Goal: Task Accomplishment & Management: Manage account settings

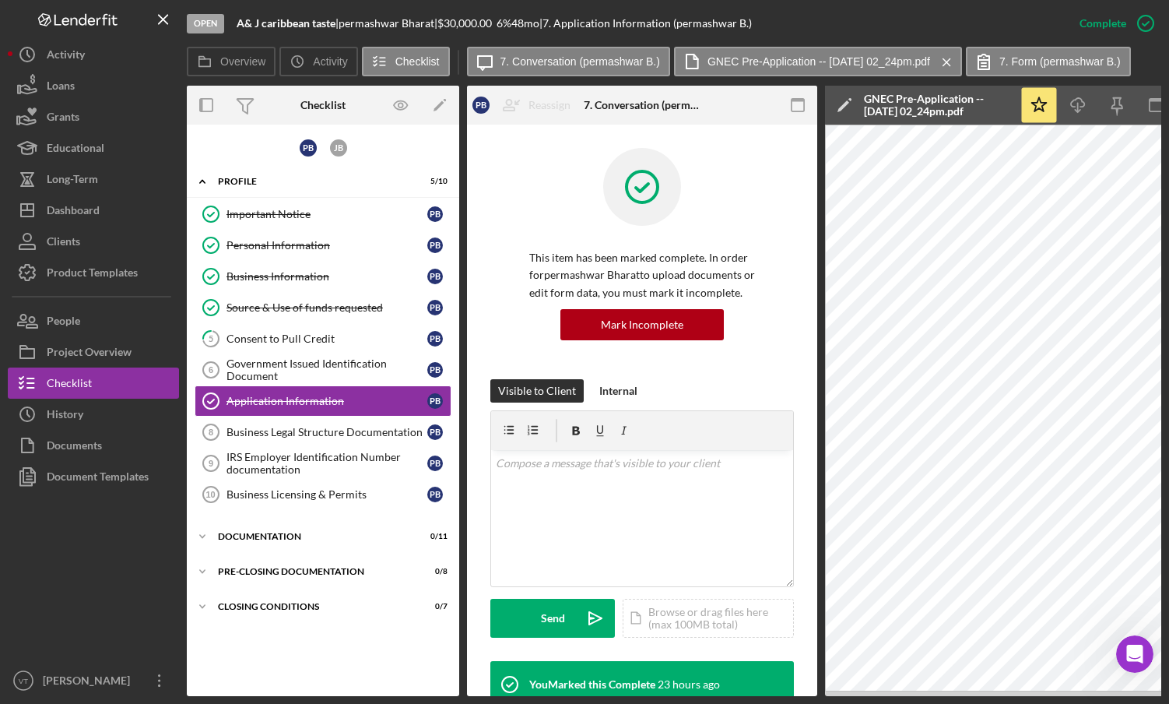
scroll to position [234, 0]
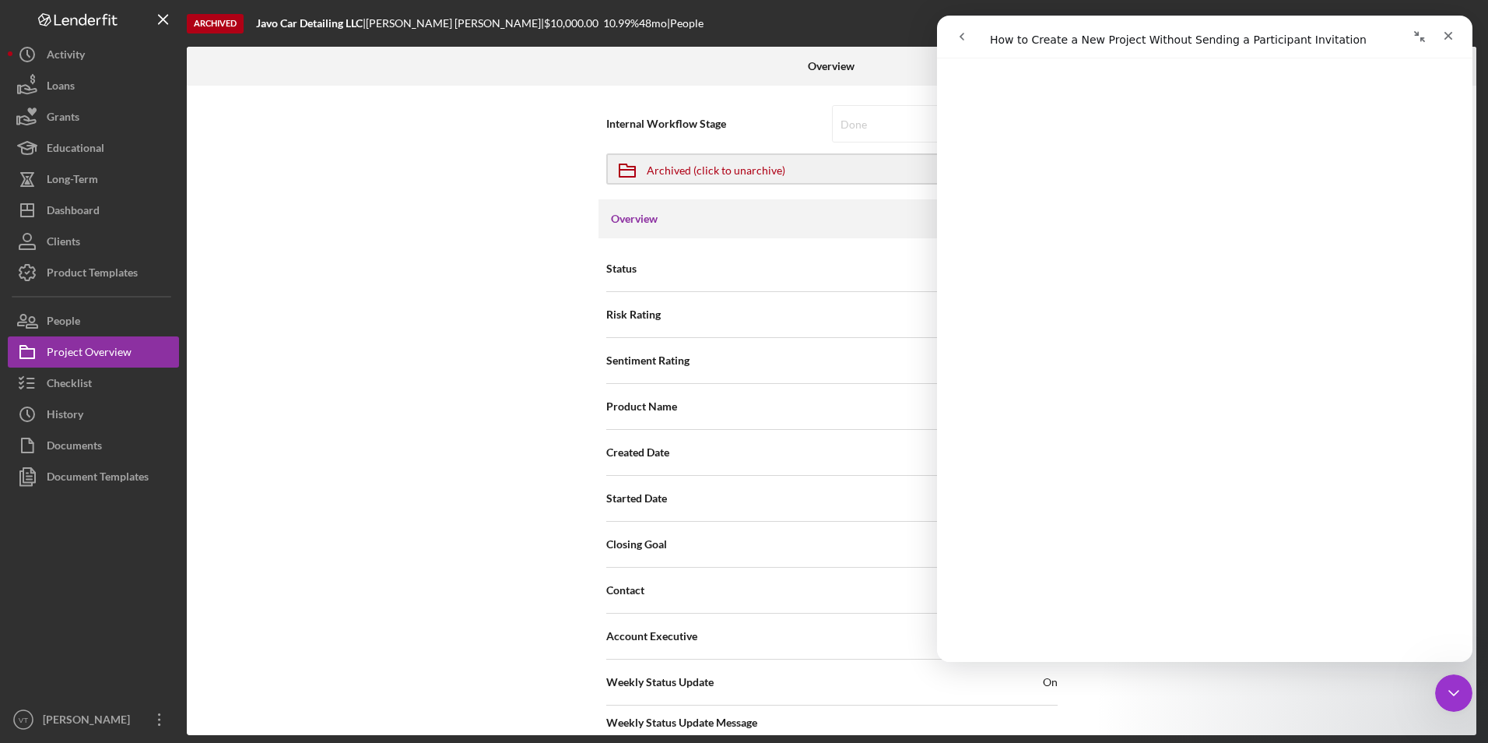
scroll to position [545, 0]
click at [93, 585] on div at bounding box center [93, 598] width 171 height 212
click at [1458, 36] on div "Close" at bounding box center [1448, 36] width 28 height 28
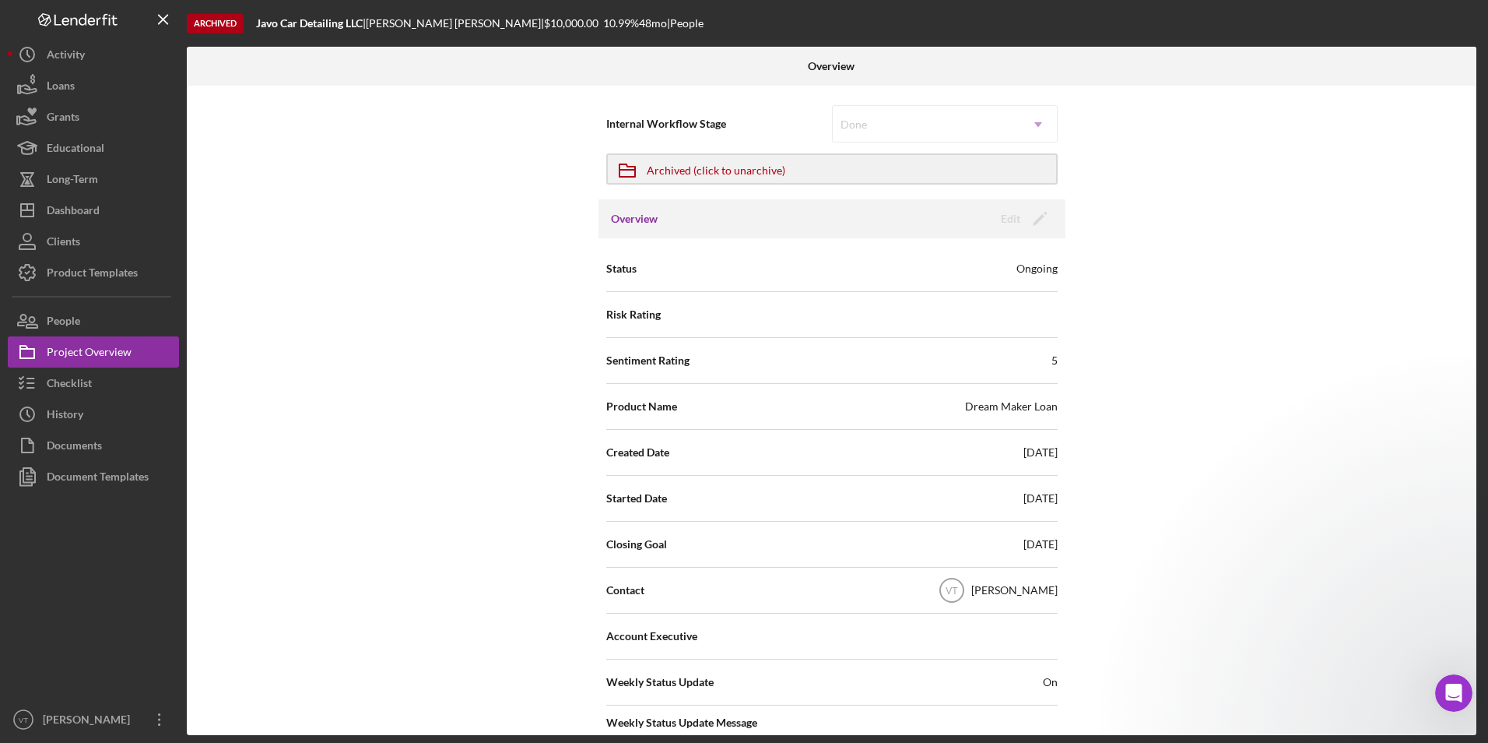
scroll to position [0, 0]
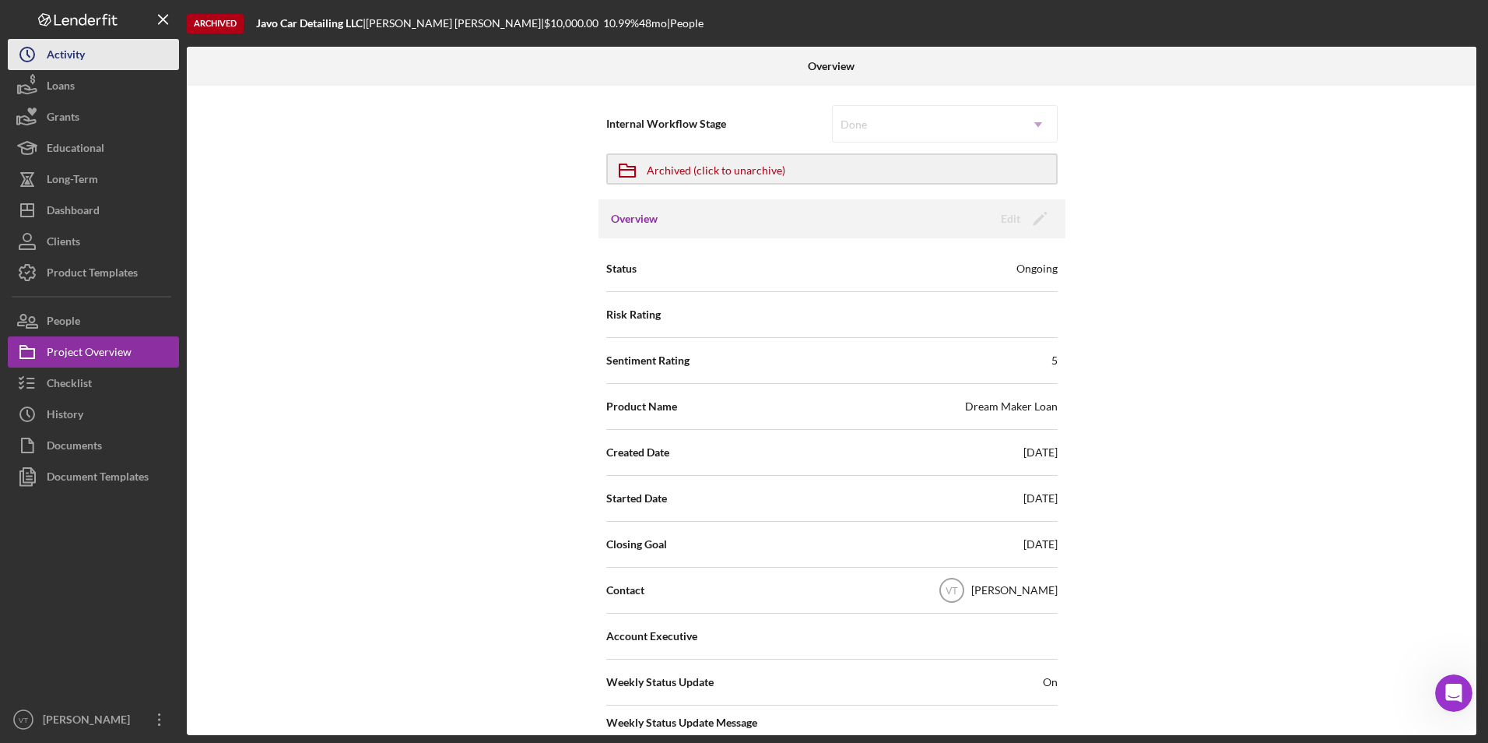
click at [70, 57] on div "Activity" at bounding box center [66, 56] width 38 height 35
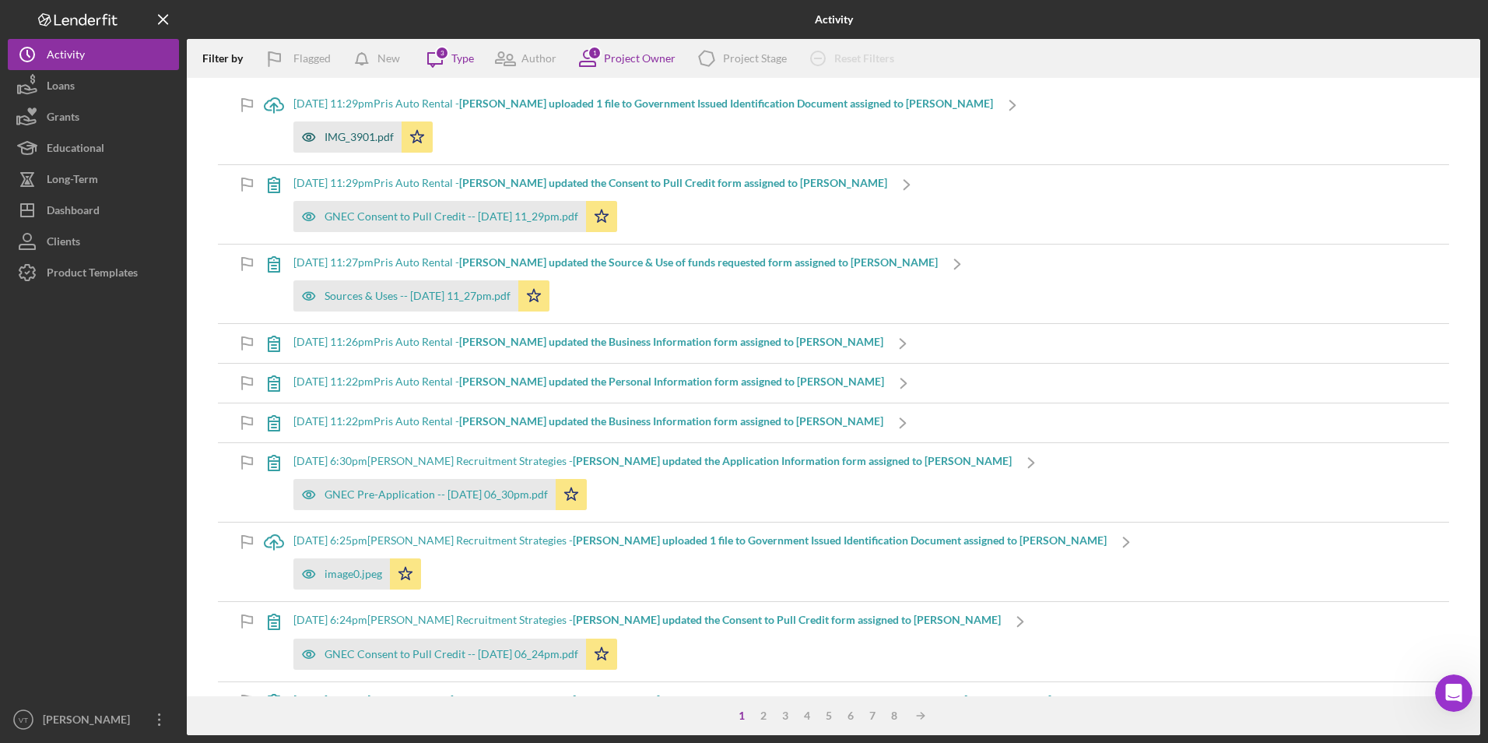
click at [350, 139] on div "IMG_3901.pdf" at bounding box center [359, 137] width 69 height 12
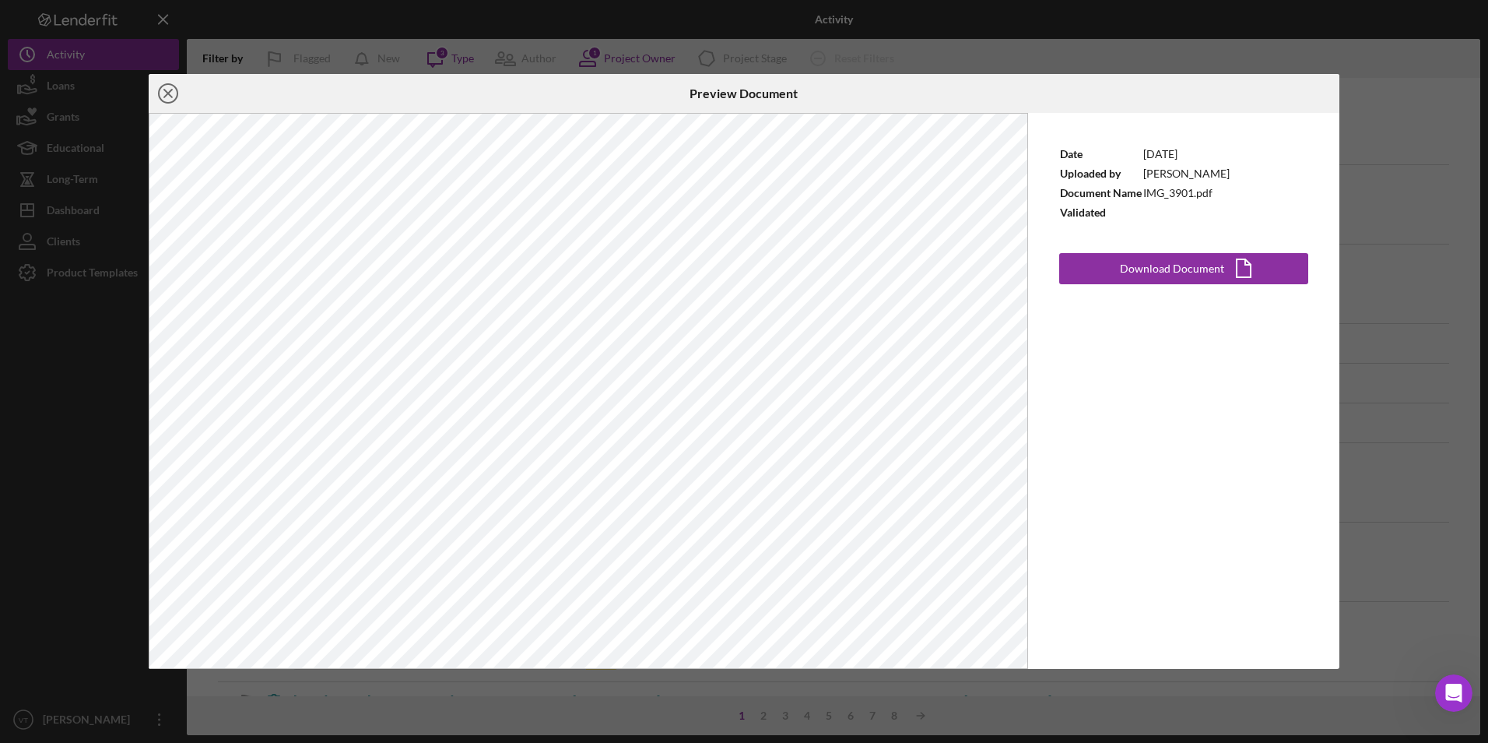
click at [177, 93] on icon "Icon/Close" at bounding box center [168, 93] width 39 height 39
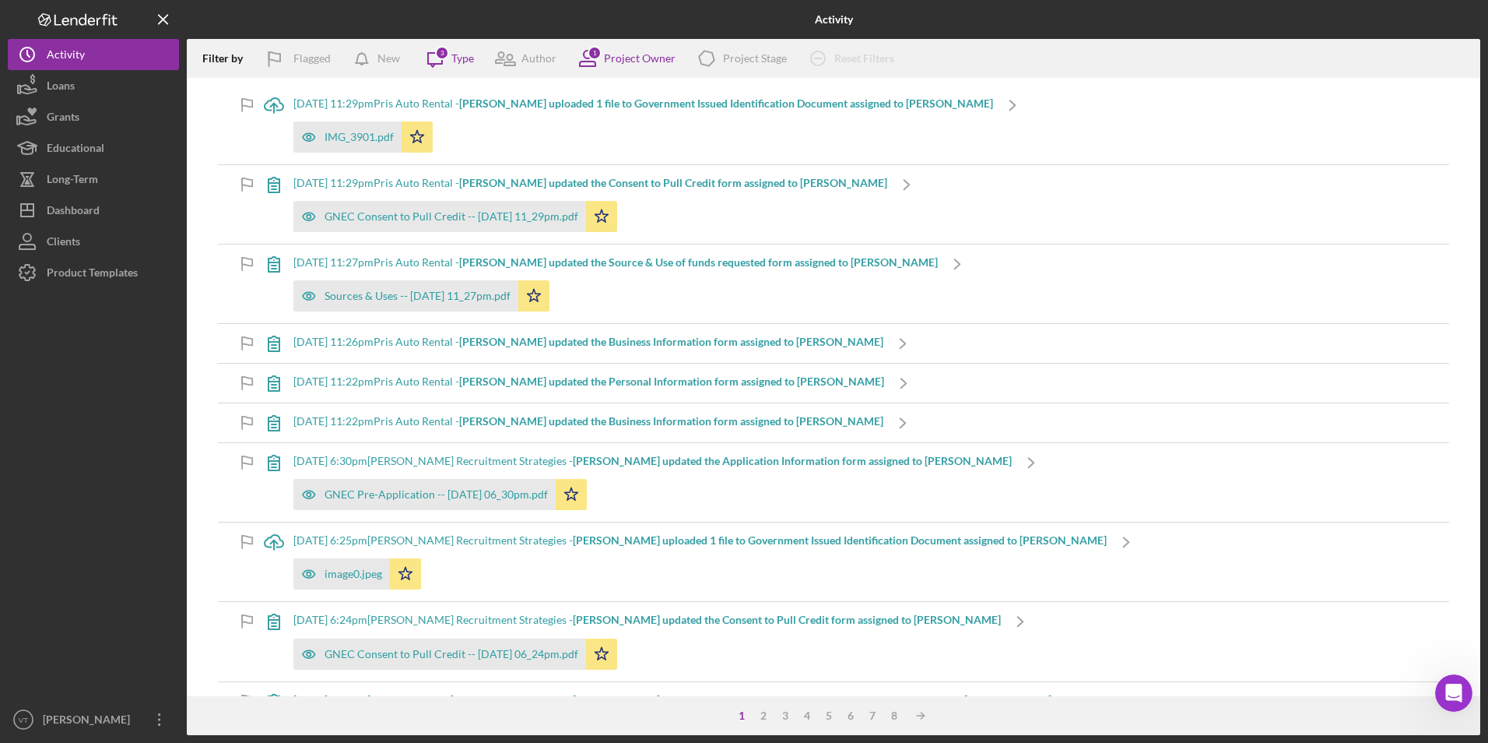
click at [65, 402] on div at bounding box center [93, 496] width 171 height 416
click at [83, 205] on div "Dashboard" at bounding box center [73, 212] width 53 height 35
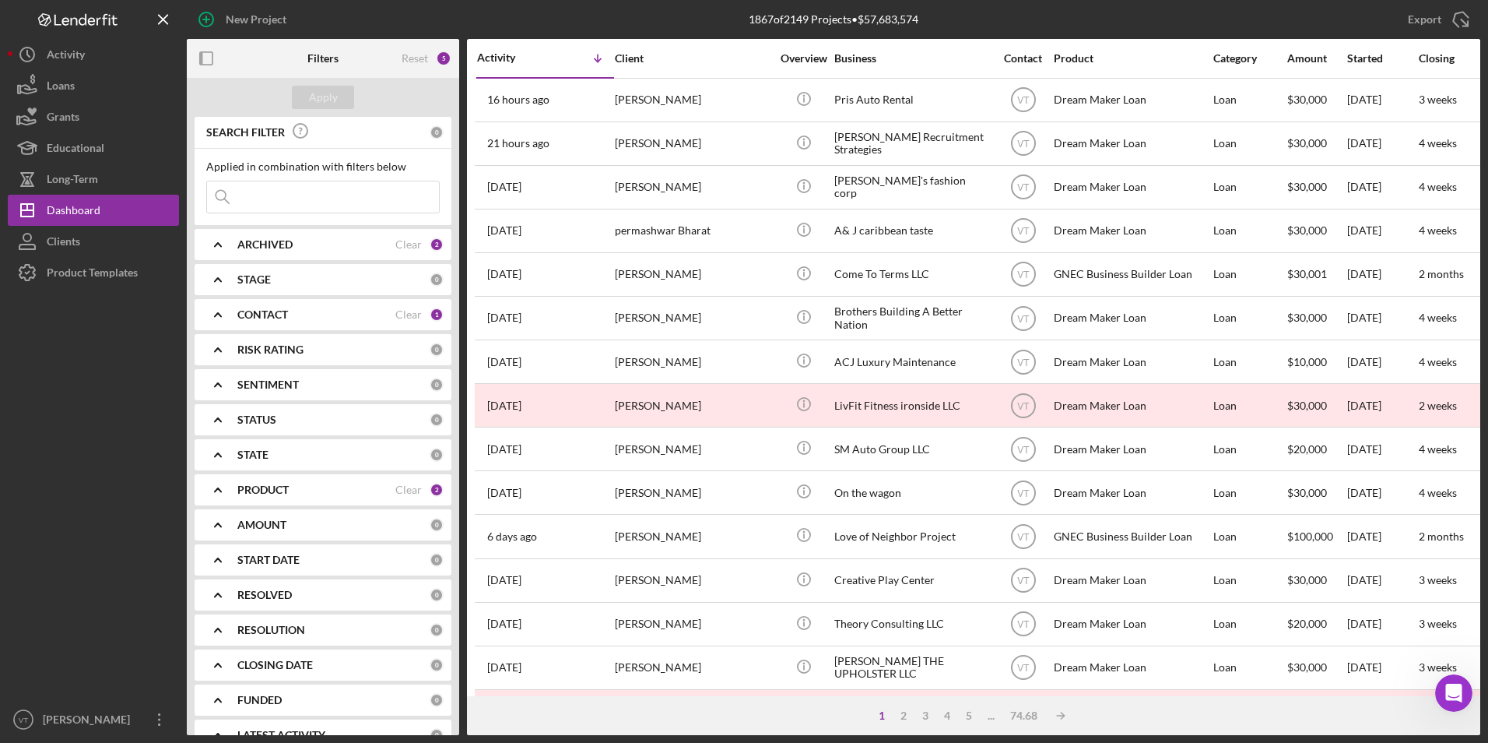
click at [332, 193] on input at bounding box center [323, 196] width 232 height 31
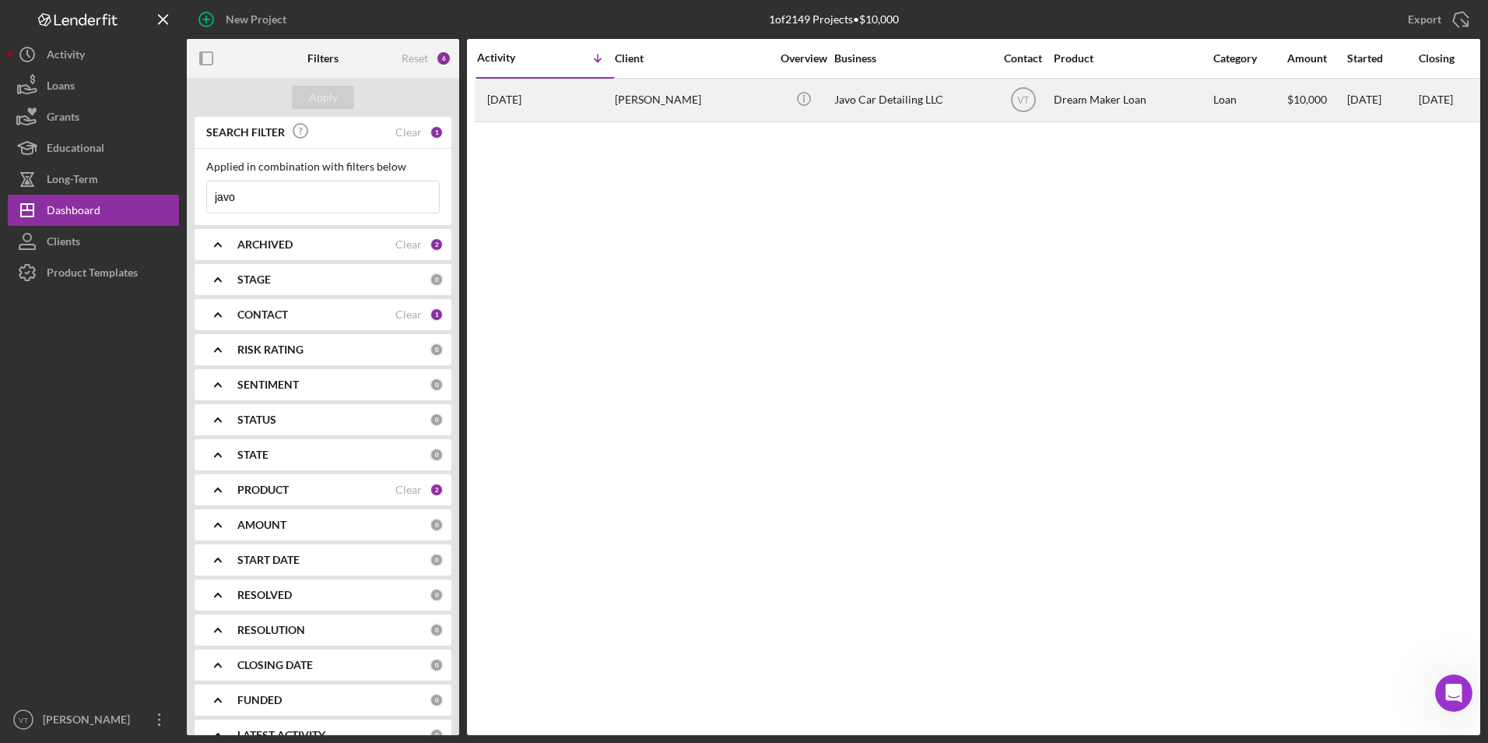
type input "javo"
click at [702, 103] on div "Javier Ordonez" at bounding box center [693, 99] width 156 height 41
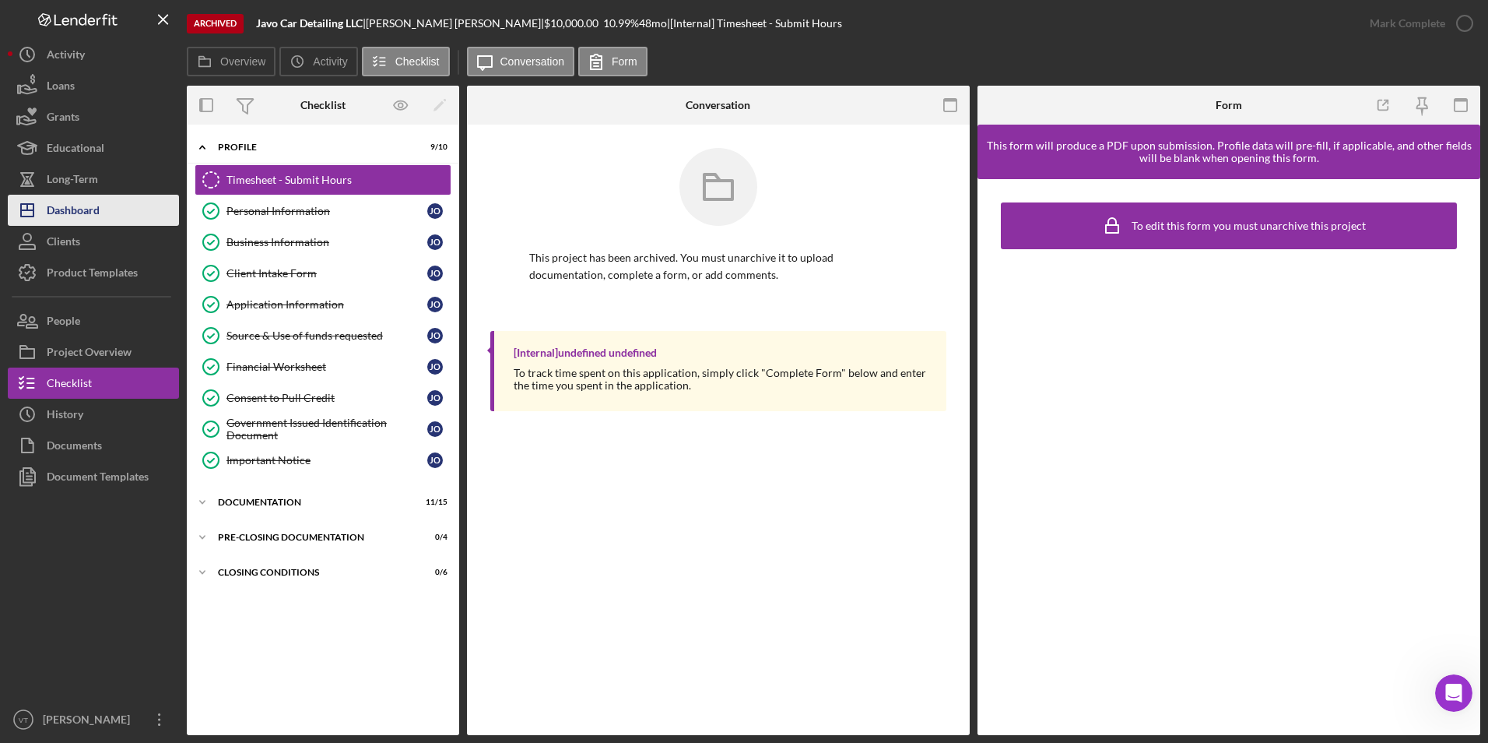
click at [130, 207] on button "Icon/Dashboard Dashboard" at bounding box center [93, 210] width 171 height 31
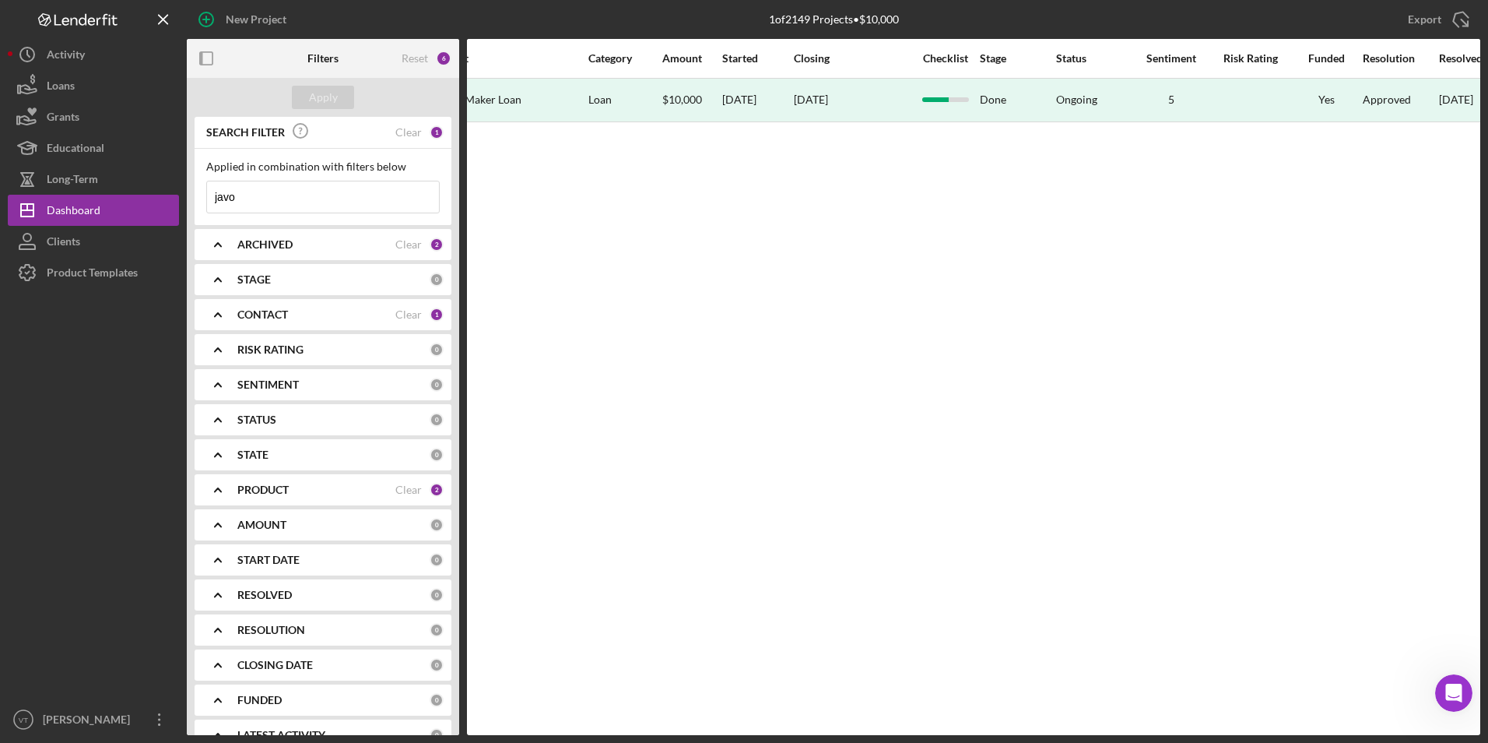
scroll to position [0, 848]
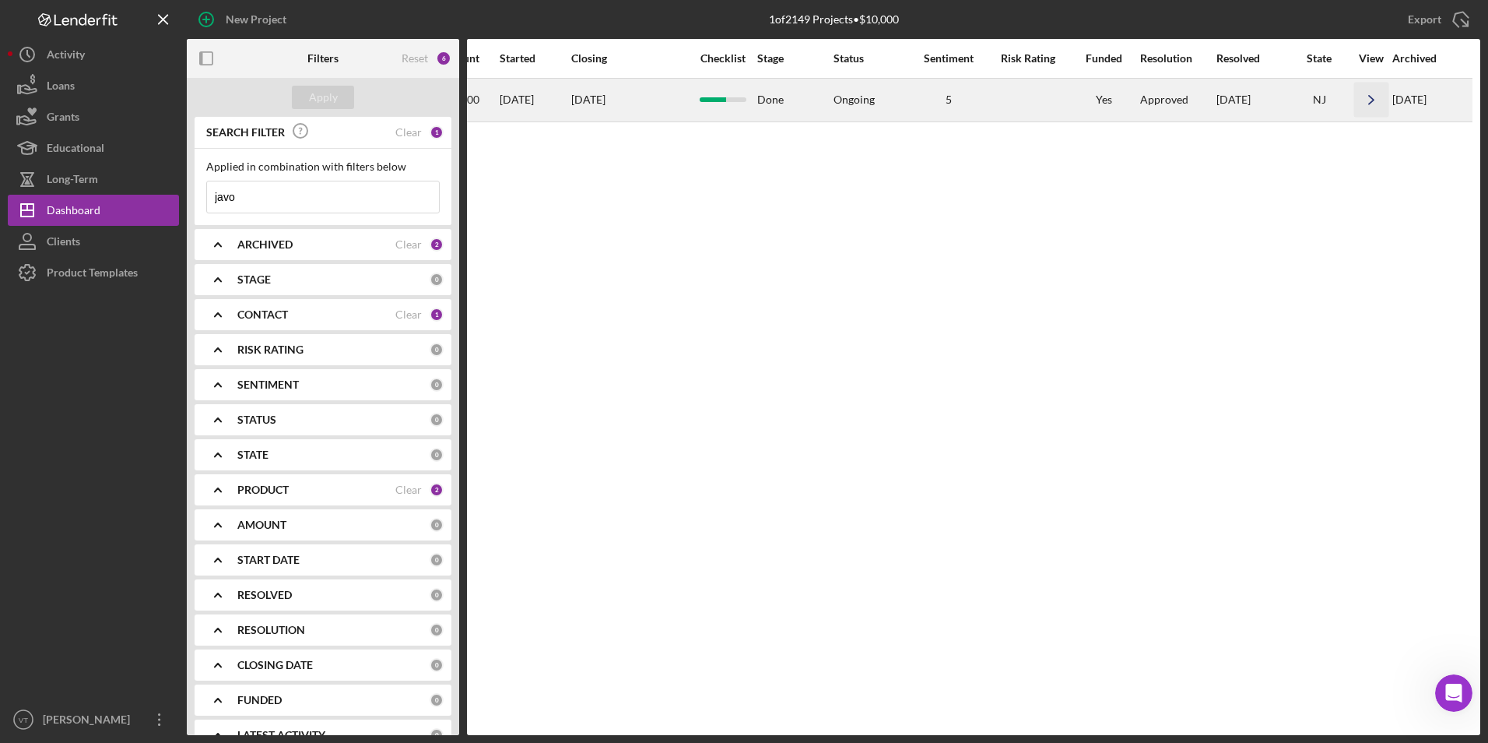
click at [1374, 96] on icon "Icon/Navigate" at bounding box center [1371, 100] width 35 height 35
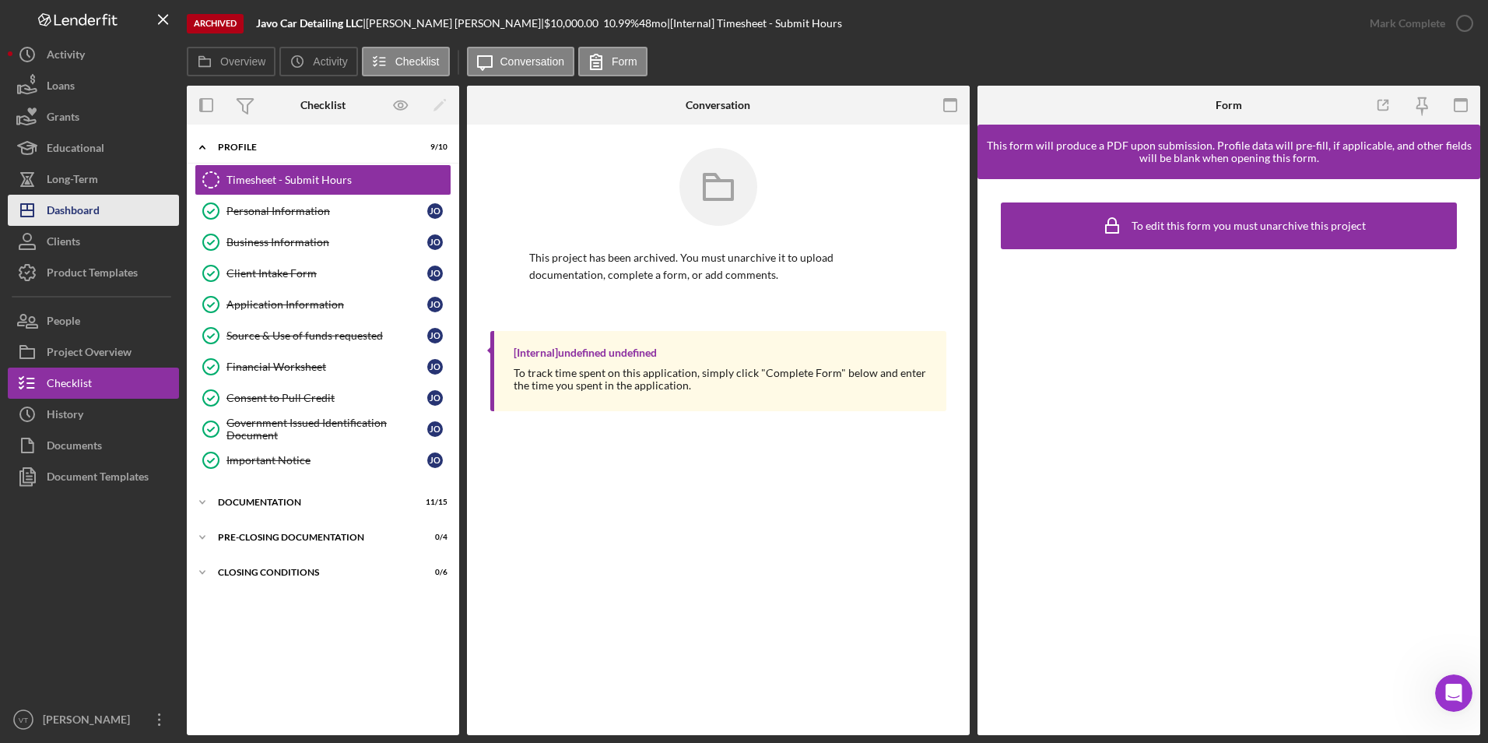
click at [111, 215] on button "Icon/Dashboard Dashboard" at bounding box center [93, 210] width 171 height 31
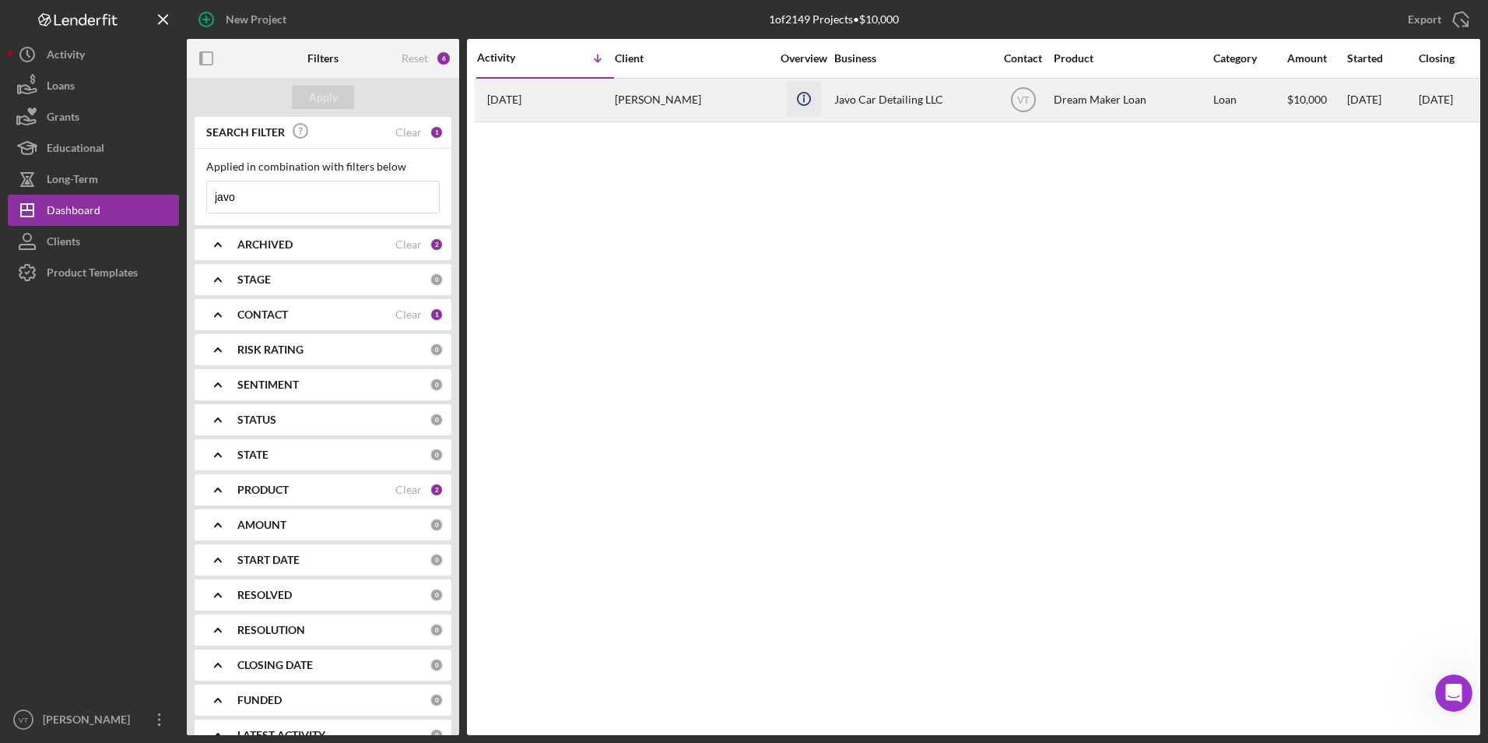
click at [804, 95] on icon "button" at bounding box center [803, 95] width 2 height 2
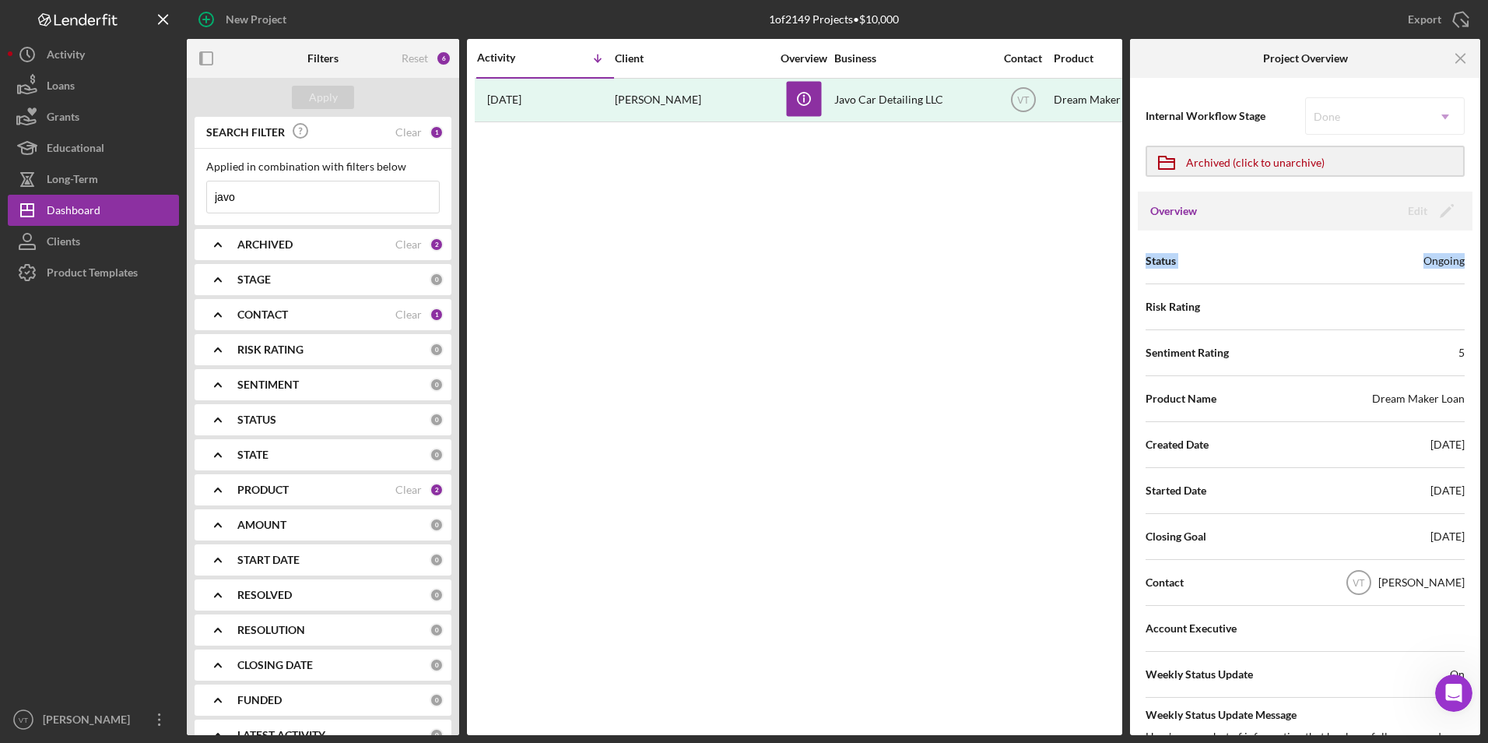
drag, startPoint x: 1481, startPoint y: 202, endPoint x: 1480, endPoint y: 247, distance: 44.4
click at [1483, 251] on div "New Project 1 of 2149 Projects • $10,000 javo Export Icon/Export Filters Reset …" at bounding box center [744, 371] width 1488 height 743
drag, startPoint x: 1480, startPoint y: 247, endPoint x: 1491, endPoint y: 234, distance: 16.7
click at [1487, 234] on html "New Project 1 of 2149 Projects • $10,000 javo Export Icon/Export Filters Reset …" at bounding box center [744, 371] width 1488 height 743
click at [1049, 249] on div "Activity Icon/Table Sort Arrow Client Overview Business Contact Product Categor…" at bounding box center [794, 387] width 655 height 696
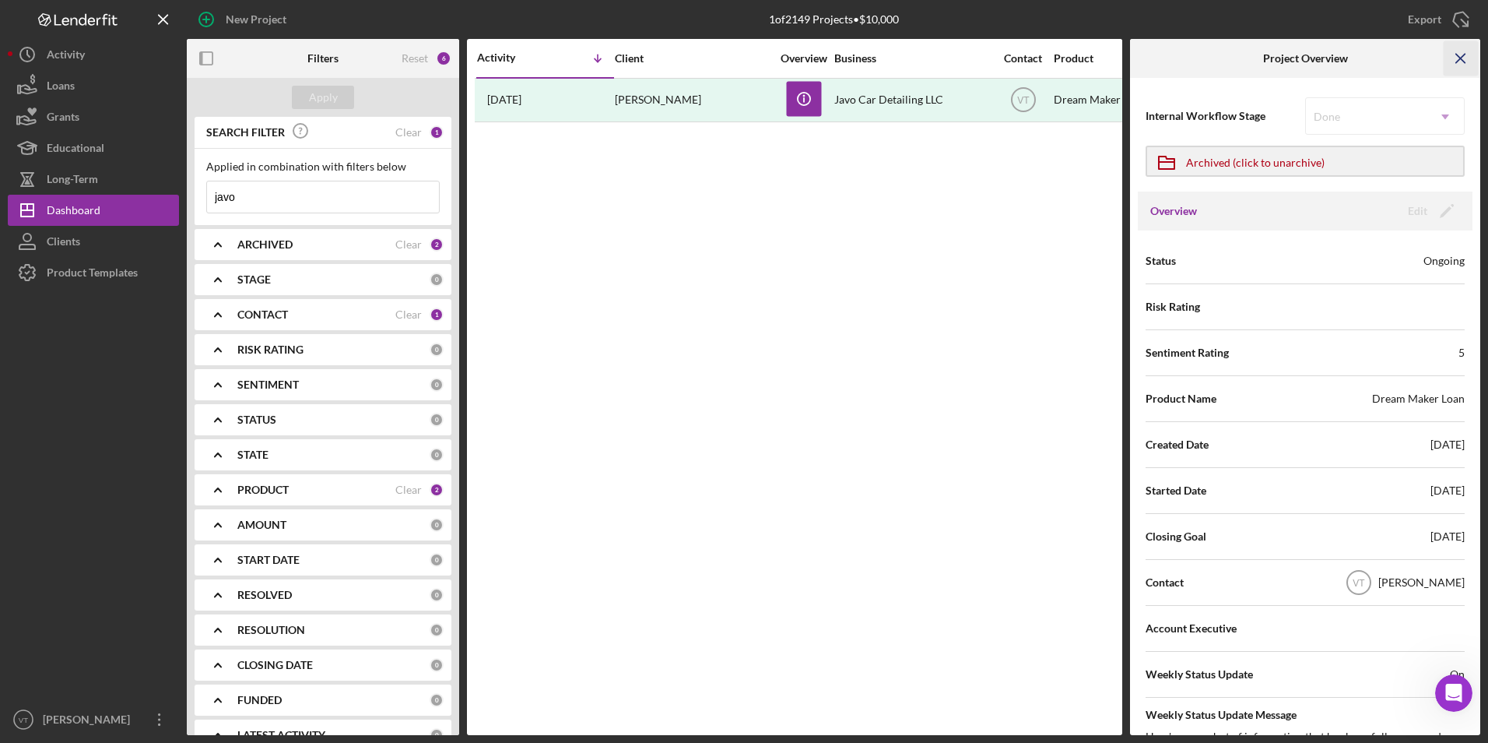
click at [1462, 56] on icon "Icon/Menu Close" at bounding box center [1461, 58] width 35 height 35
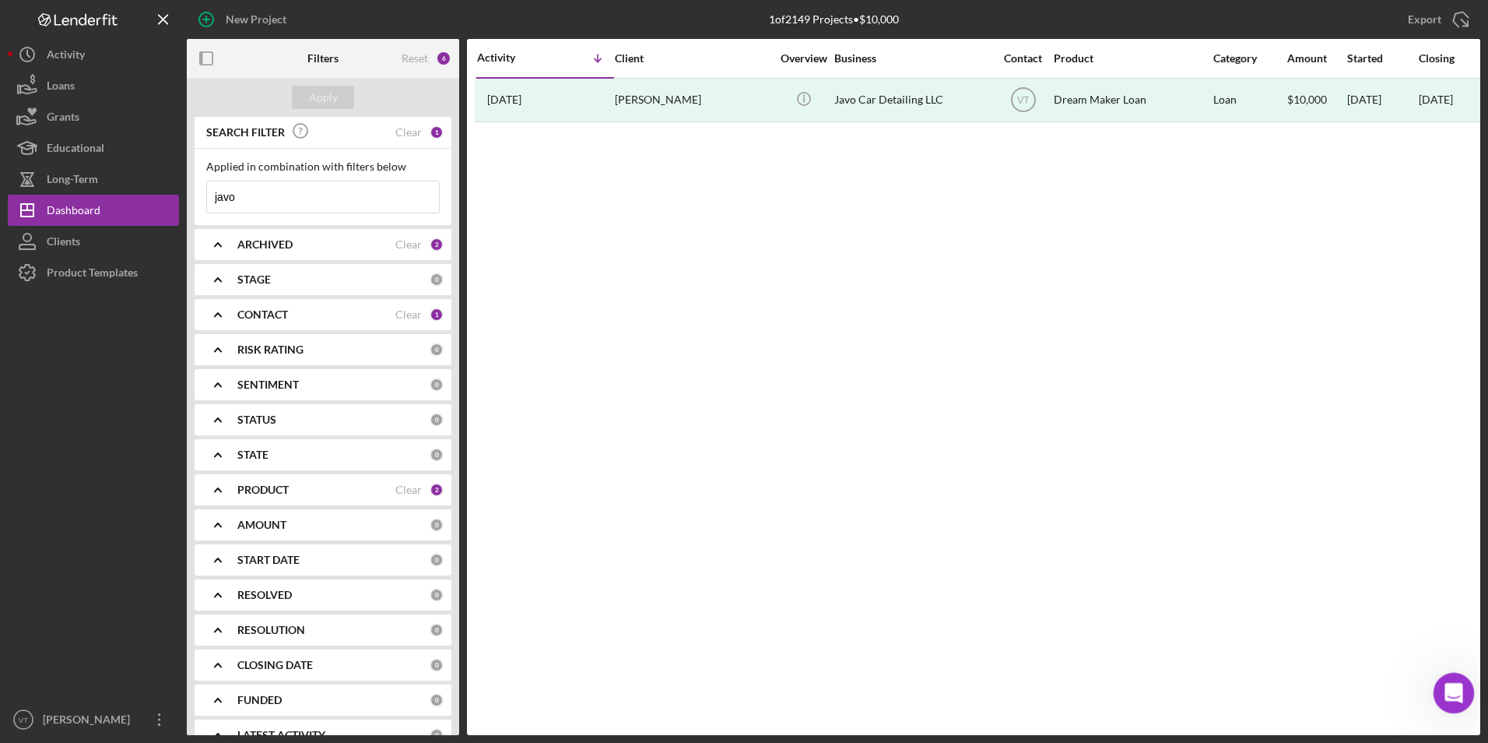
click at [1452, 682] on icon "Open Intercom Messenger" at bounding box center [1452, 691] width 26 height 26
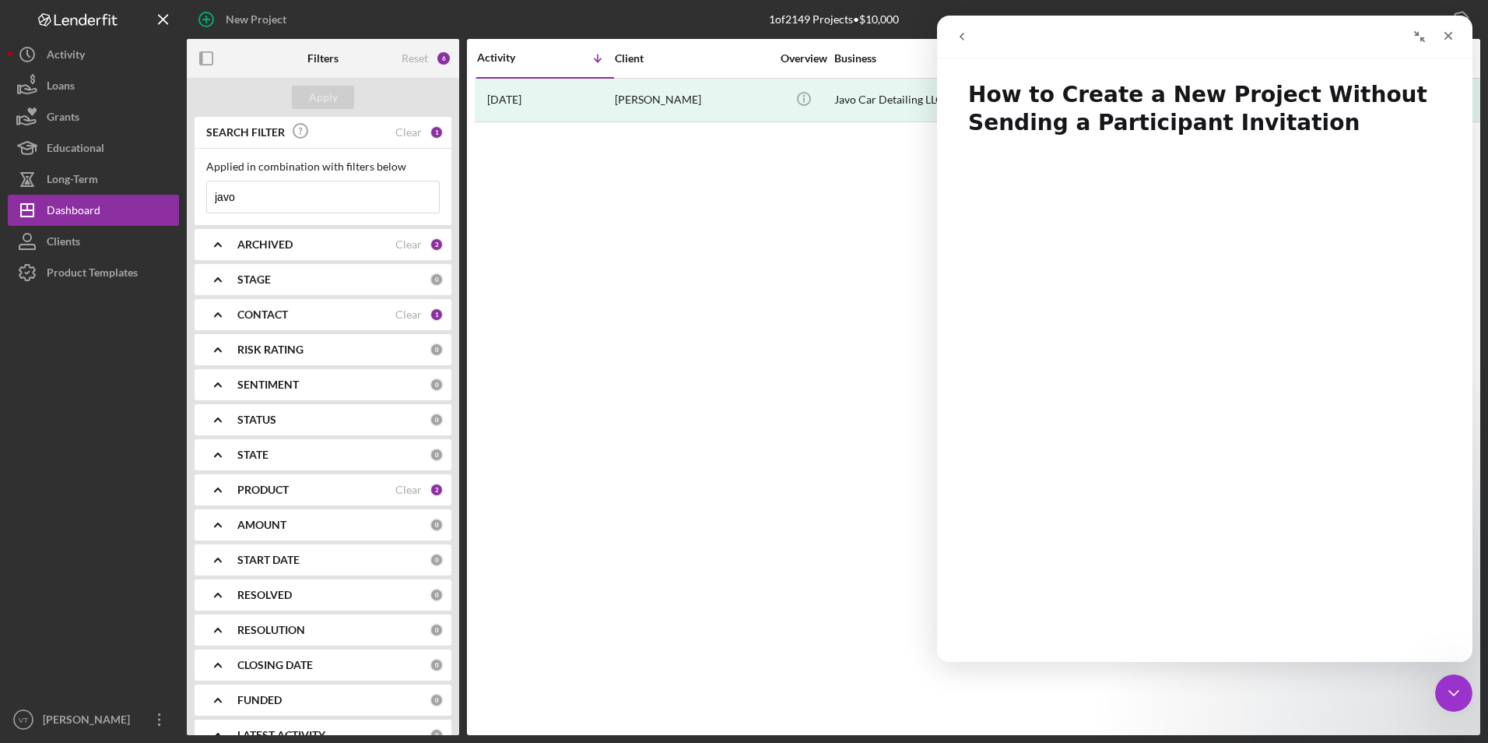
click at [964, 40] on icon "go back" at bounding box center [962, 36] width 12 height 12
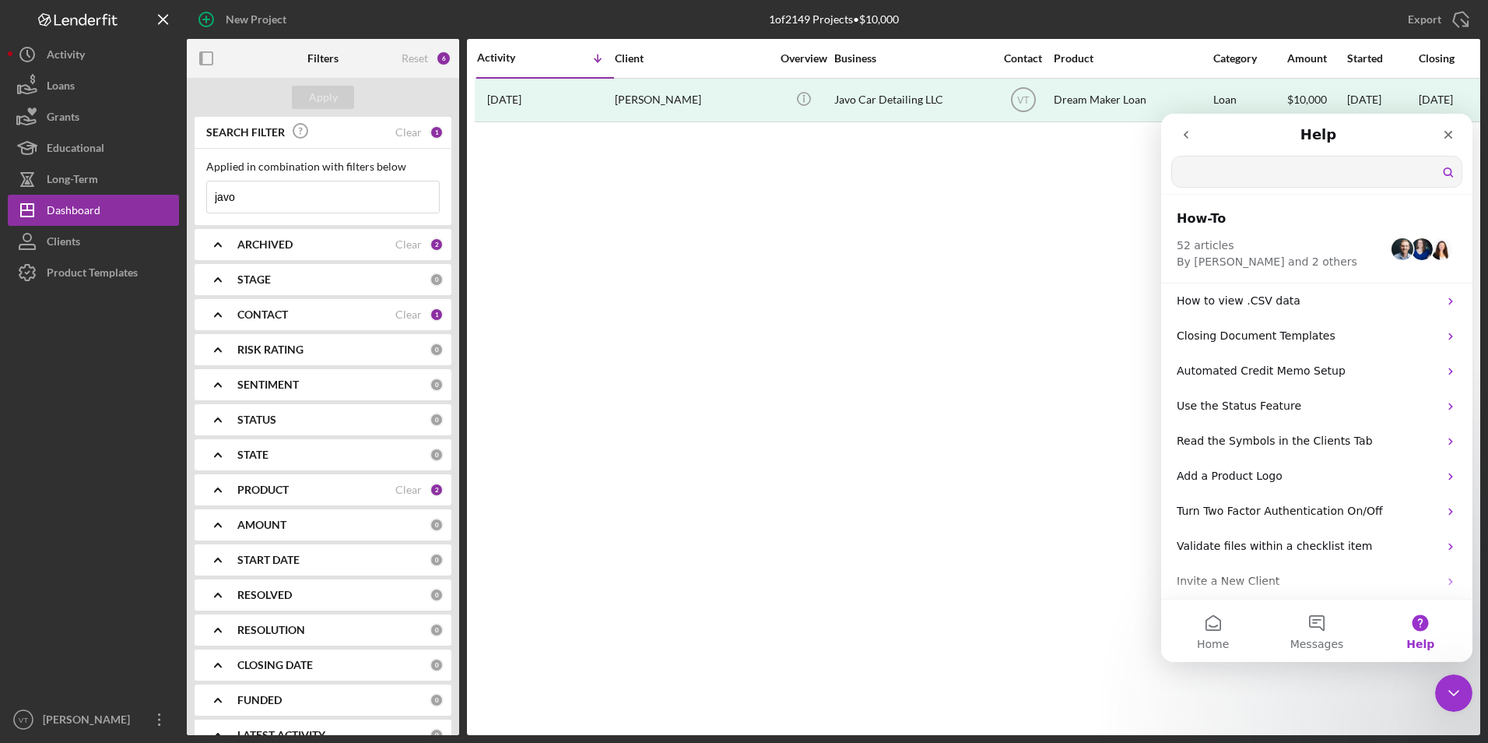
click at [1299, 172] on input "Search for help" at bounding box center [1317, 171] width 290 height 30
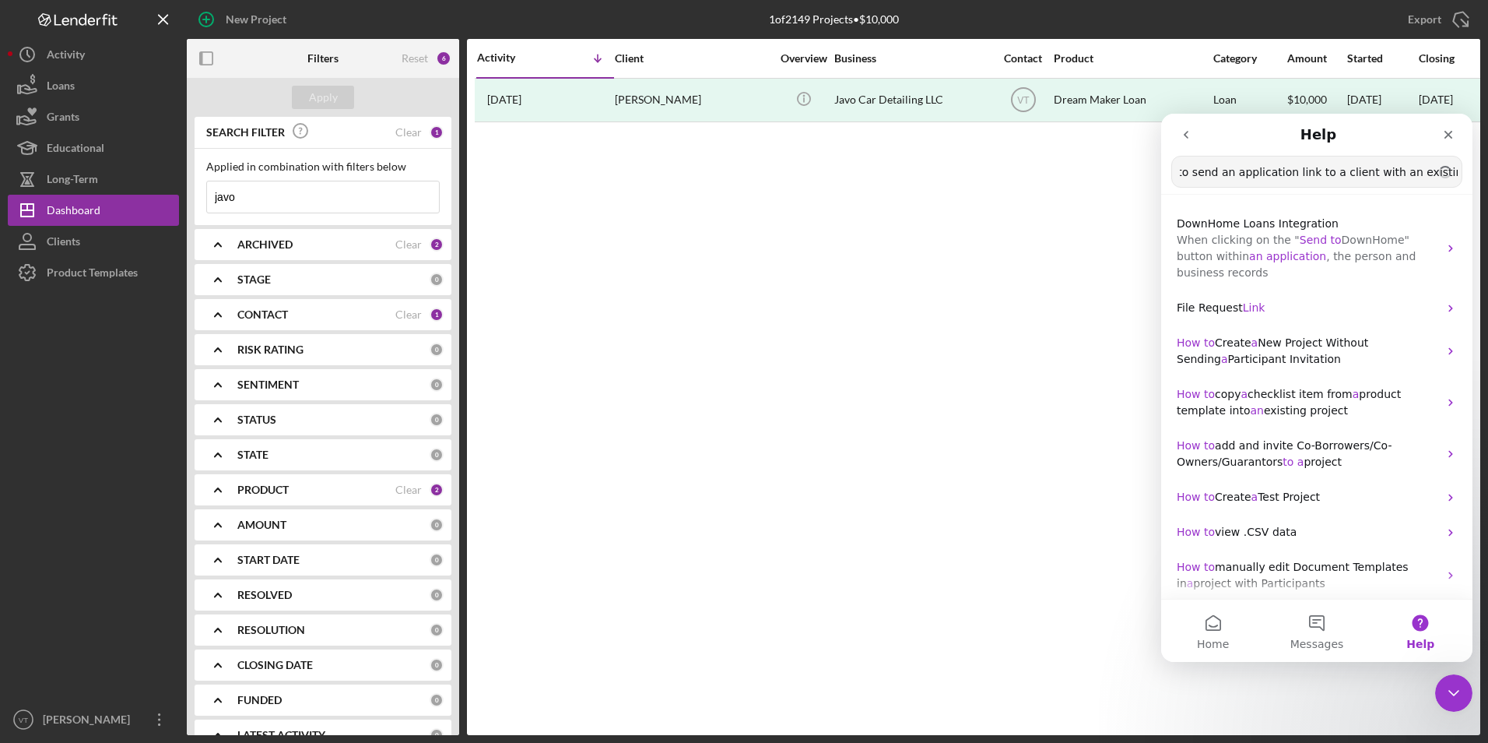
scroll to position [0, 34]
type input "how to send an application link to a client with an existing profile"
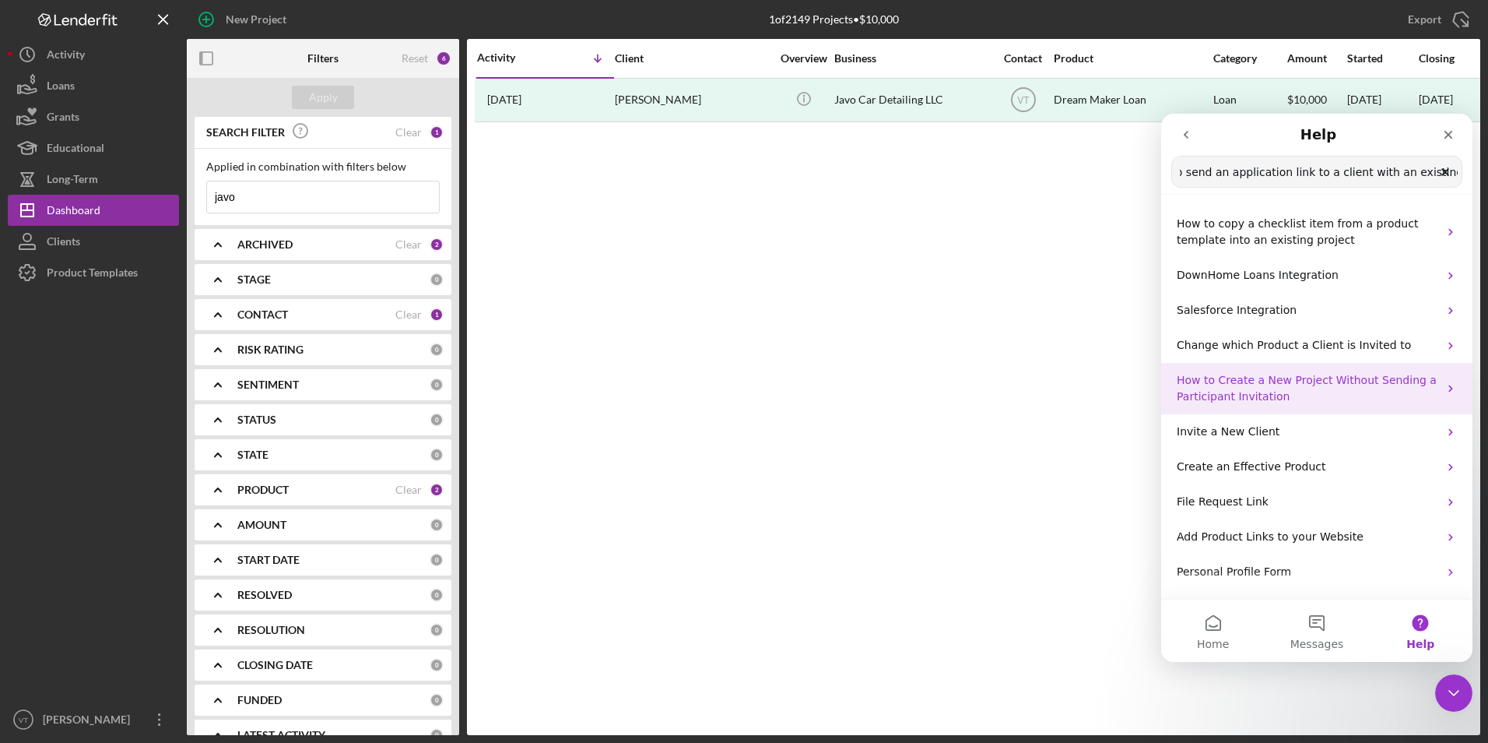
click at [1413, 382] on p "How to Create a New Project Without Sending a Participant Invitation" at bounding box center [1308, 388] width 262 height 33
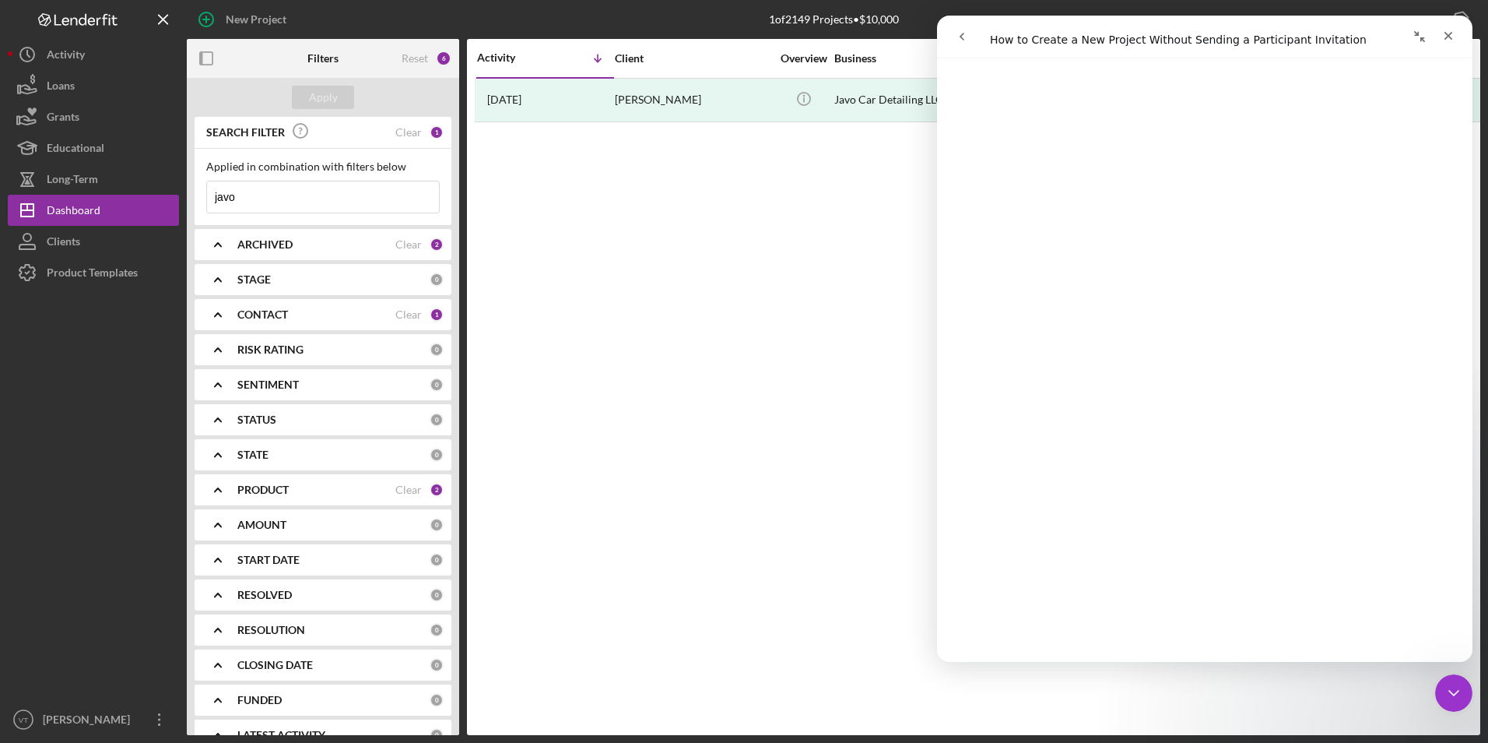
scroll to position [545, 0]
click at [797, 225] on div "Activity Icon/Table Sort Arrow Client Overview Business Contact Product Categor…" at bounding box center [973, 387] width 1013 height 696
click at [1429, 37] on button "Collapse window" at bounding box center [1420, 37] width 30 height 30
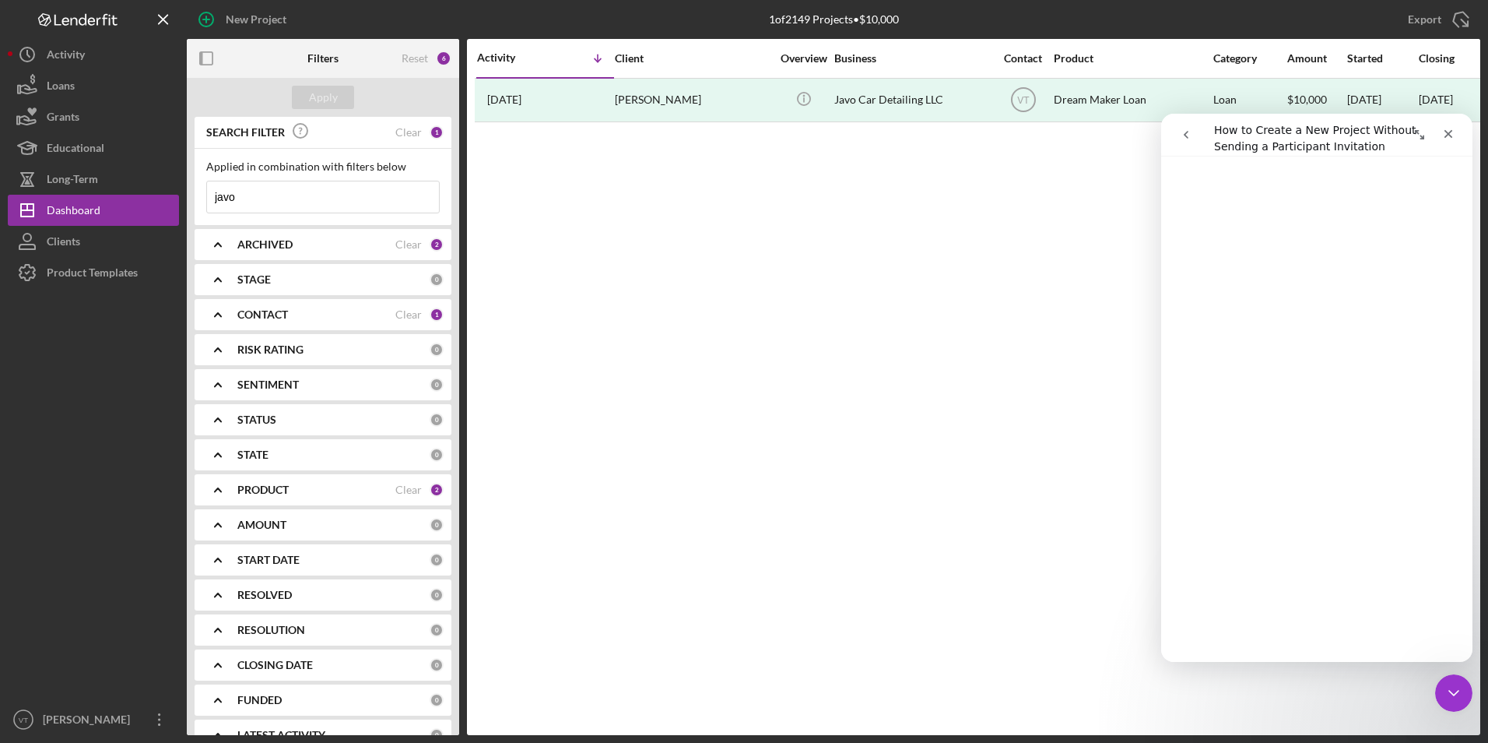
scroll to position [563, 0]
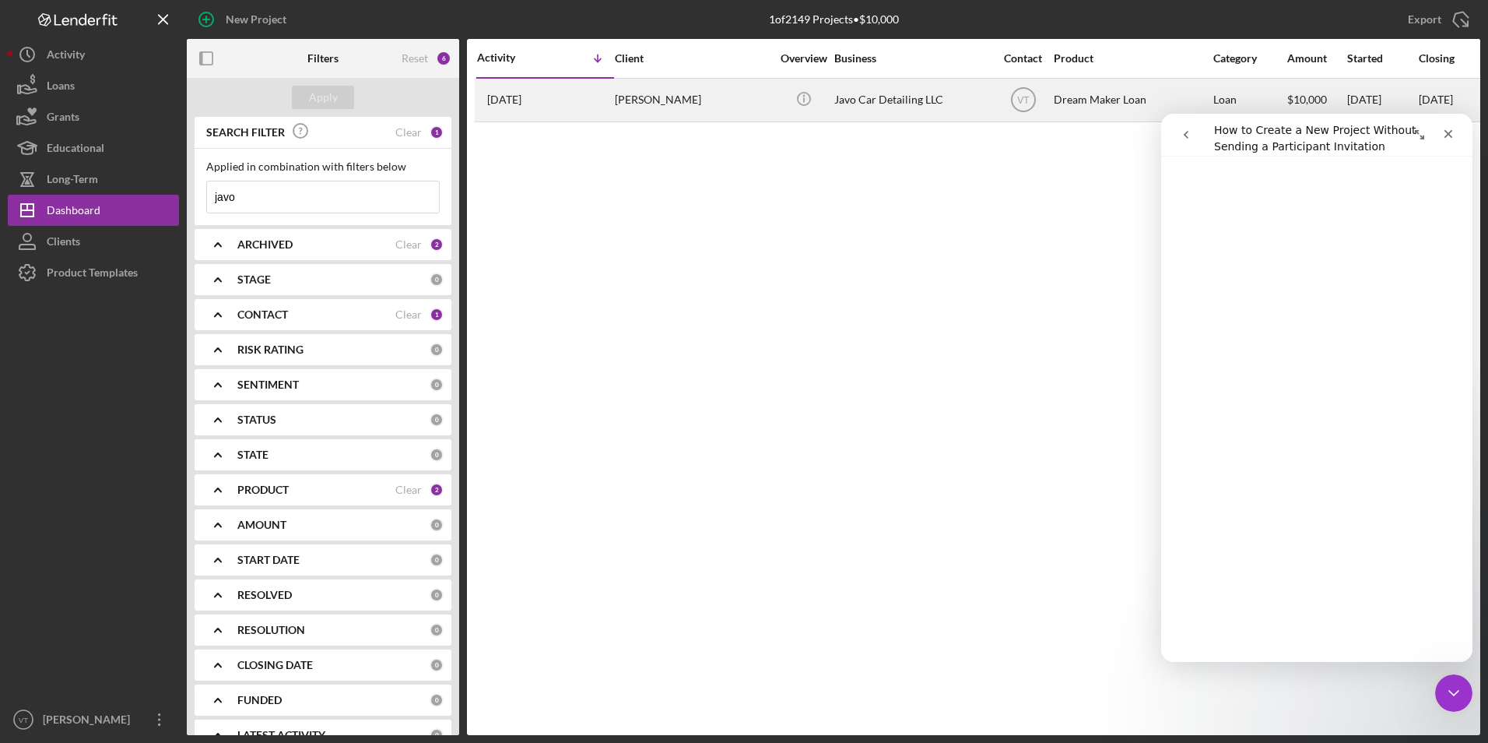
click at [1051, 97] on div "VT" at bounding box center [1023, 99] width 58 height 39
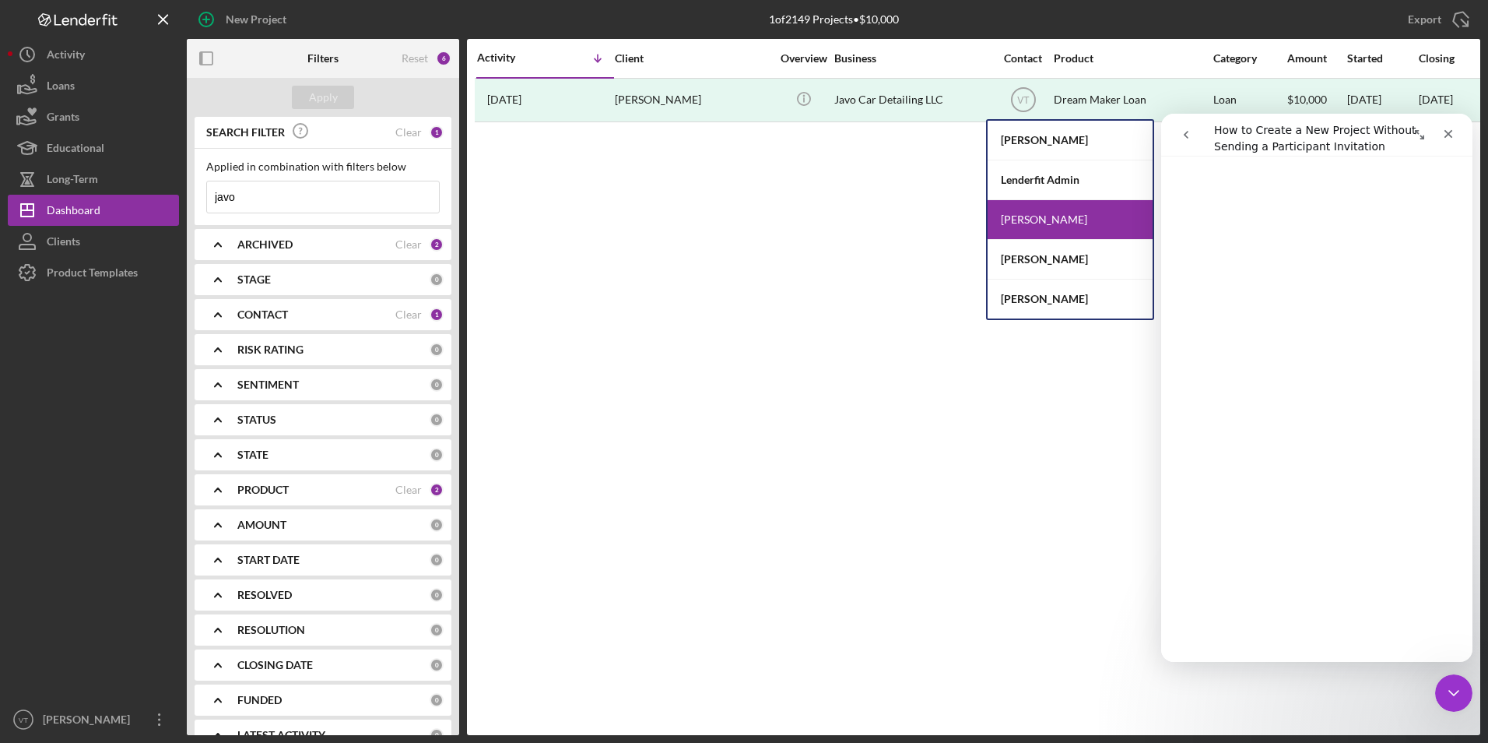
click at [901, 276] on div "Activity Icon/Table Sort Arrow Client Overview Business Contact Product Categor…" at bounding box center [973, 387] width 1013 height 696
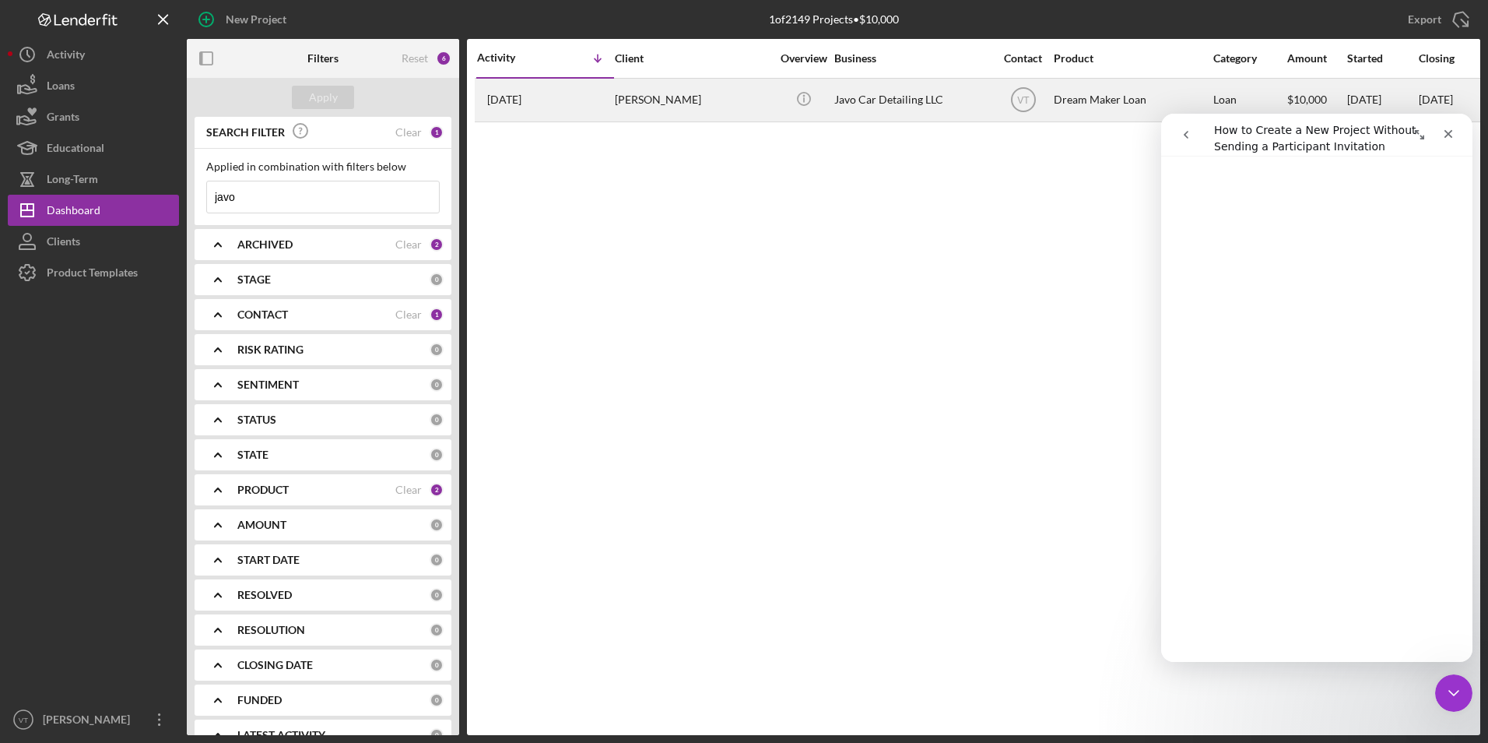
click at [1117, 97] on div "Dream Maker Loan" at bounding box center [1132, 99] width 156 height 41
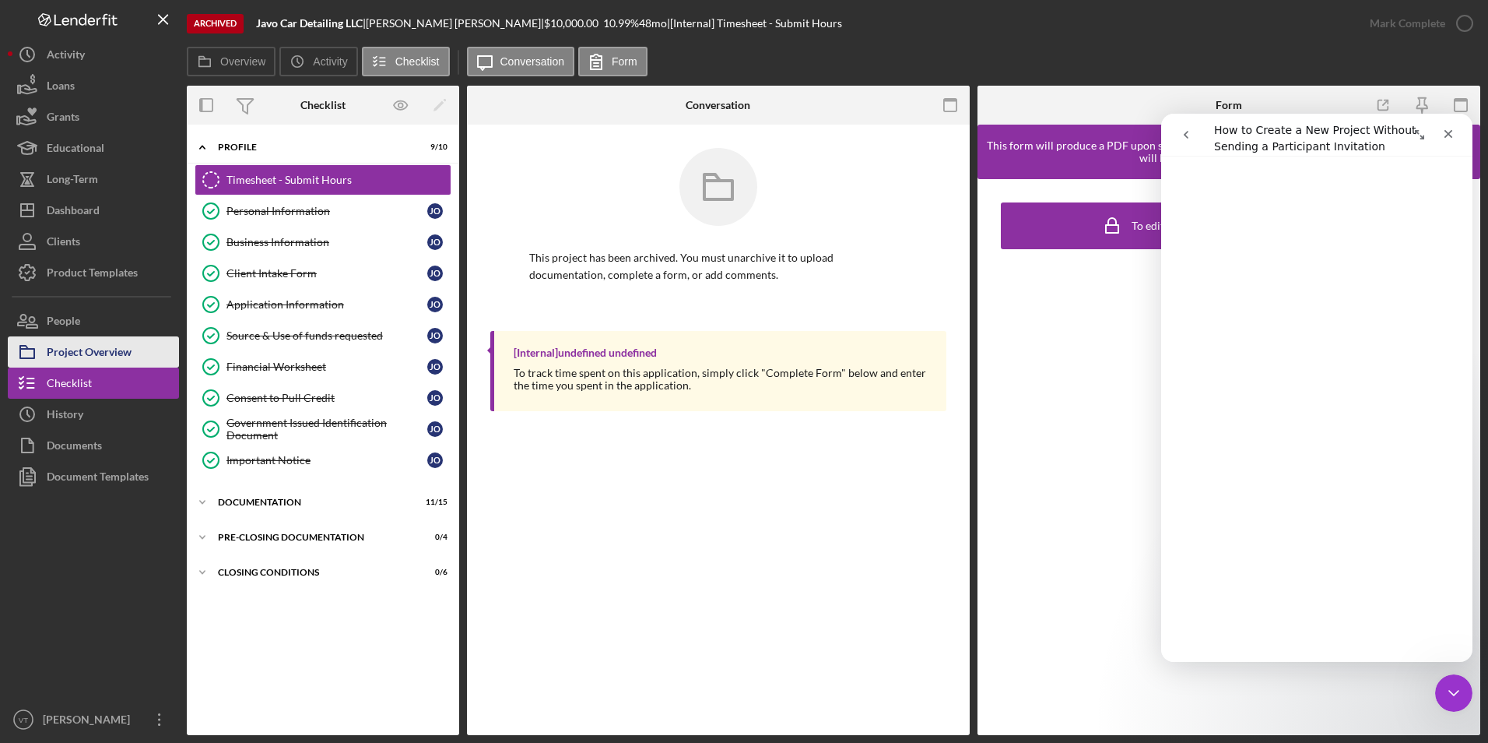
click at [132, 355] on div "Project Overview" at bounding box center [89, 353] width 85 height 35
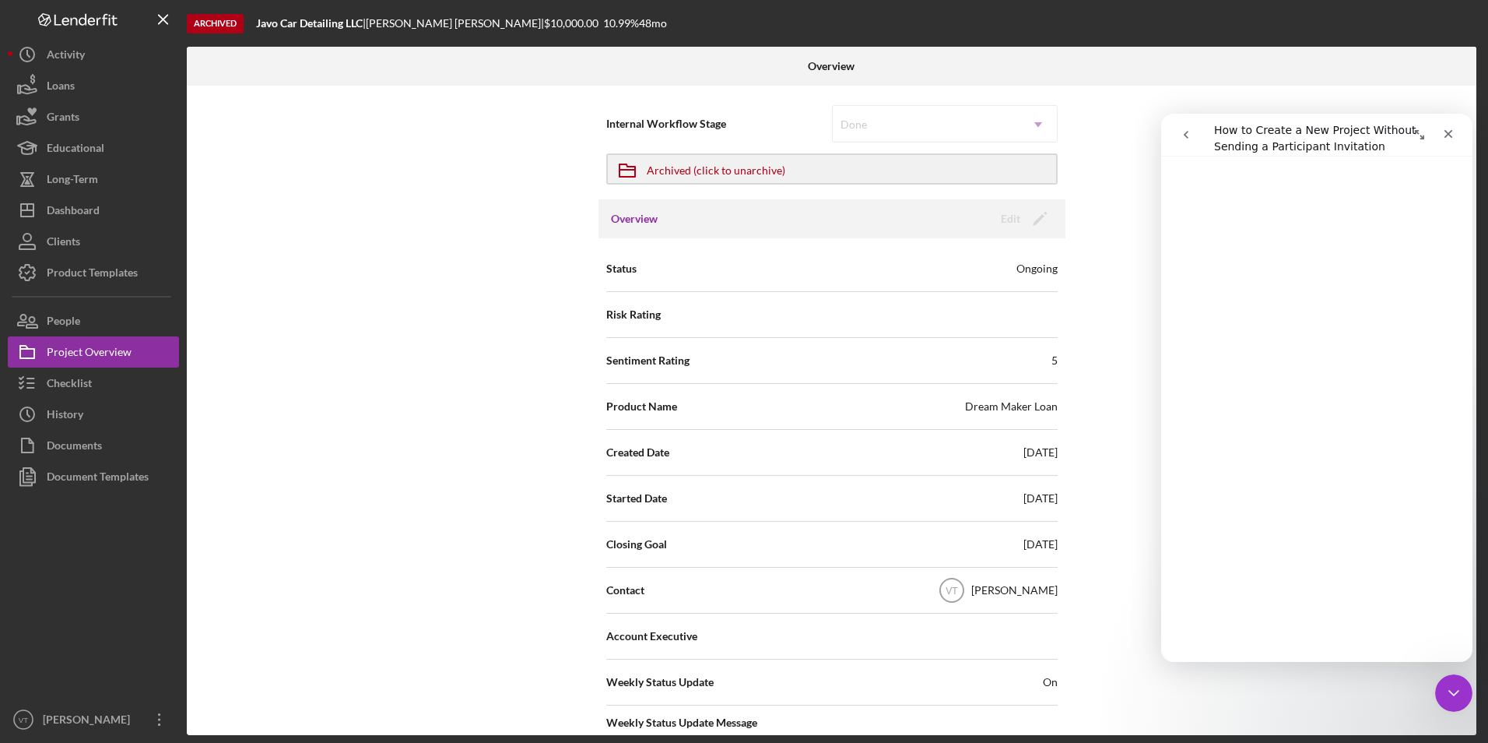
click at [1190, 142] on button "go back" at bounding box center [1186, 135] width 30 height 30
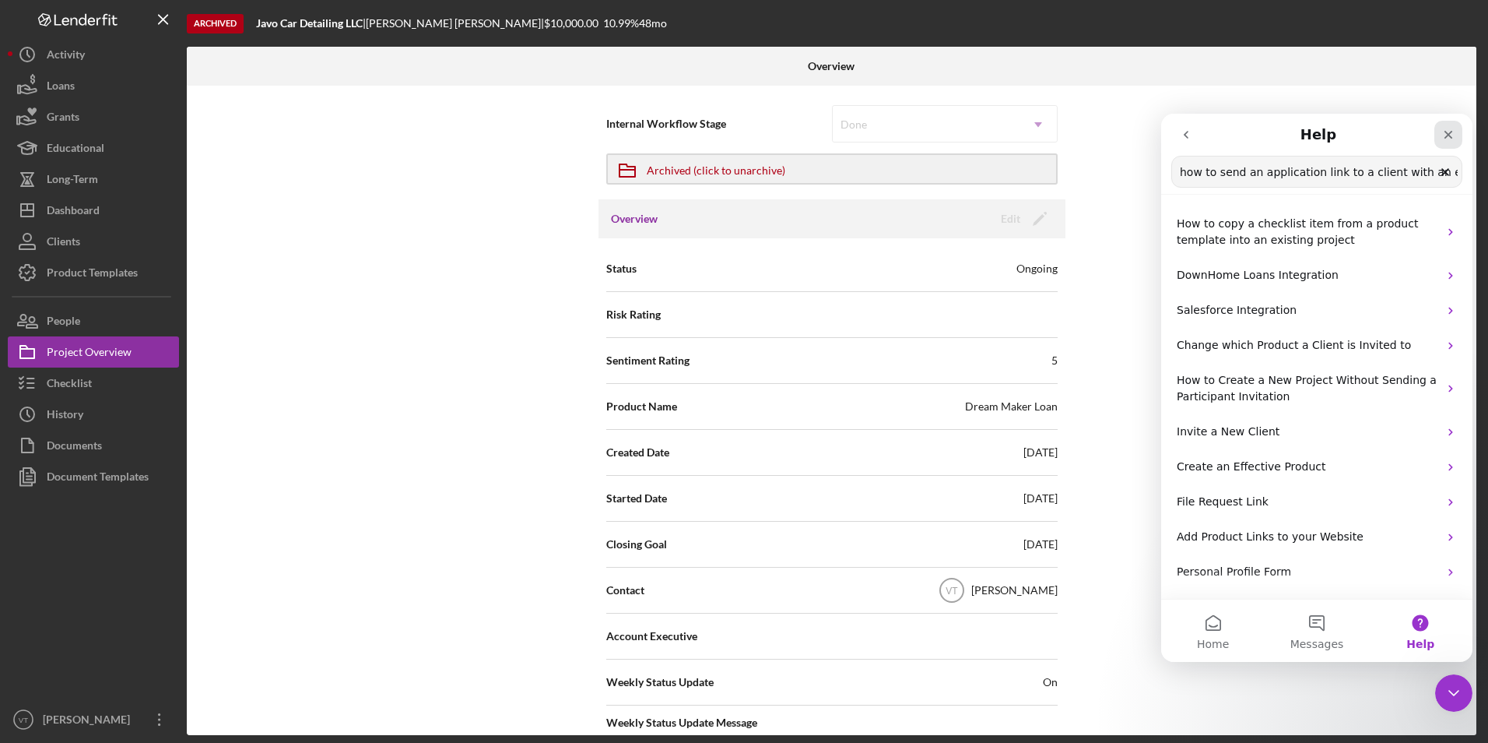
click at [1454, 125] on div "Close" at bounding box center [1448, 135] width 28 height 28
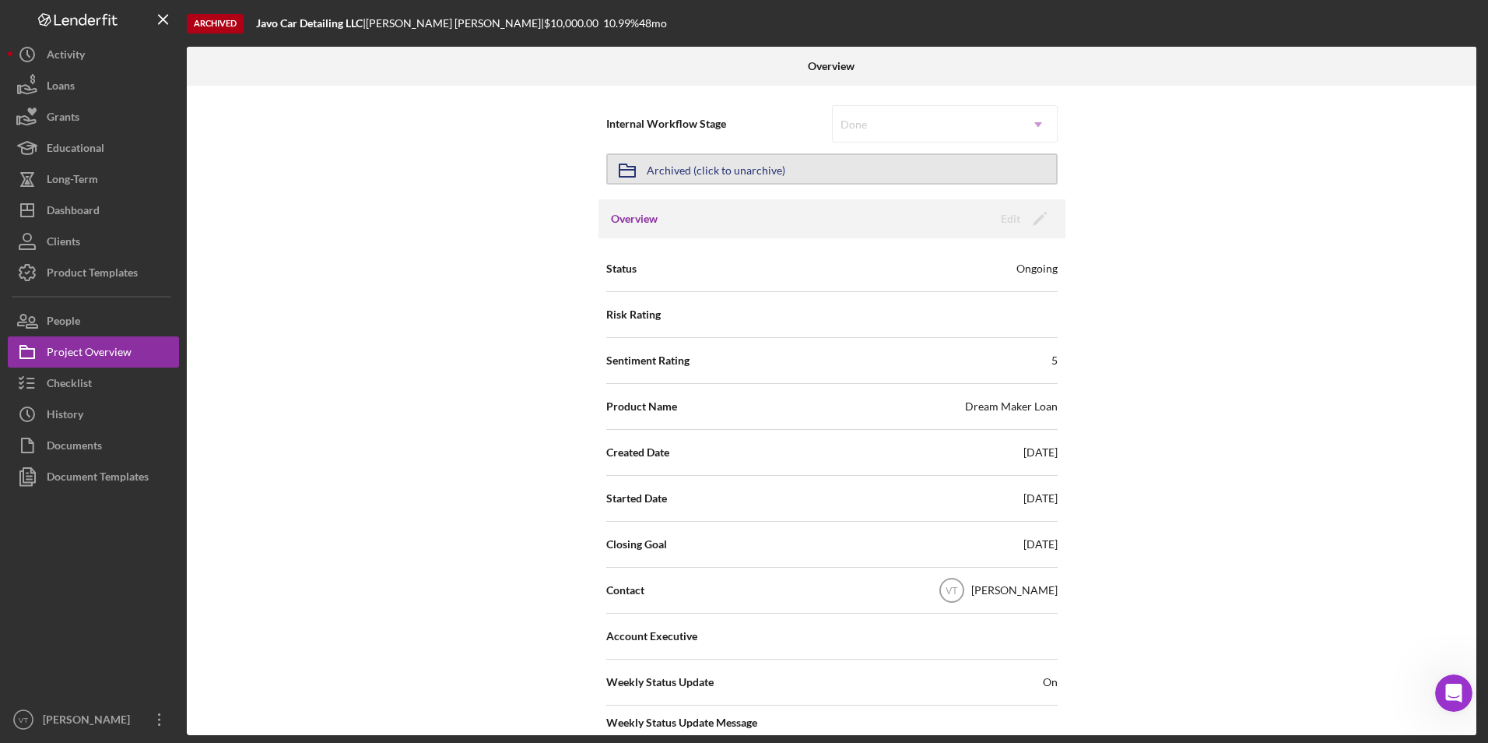
click at [1000, 171] on button "Icon/Archived Archived (click to unarchive)" at bounding box center [831, 168] width 451 height 31
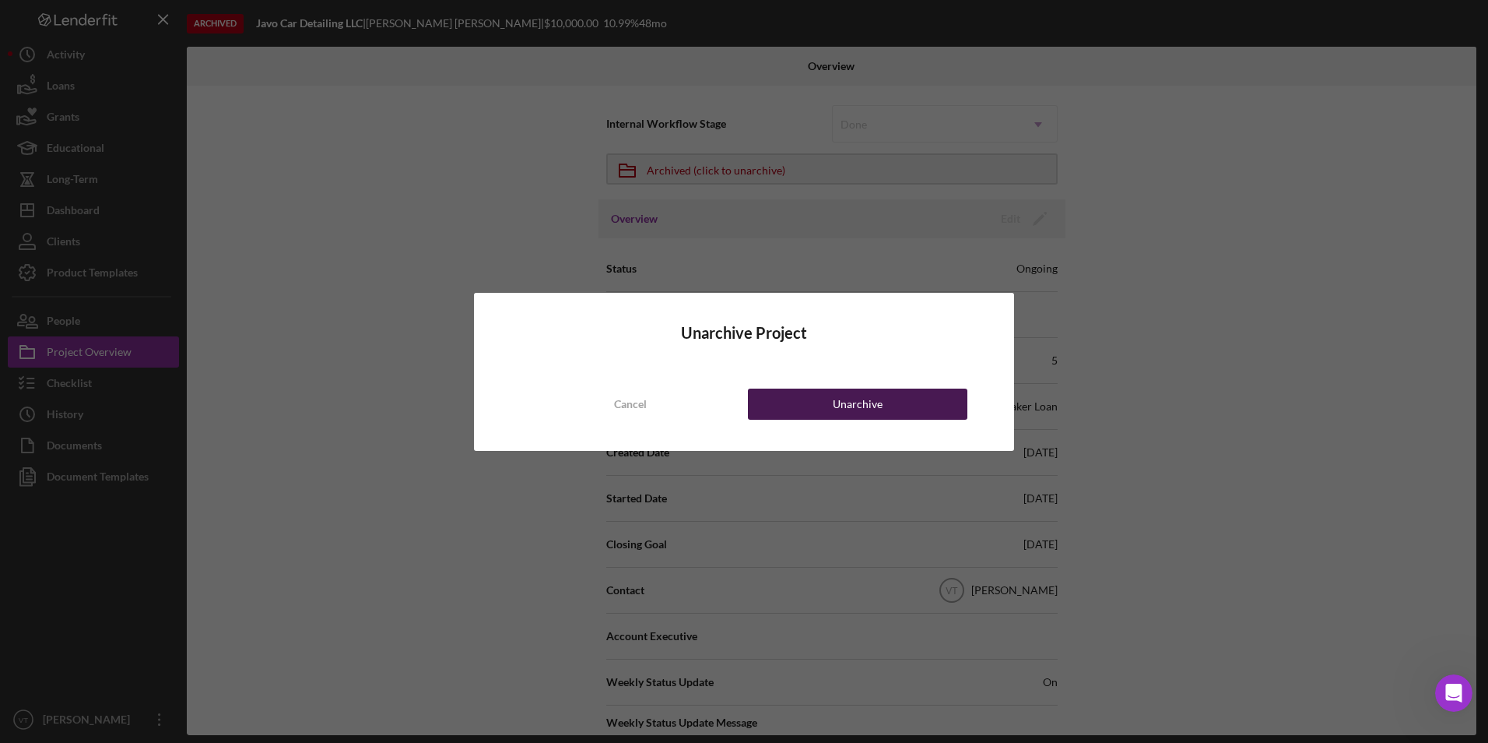
click at [898, 404] on button "Unarchive" at bounding box center [857, 403] width 219 height 31
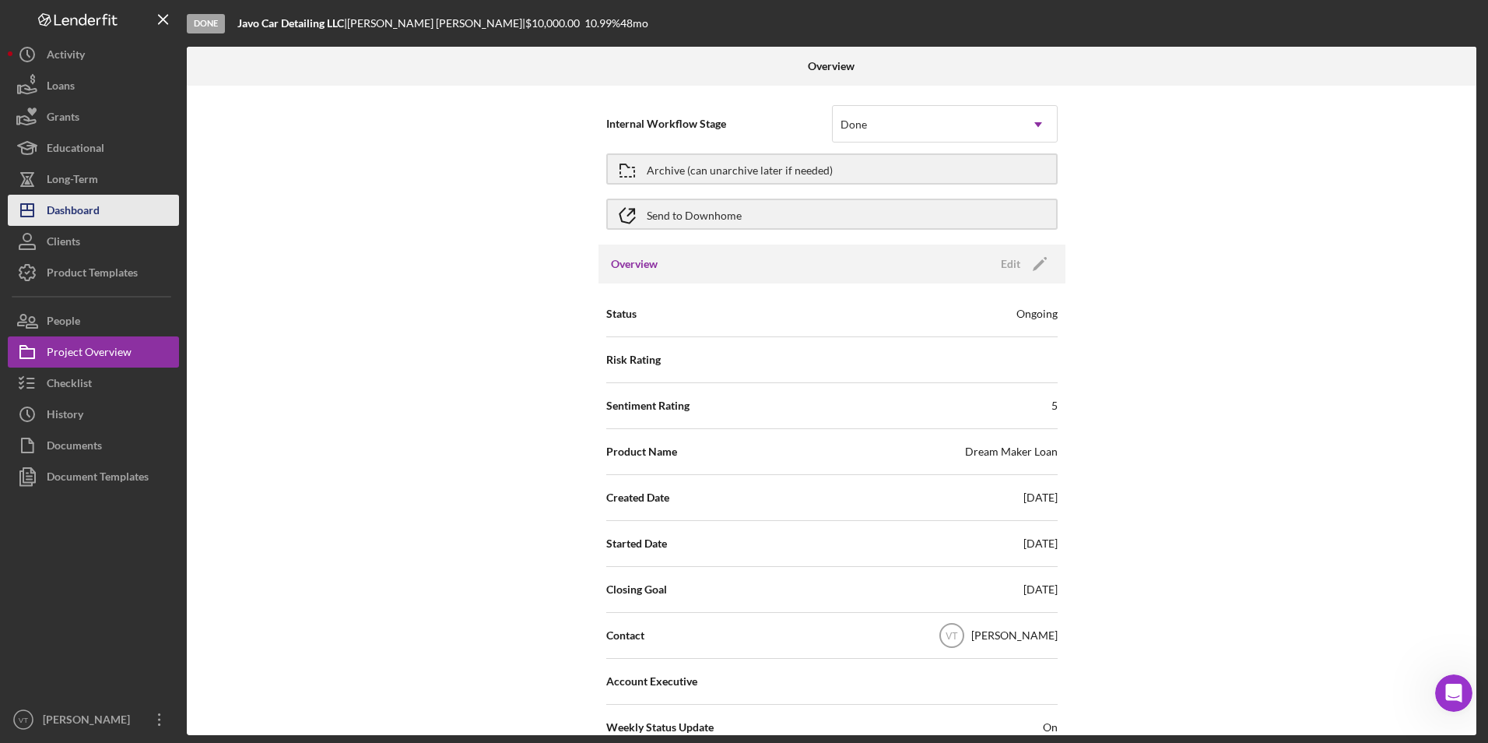
click at [131, 212] on button "Icon/Dashboard Dashboard" at bounding box center [93, 210] width 171 height 31
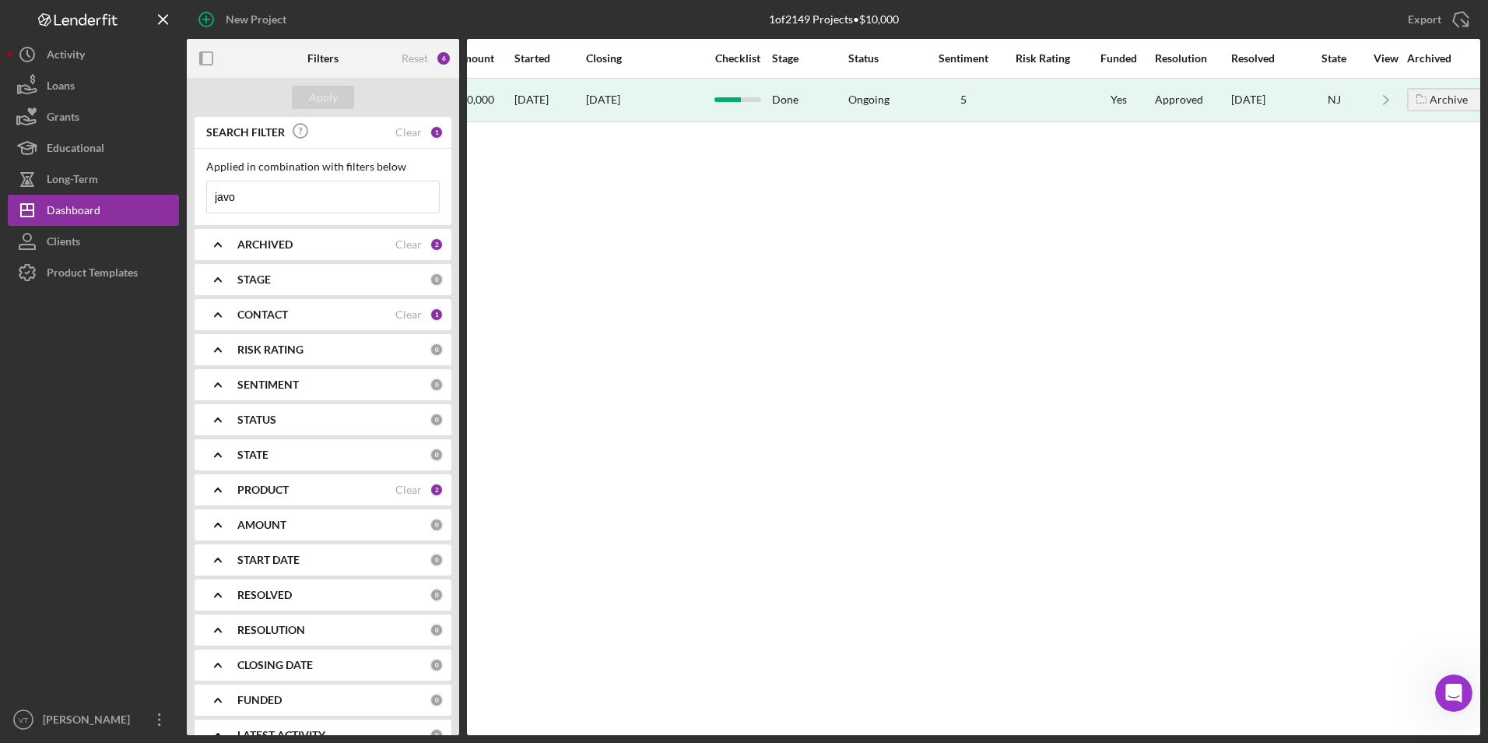
scroll to position [0, 848]
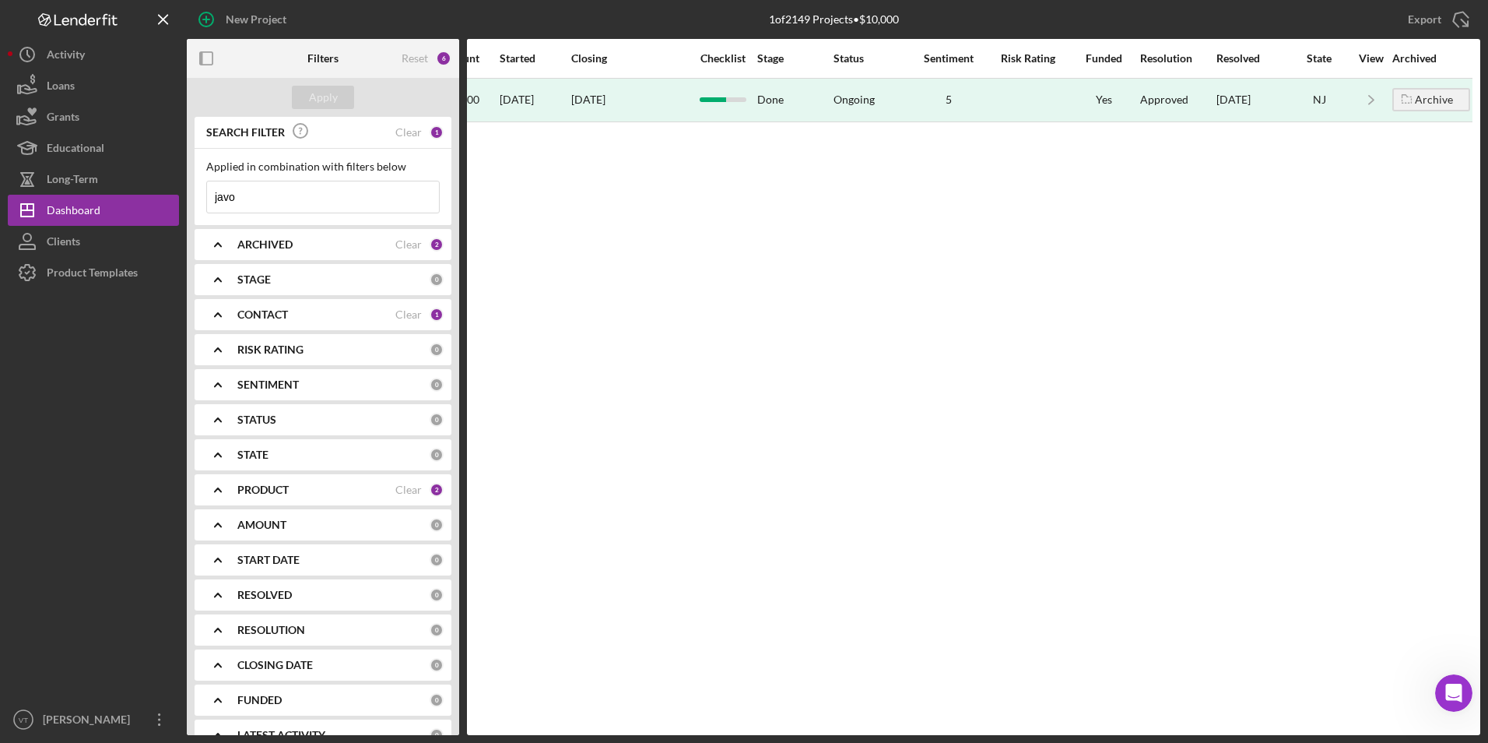
drag, startPoint x: 959, startPoint y: 728, endPoint x: 23, endPoint y: 25, distance: 1170.2
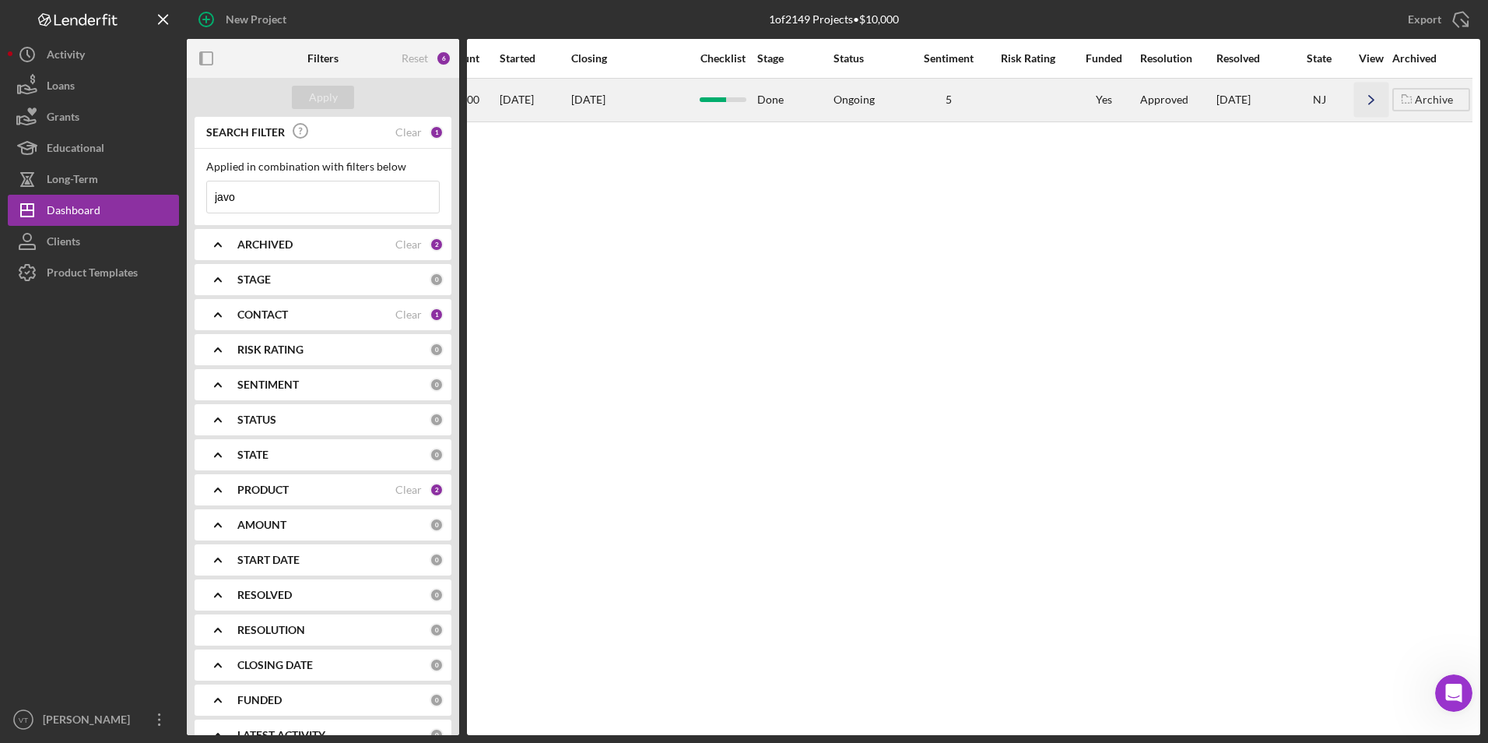
click at [1372, 100] on polyline "button" at bounding box center [1371, 100] width 5 height 9
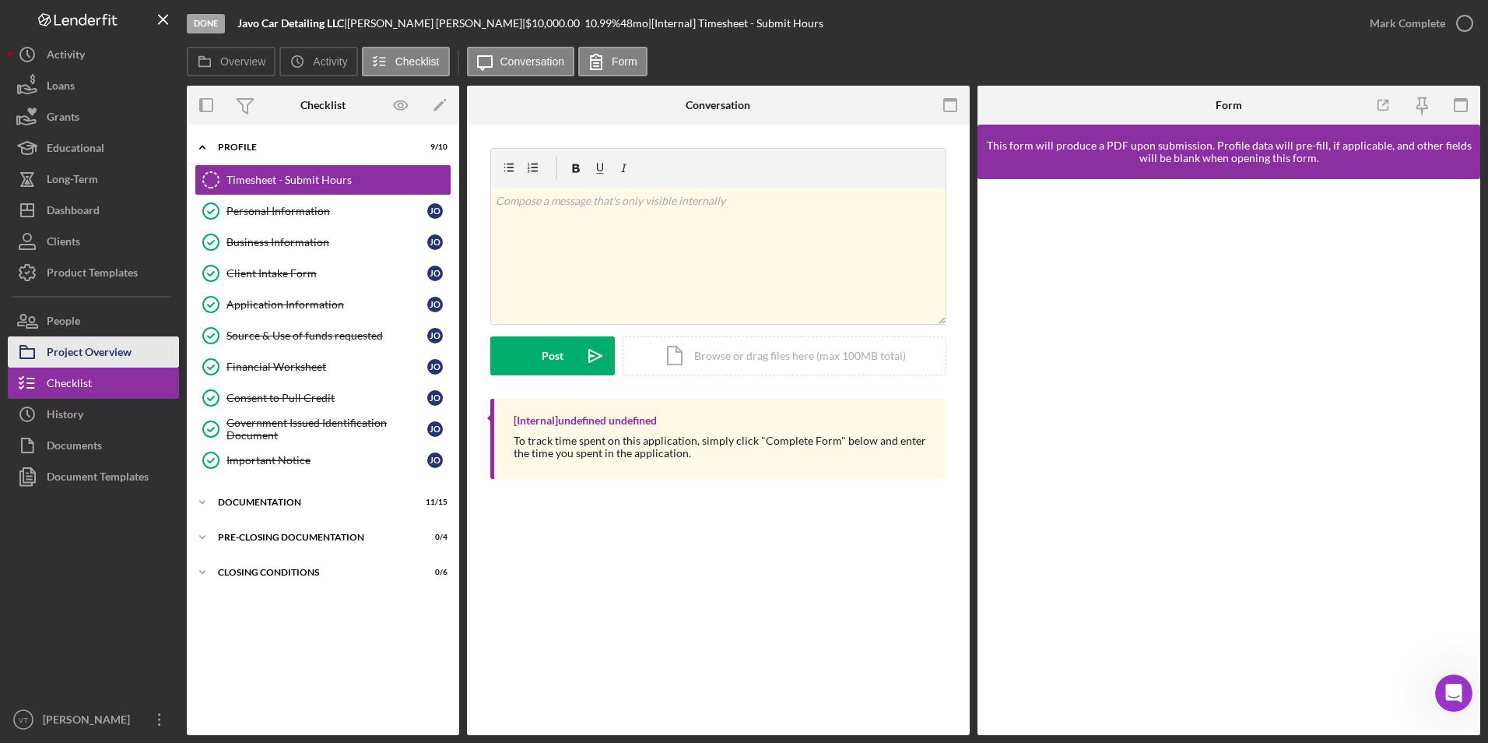
click at [108, 351] on div "Project Overview" at bounding box center [89, 353] width 85 height 35
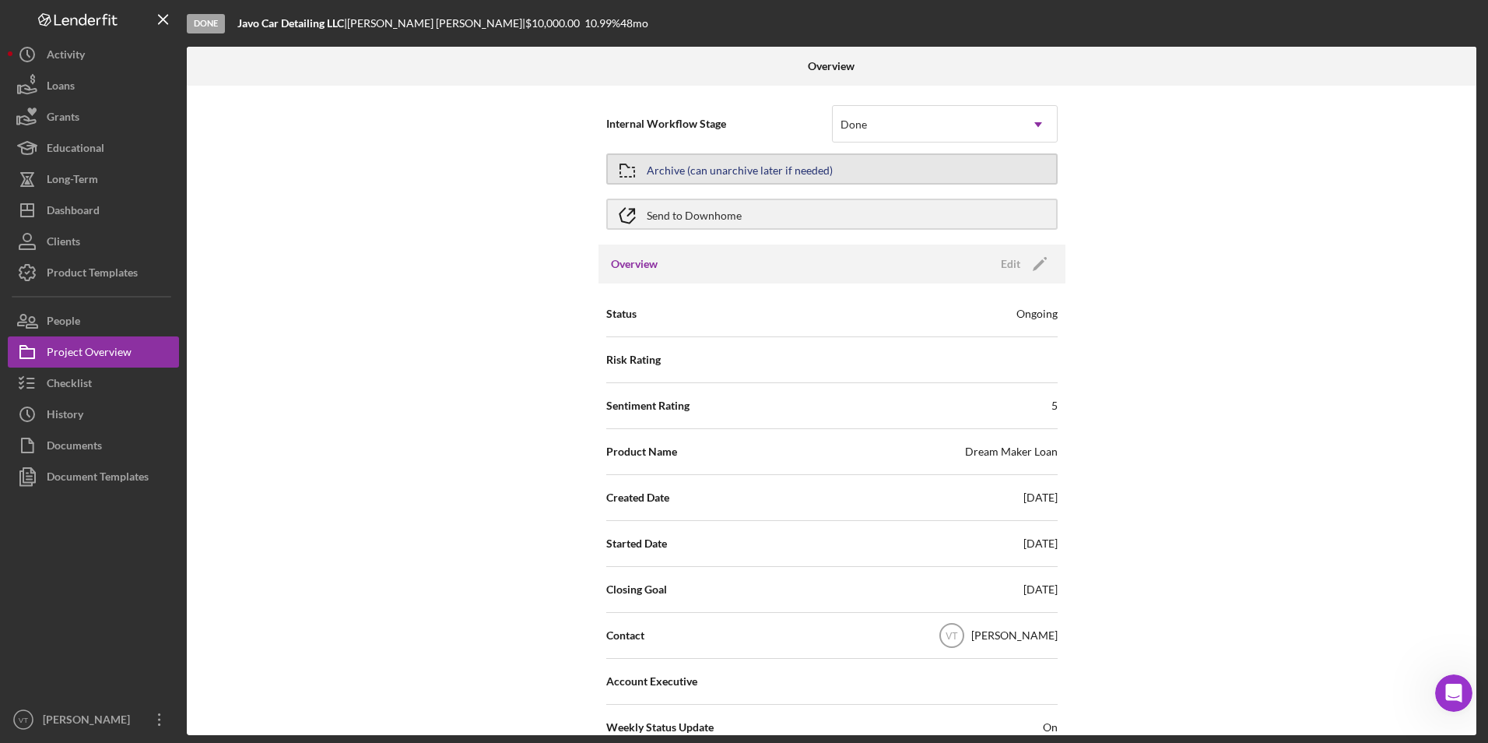
click at [848, 178] on button "Archive (can unarchive later if needed)" at bounding box center [831, 168] width 451 height 31
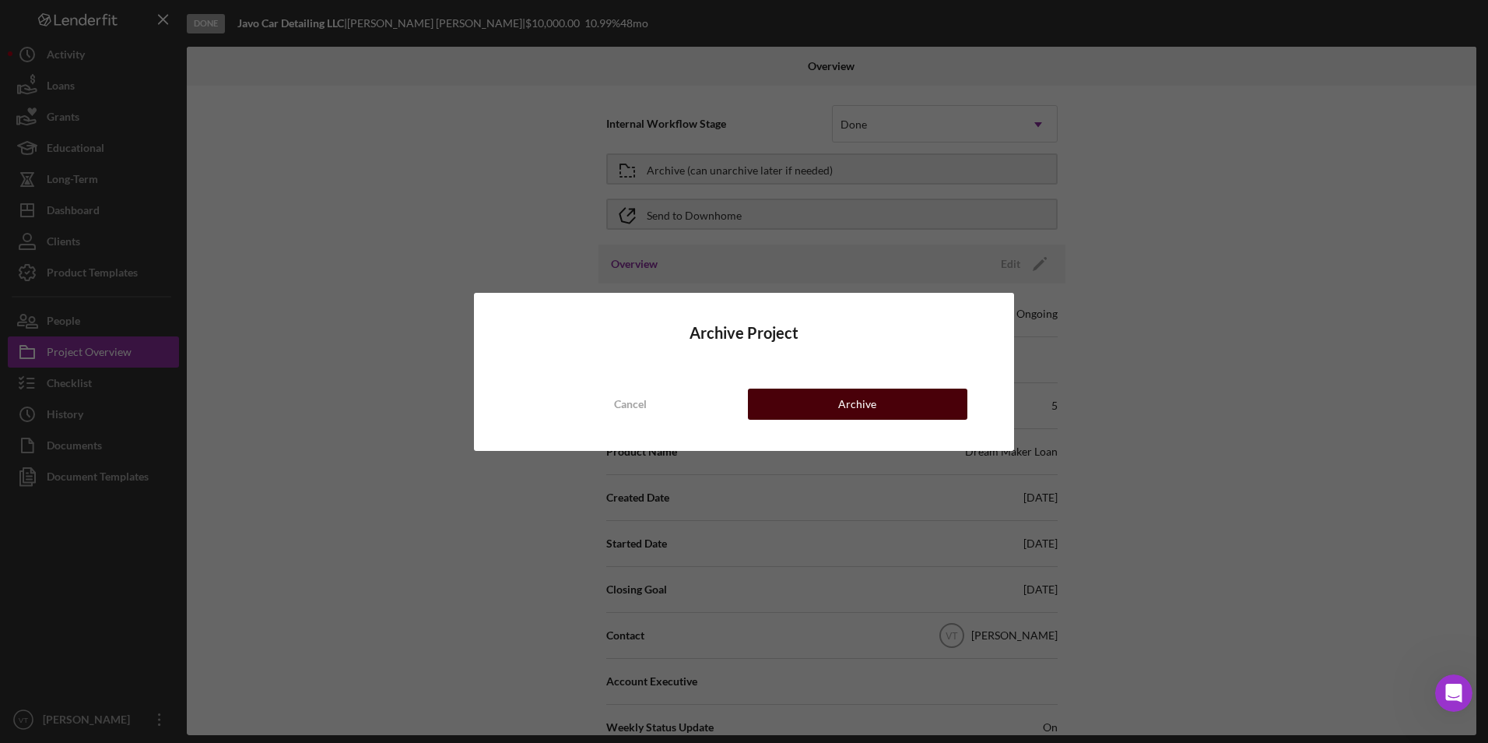
click at [844, 408] on div "Archive" at bounding box center [857, 403] width 38 height 31
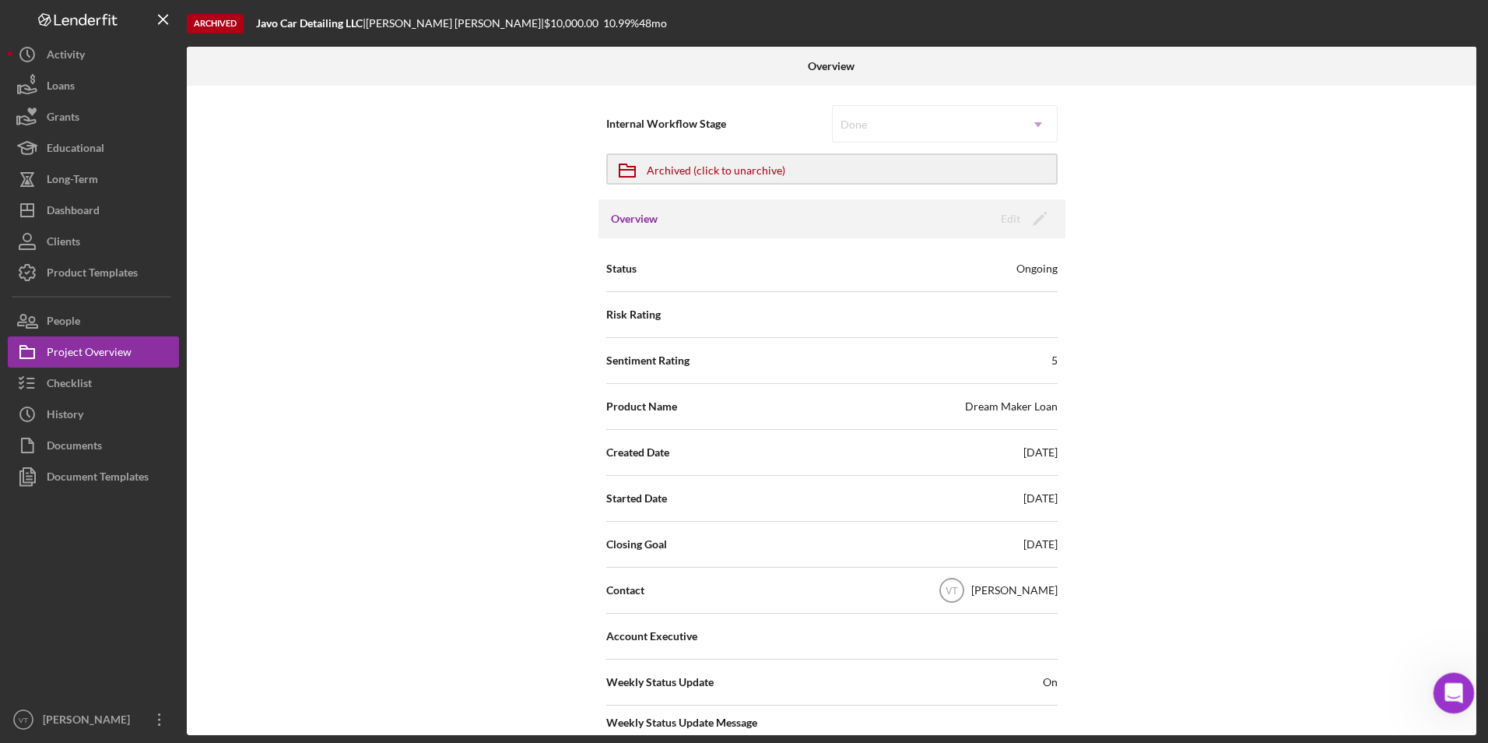
click at [1447, 682] on icon "Open Intercom Messenger" at bounding box center [1452, 691] width 26 height 26
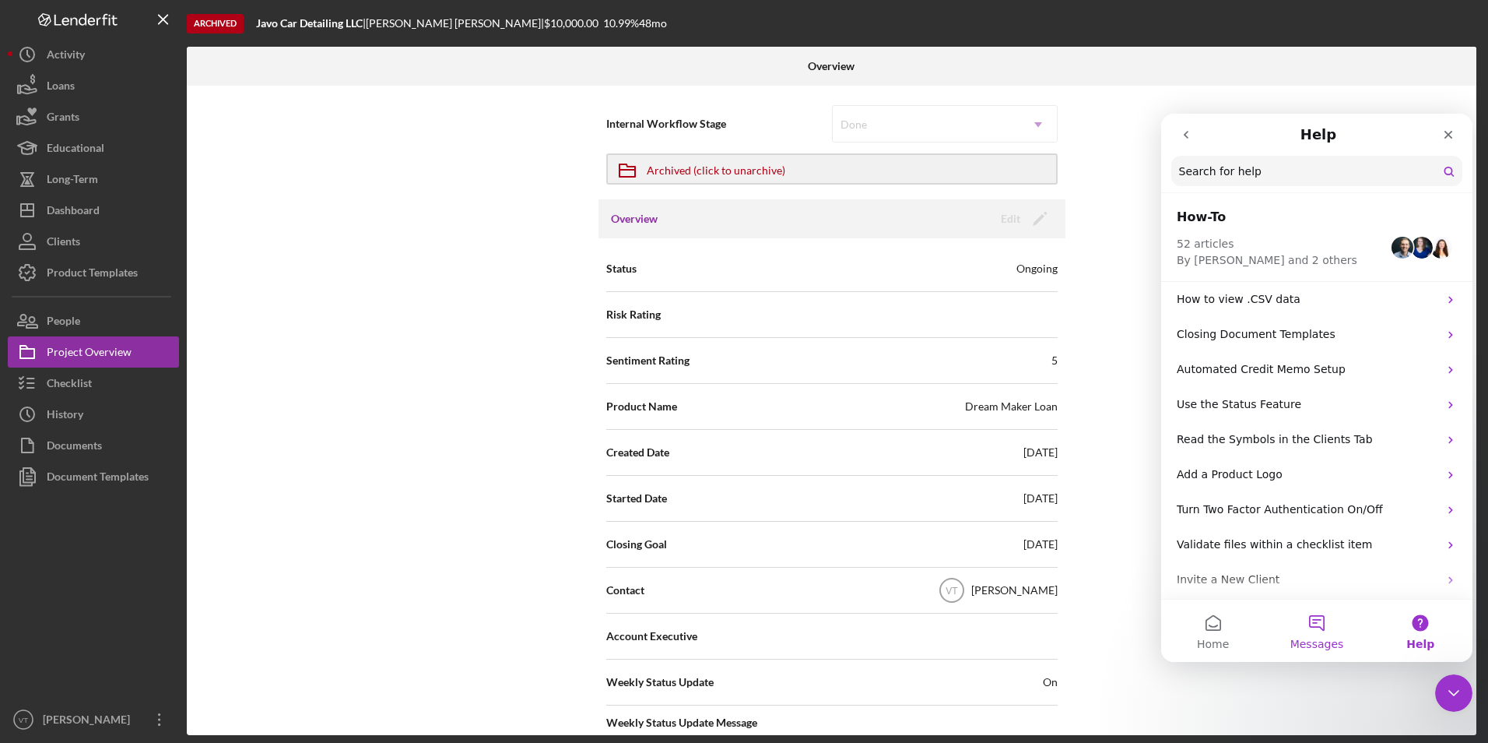
click at [1322, 632] on button "Messages" at bounding box center [1317, 630] width 104 height 62
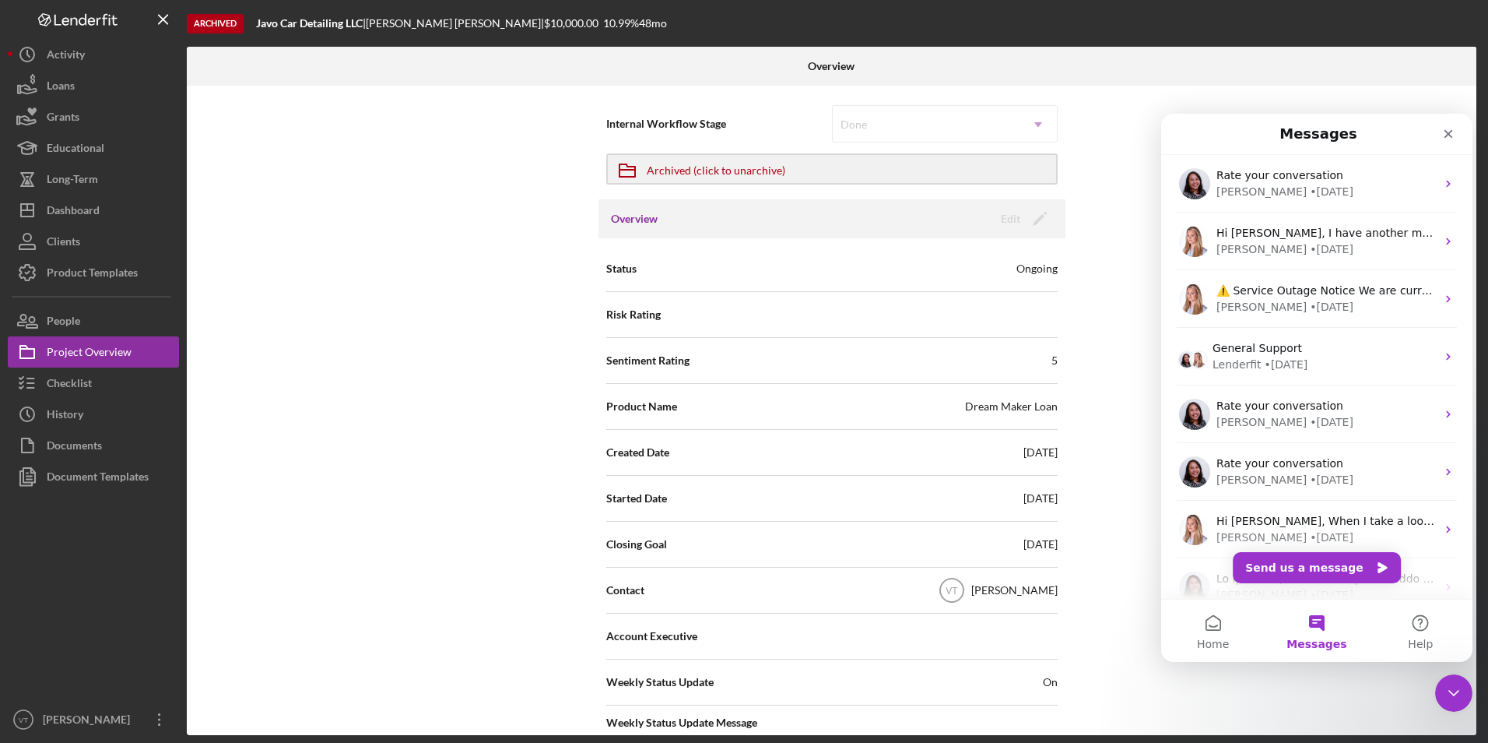
drag, startPoint x: 2272, startPoint y: 573, endPoint x: 1359, endPoint y: 625, distance: 914.5
click at [1422, 627] on button "Help" at bounding box center [1421, 630] width 104 height 62
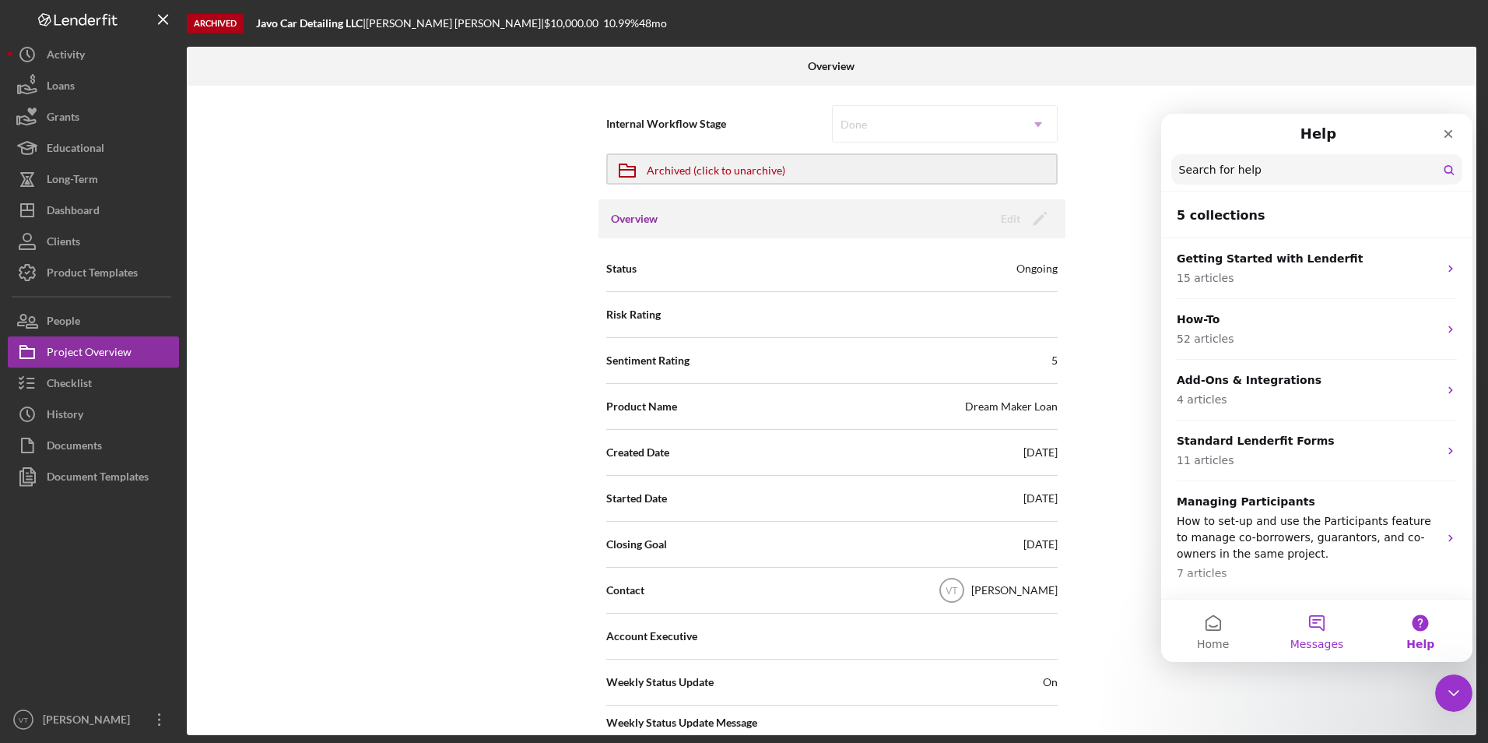
click at [1322, 630] on button "Messages" at bounding box center [1317, 630] width 104 height 62
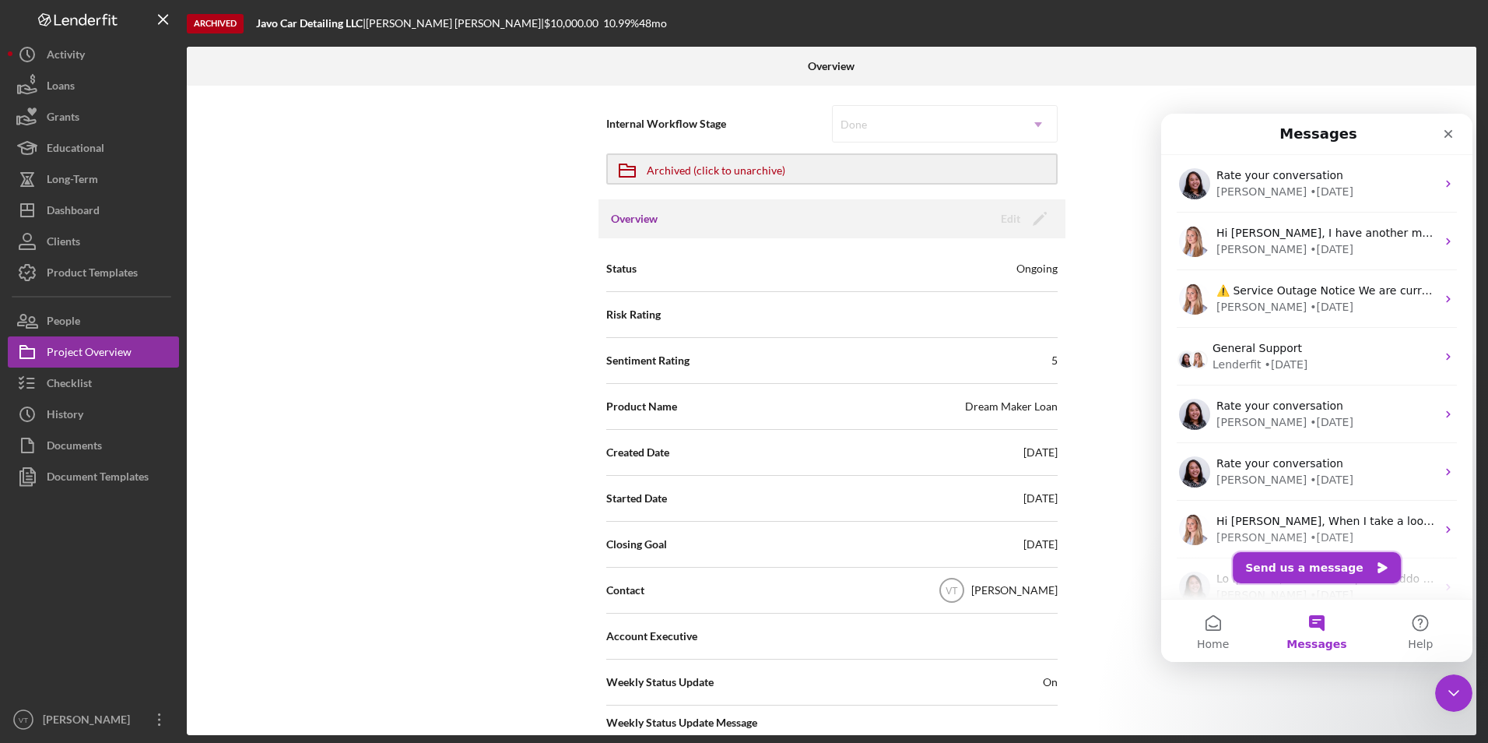
click at [1326, 571] on button "Send us a message" at bounding box center [1317, 567] width 168 height 31
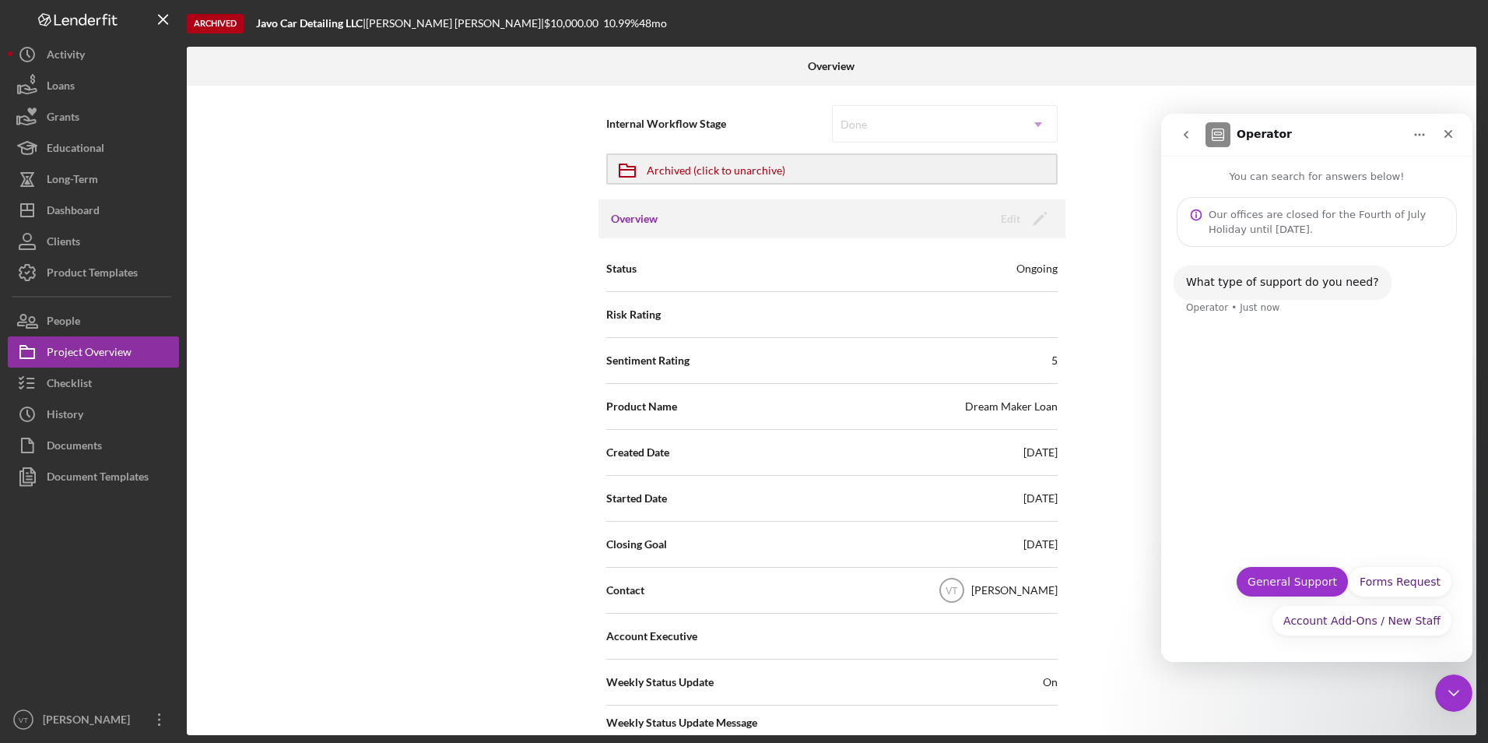
click at [1312, 584] on button "General Support" at bounding box center [1292, 581] width 113 height 31
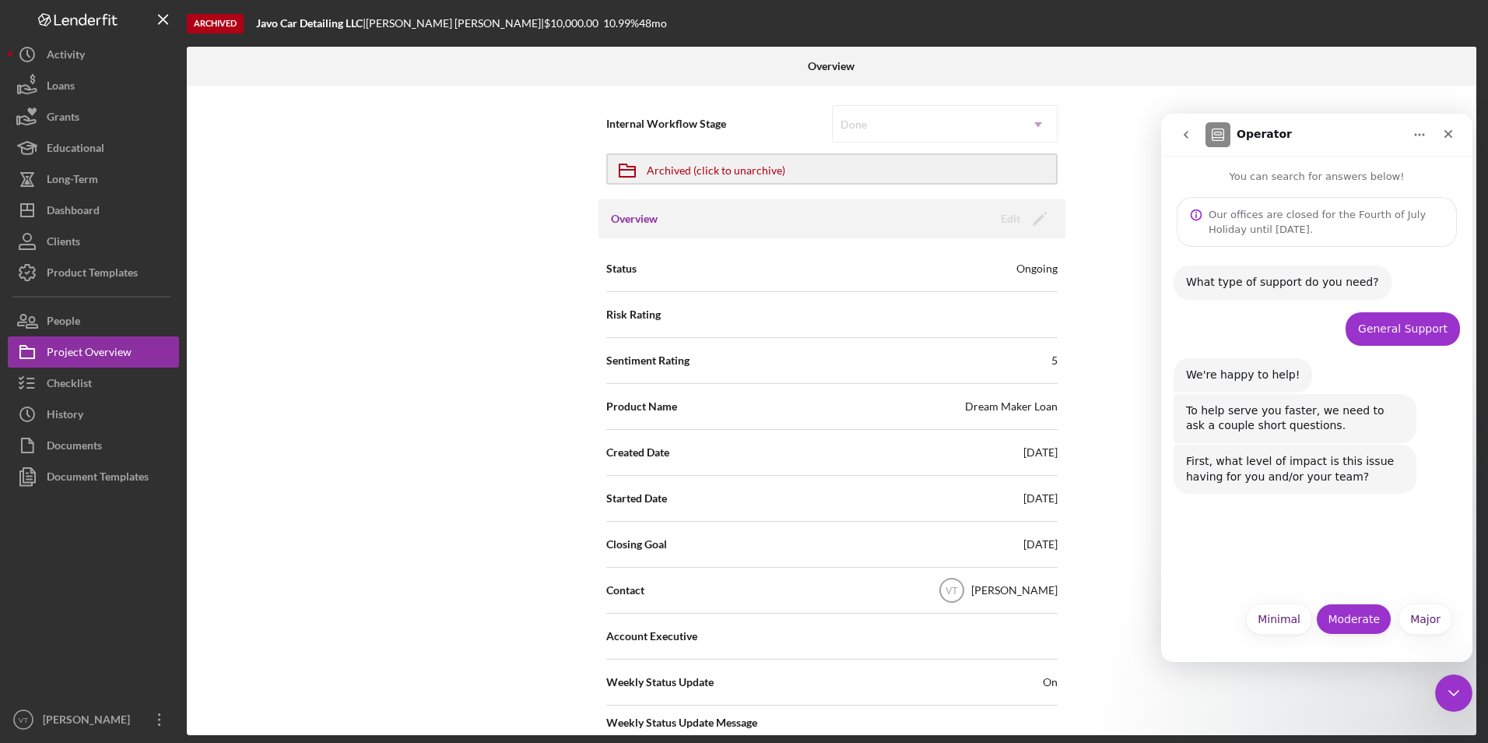
click at [1357, 621] on button "Moderate" at bounding box center [1353, 618] width 75 height 31
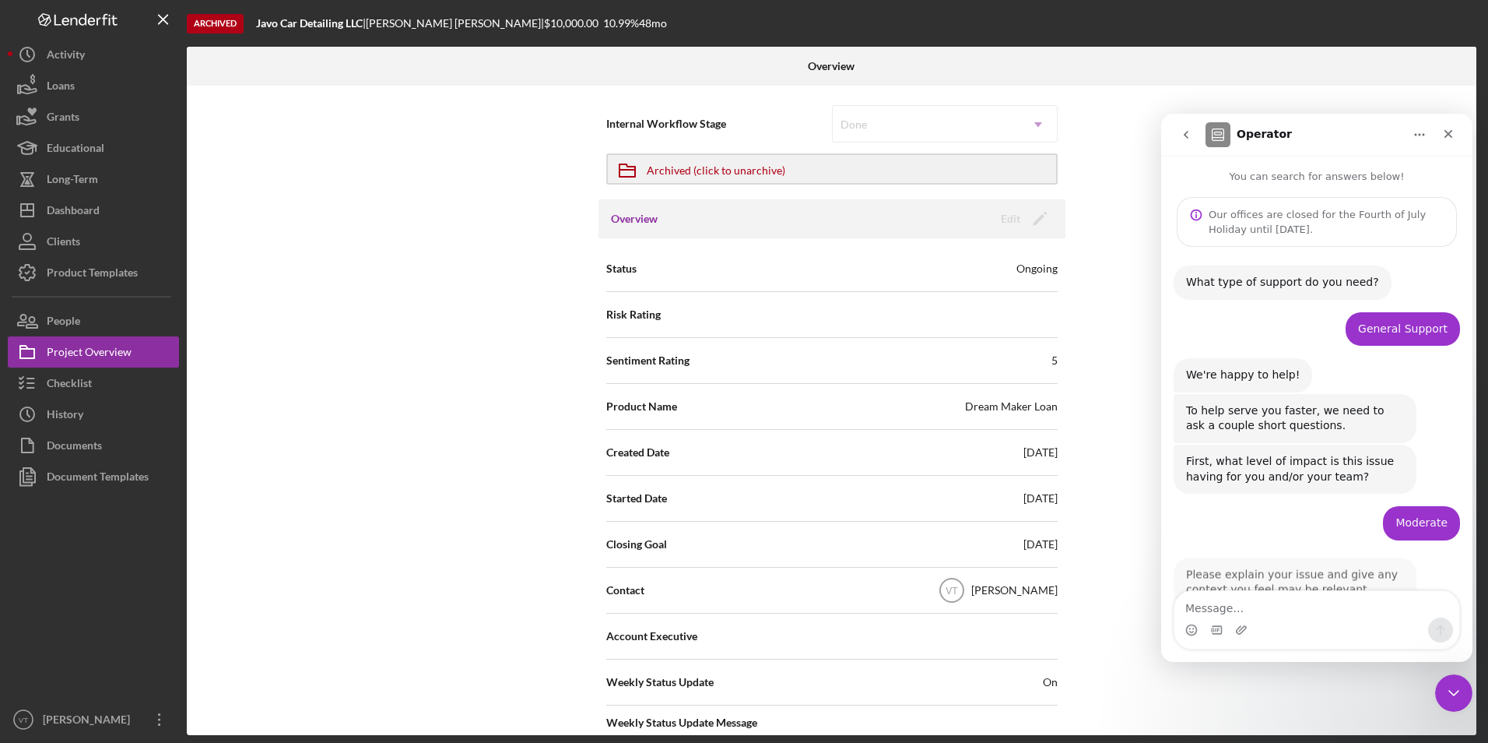
scroll to position [44, 0]
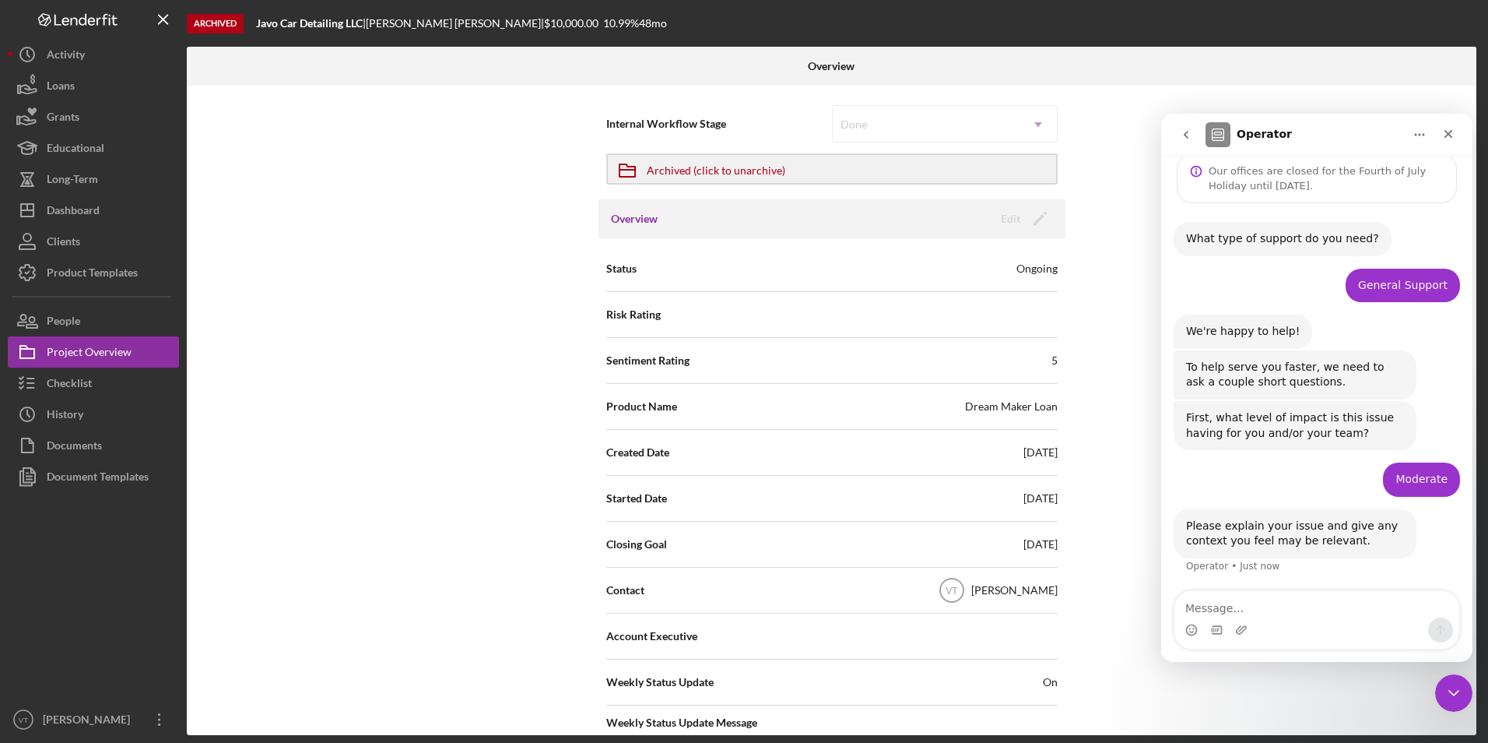
click at [1295, 607] on textarea "Message…" at bounding box center [1317, 604] width 285 height 26
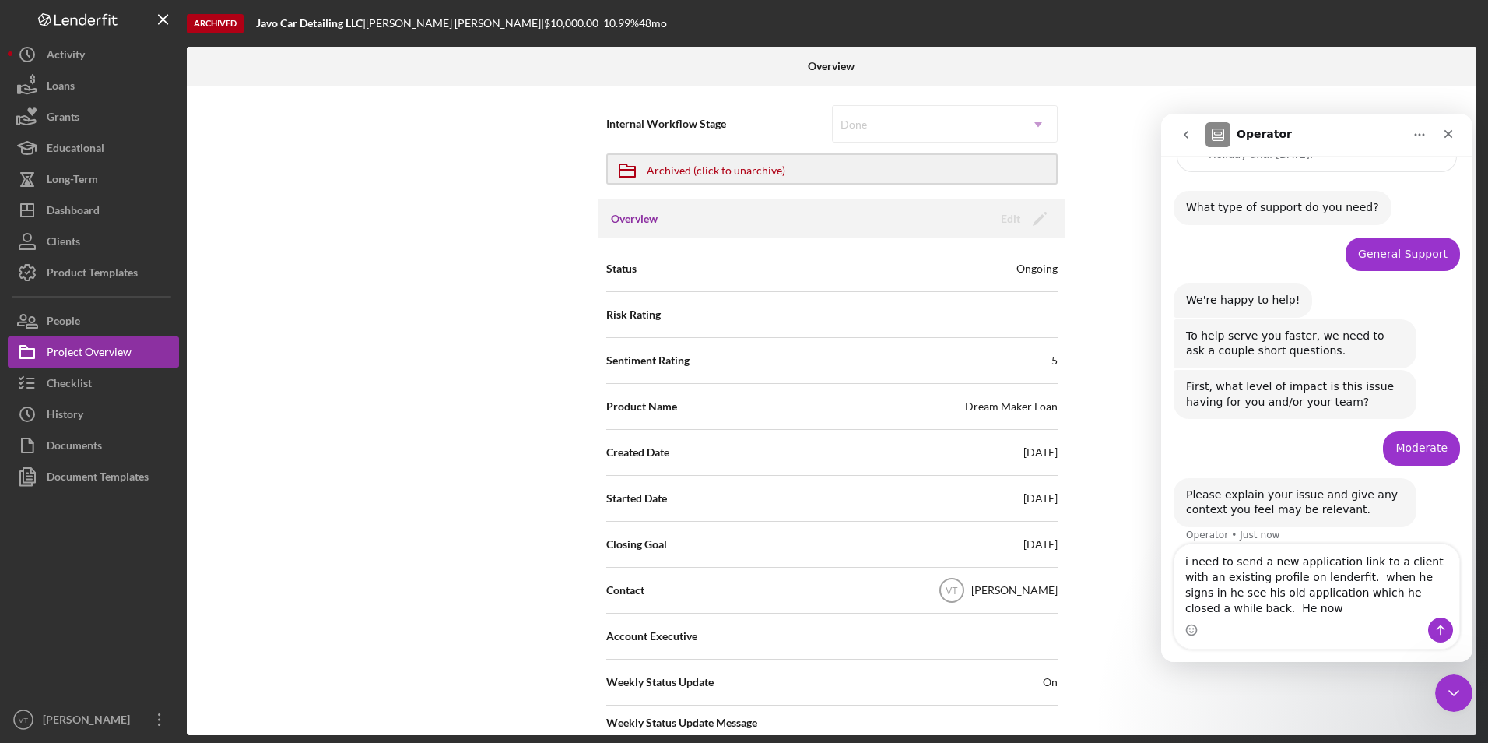
scroll to position [90, 0]
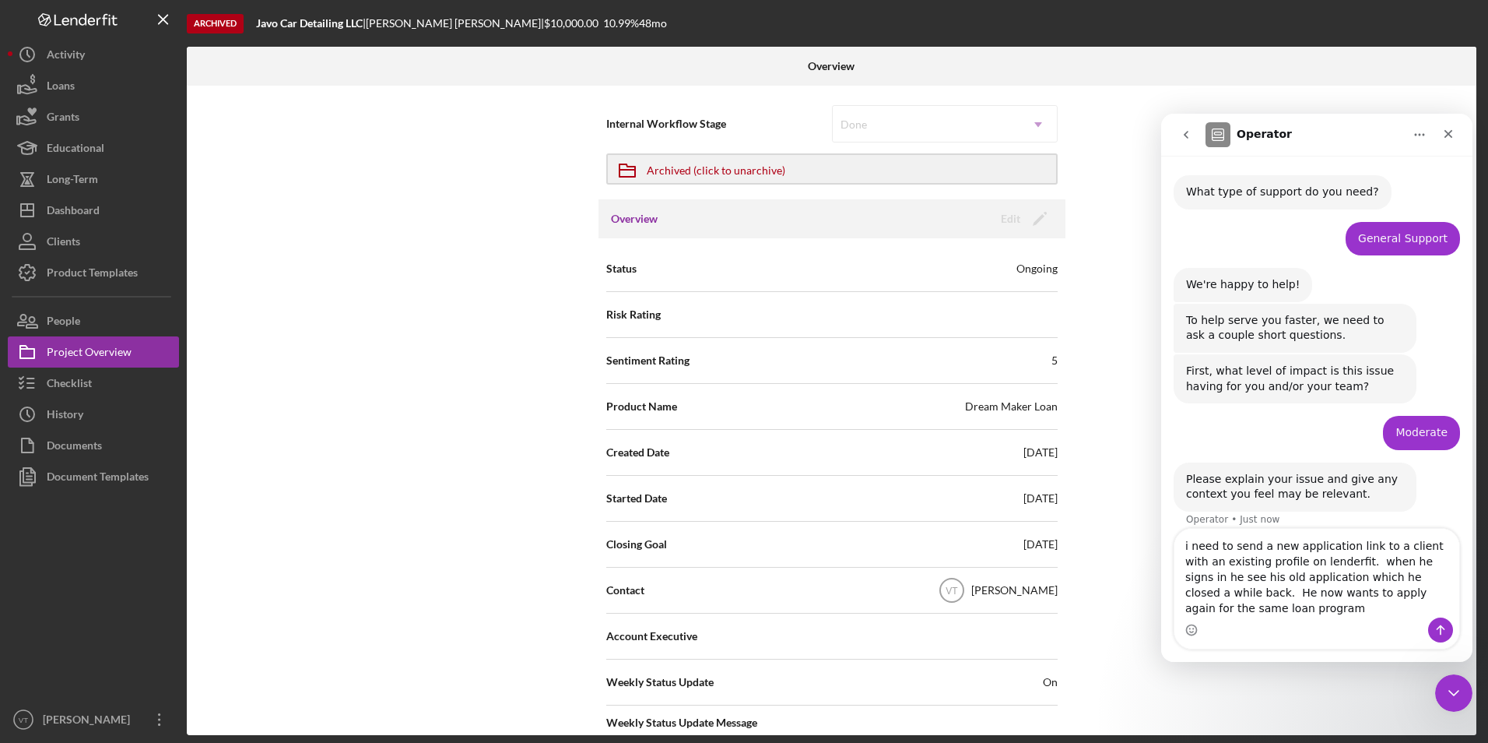
type textarea "i need to send a new application link to a client with an existing profile on l…"
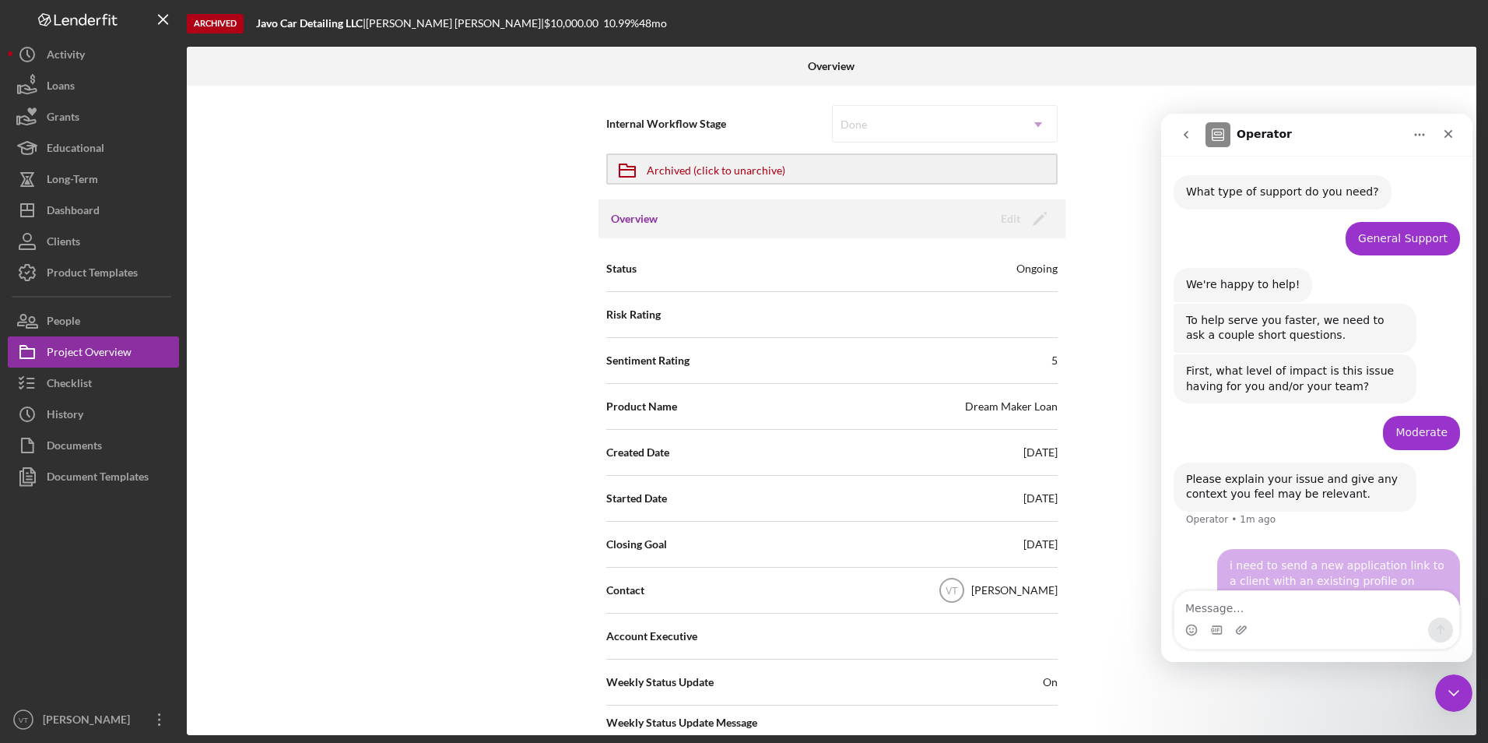
scroll to position [151, 0]
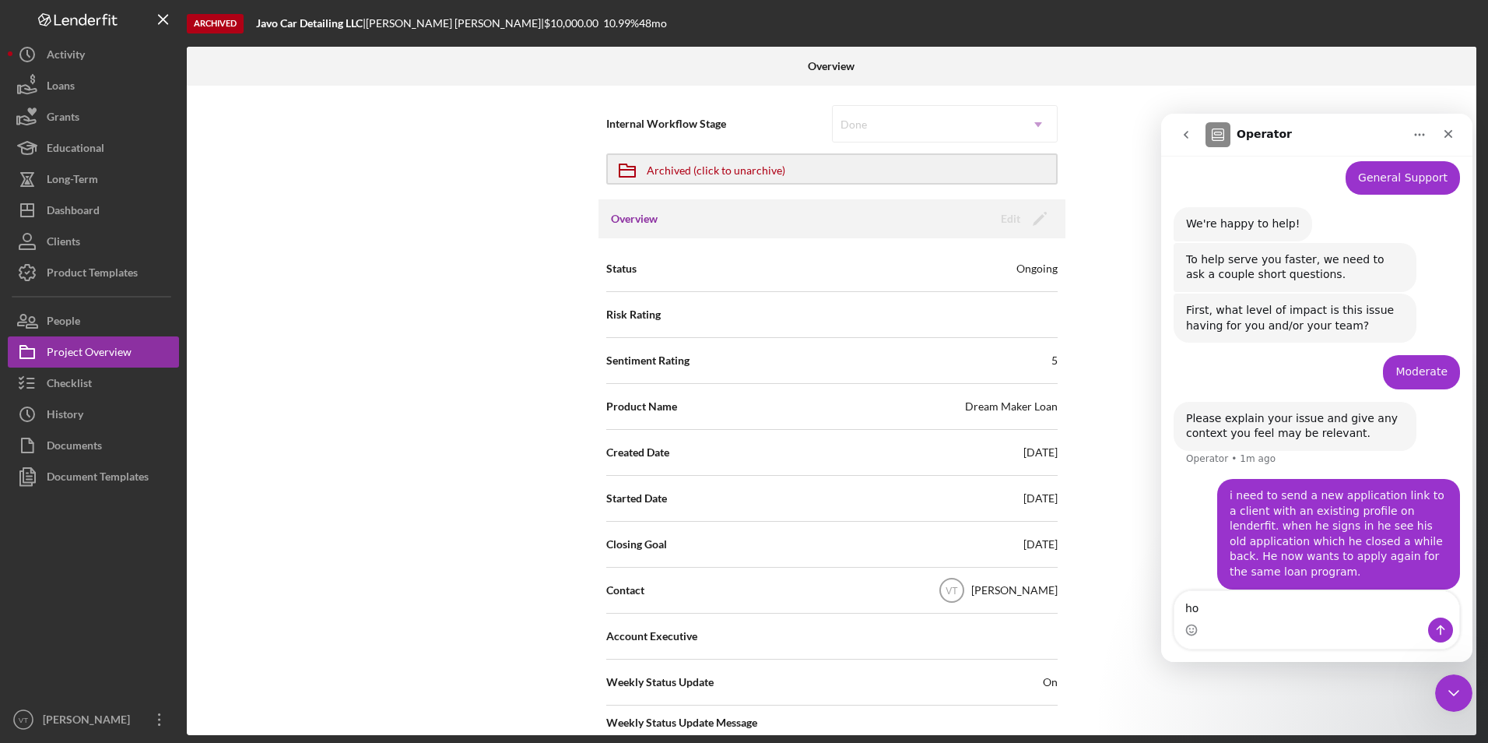
type textarea "h"
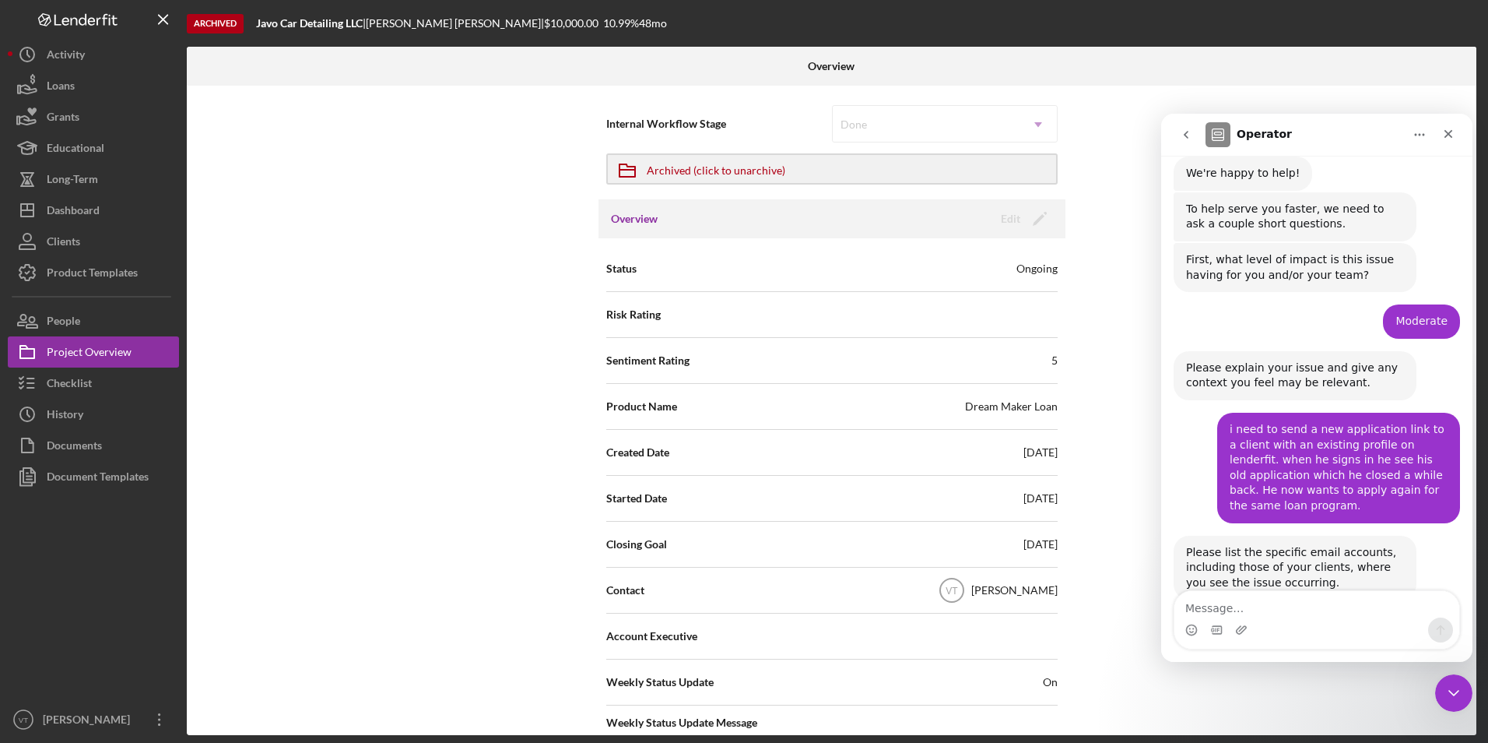
scroll to position [228, 0]
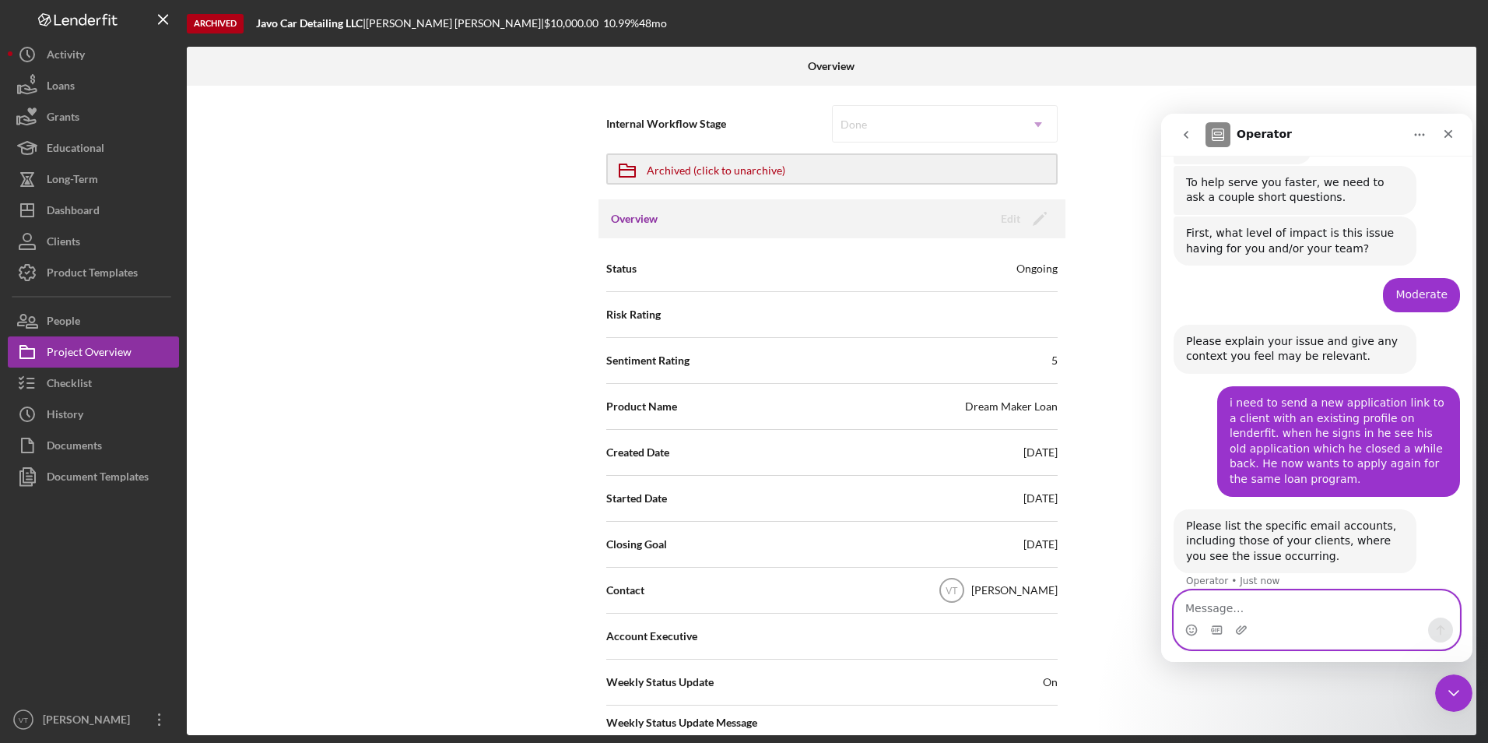
click at [1306, 612] on textarea "Message…" at bounding box center [1317, 604] width 285 height 26
paste textarea "javier.creativo@gmail.com"
type textarea "javier.creativo@gmail.com"
click at [1455, 627] on div "Intercom messenger" at bounding box center [1317, 629] width 285 height 25
click at [1448, 627] on button "Send a message…" at bounding box center [1440, 629] width 25 height 25
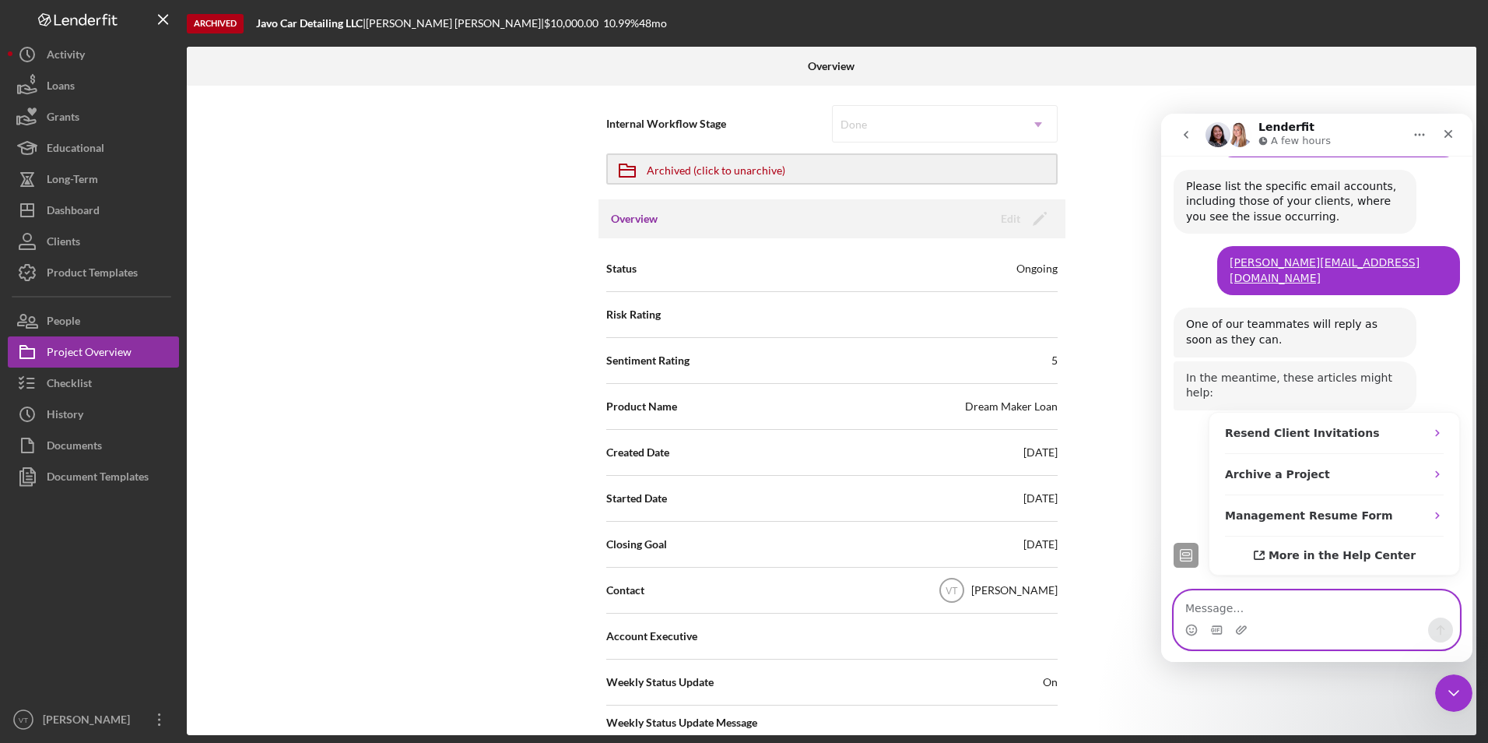
scroll to position [564, 0]
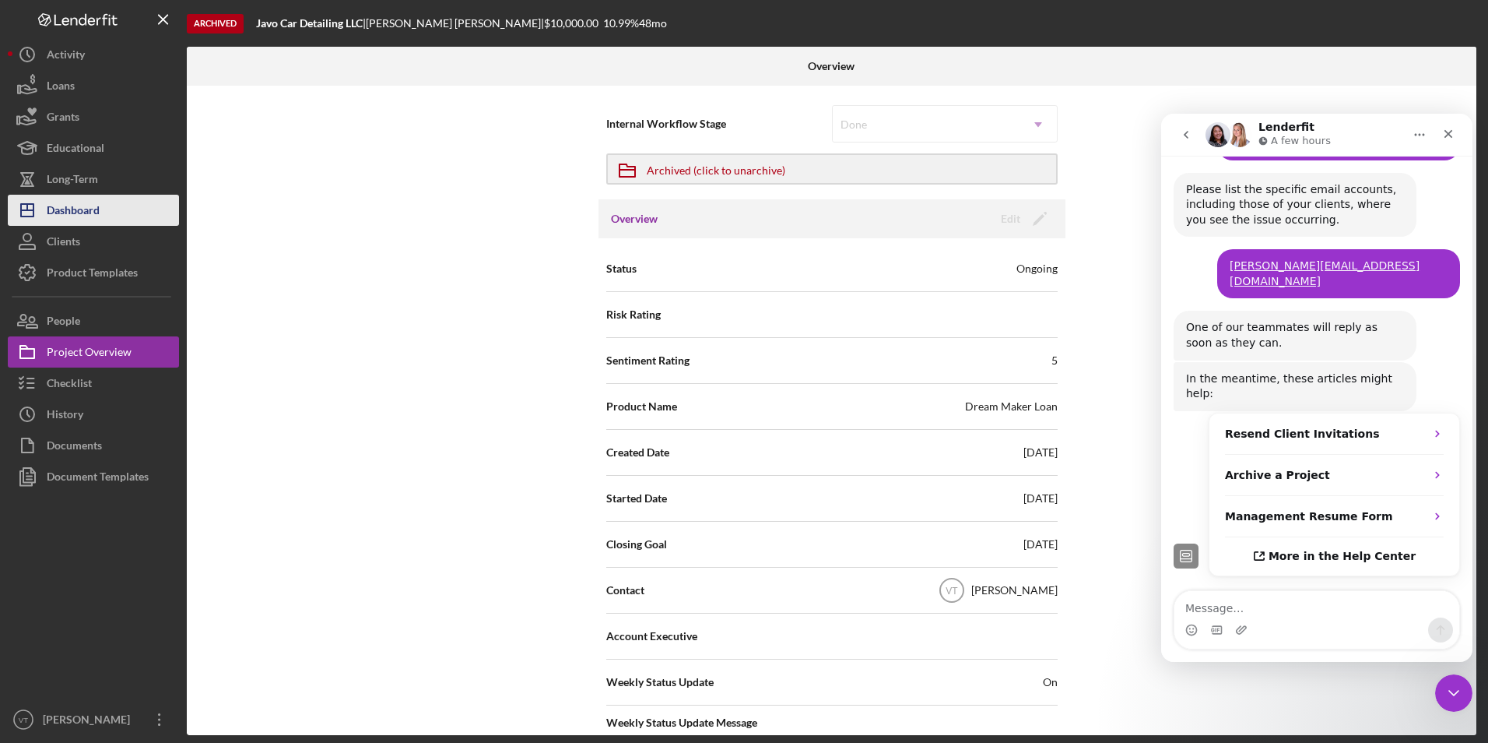
click at [104, 210] on button "Icon/Dashboard Dashboard" at bounding box center [93, 210] width 171 height 31
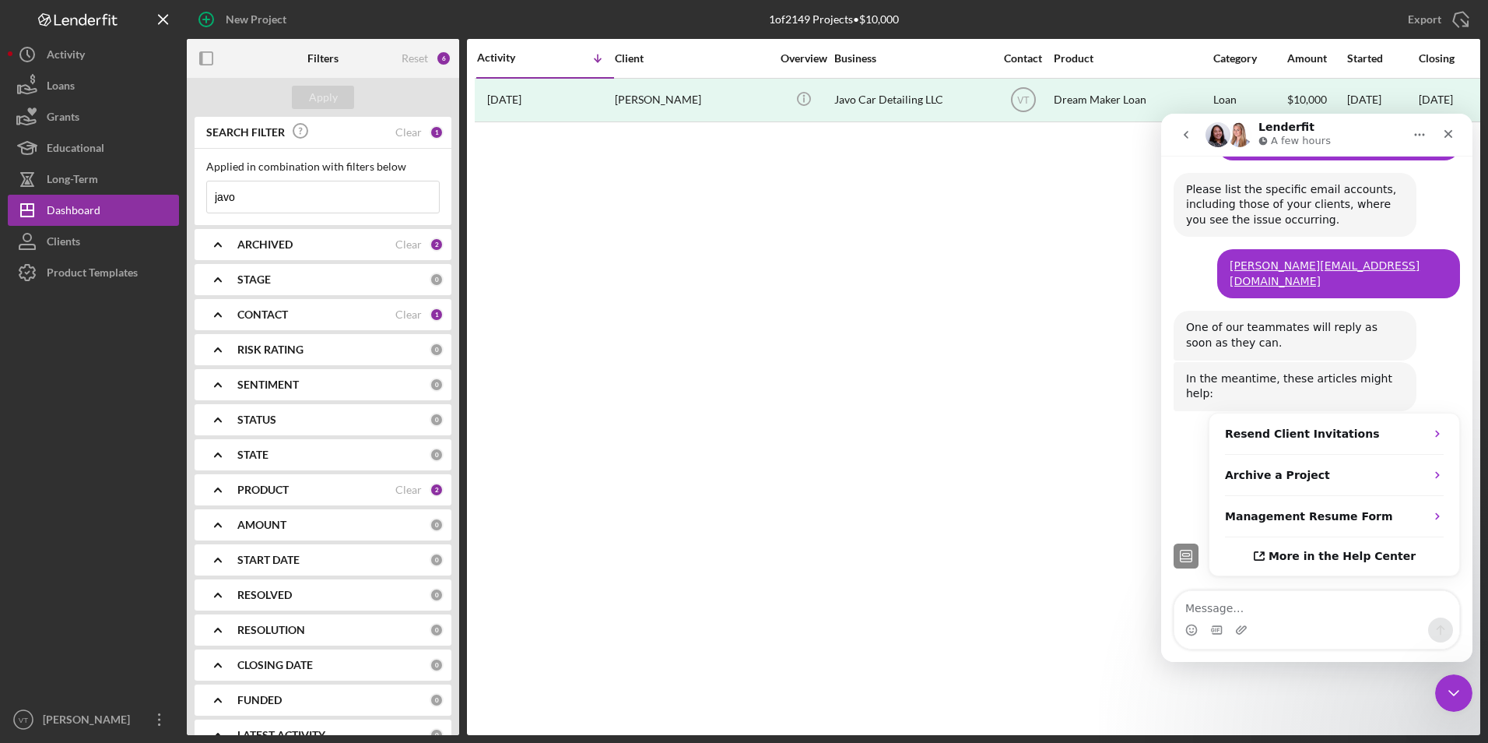
click at [297, 197] on input "javo" at bounding box center [323, 196] width 232 height 31
drag, startPoint x: 295, startPoint y: 197, endPoint x: 146, endPoint y: 193, distance: 148.7
click at [146, 193] on div "New Project 1 of 2149 Projects • $10,000 javo Export Icon/Export Filters Reset …" at bounding box center [744, 367] width 1473 height 735
type input "next"
click at [360, 91] on div "Apply" at bounding box center [323, 97] width 272 height 39
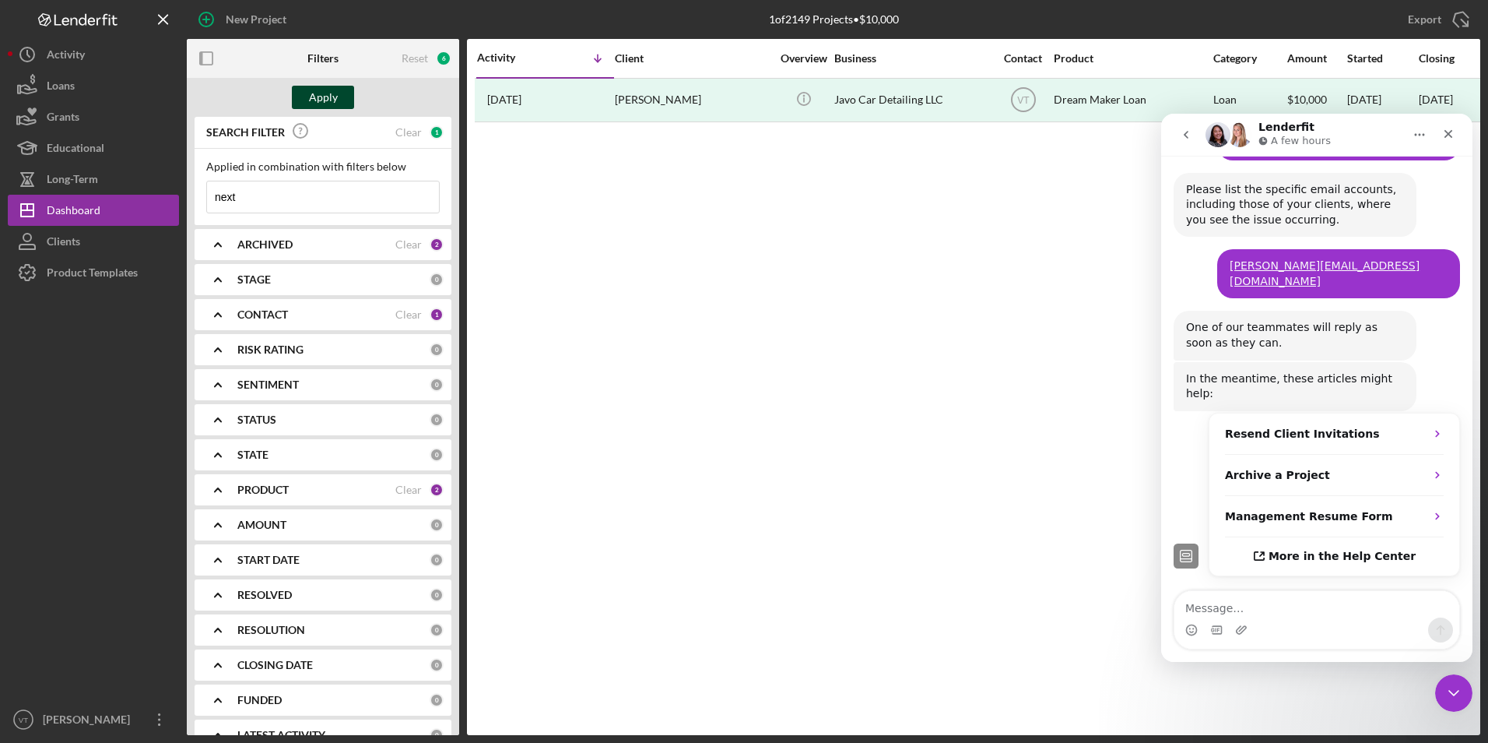
click at [336, 97] on div "Apply" at bounding box center [323, 97] width 29 height 23
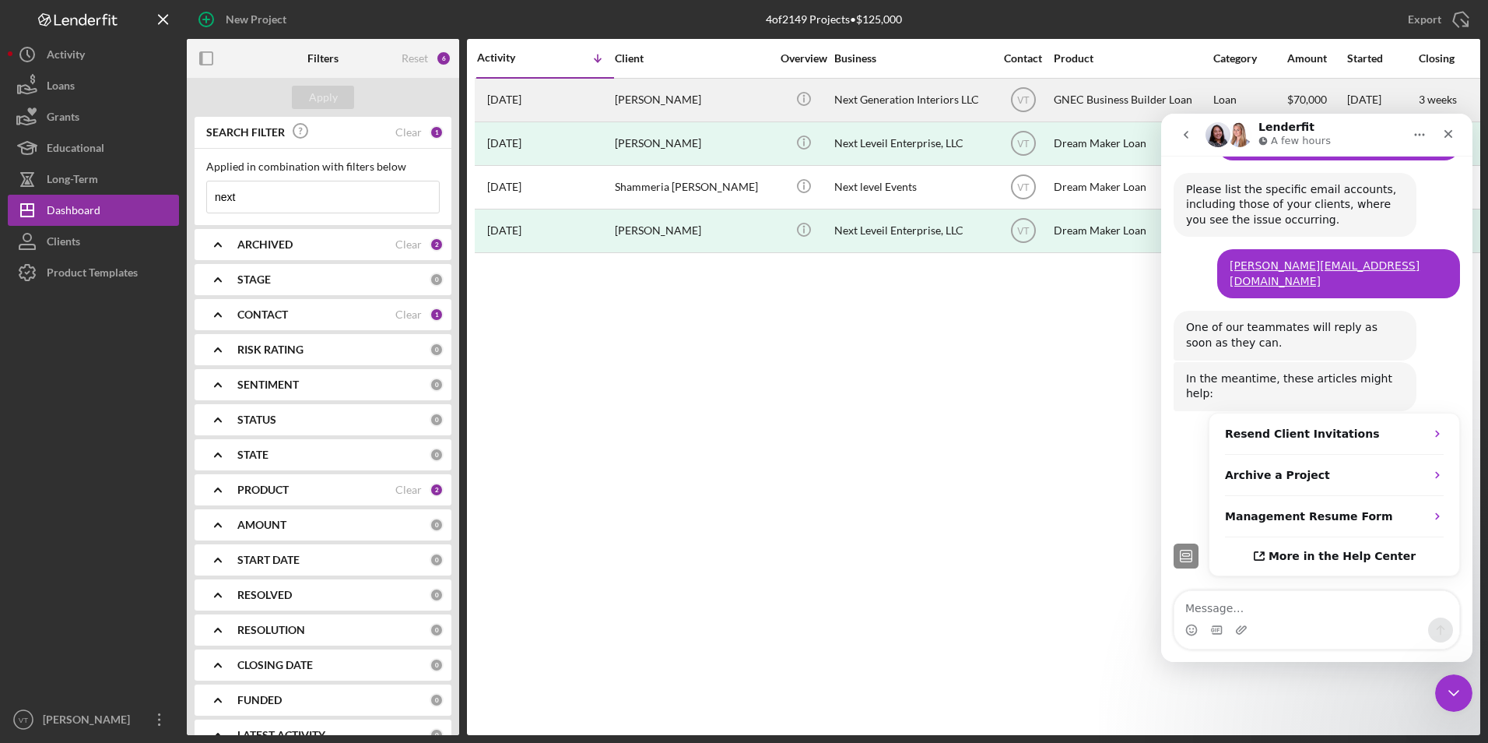
click at [876, 100] on div "Next Generation Interiors LLC" at bounding box center [912, 99] width 156 height 41
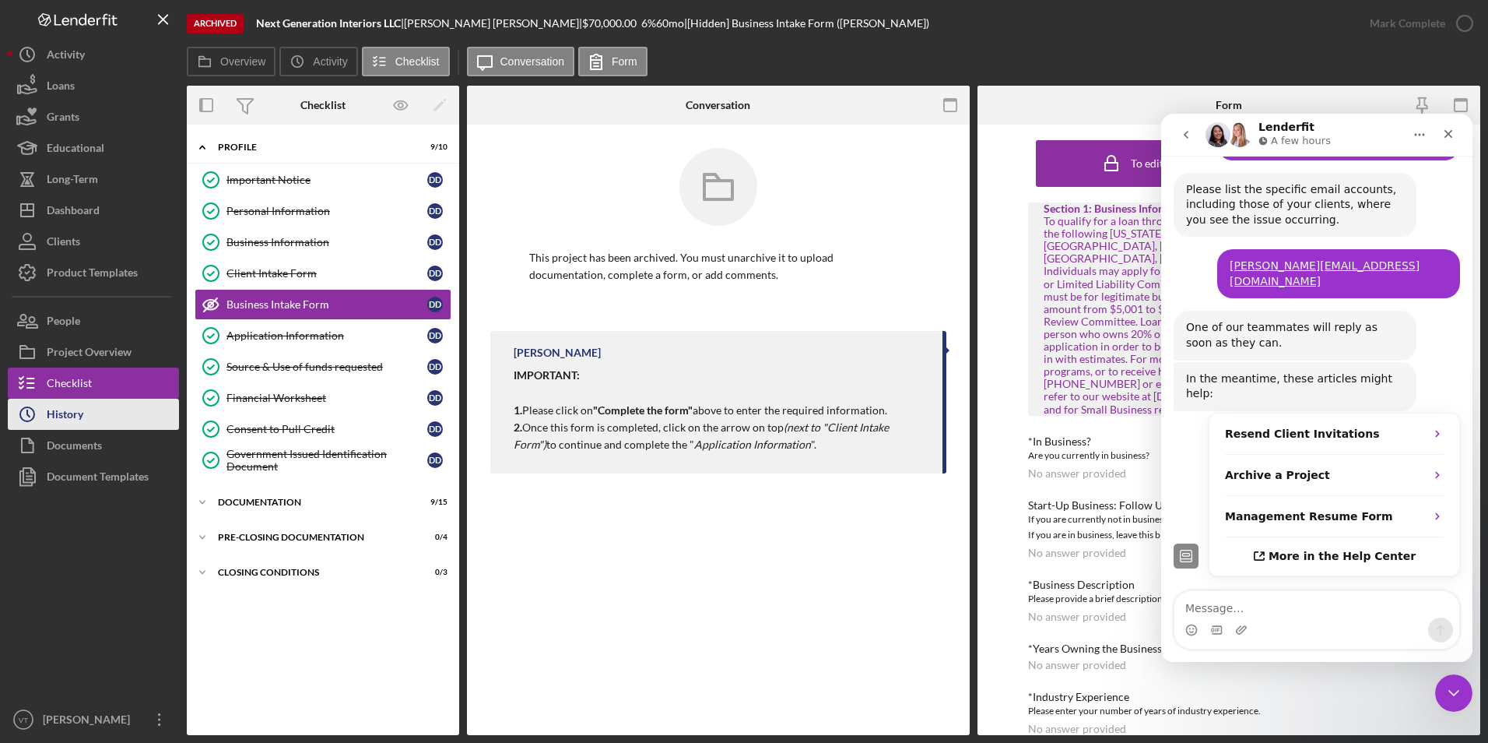
click at [90, 427] on button "Icon/History History" at bounding box center [93, 414] width 171 height 31
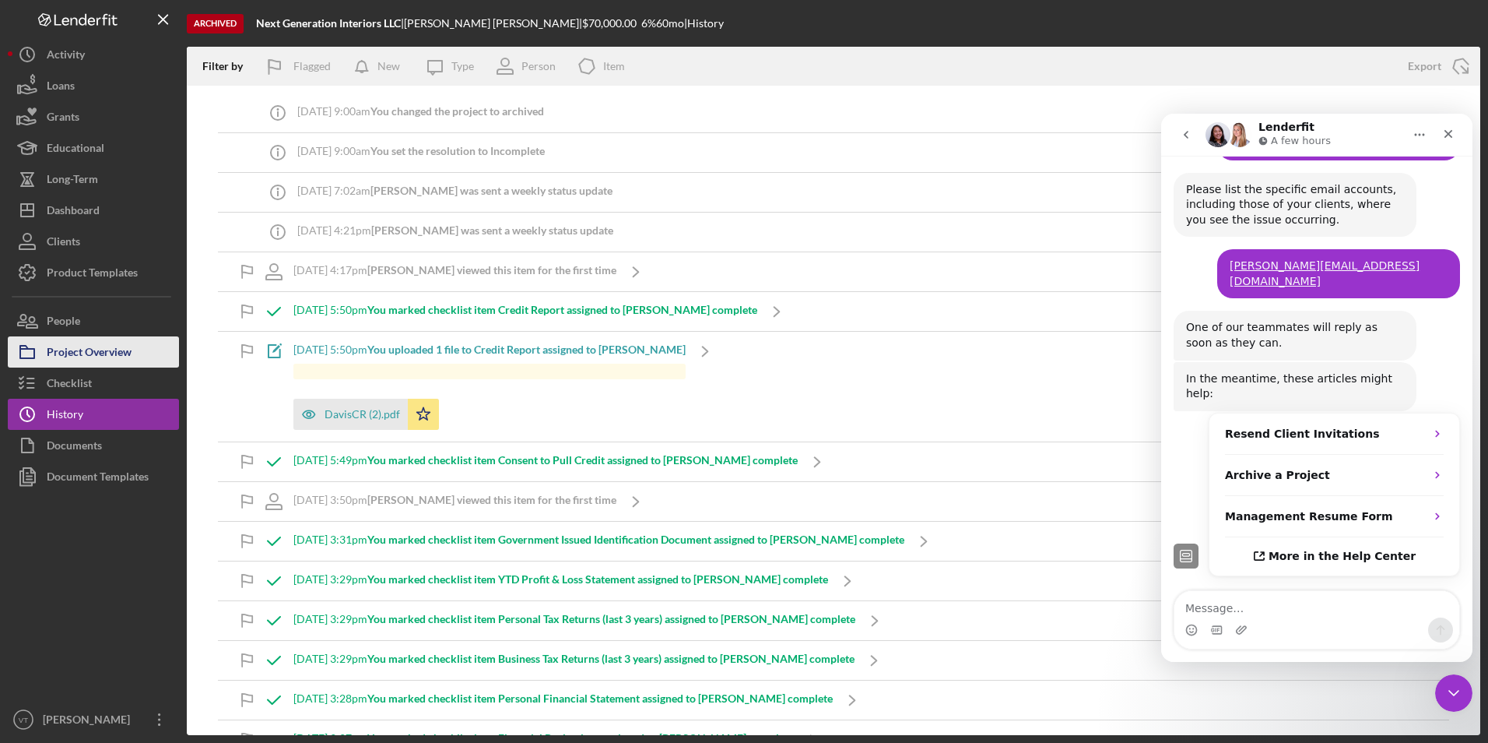
click at [90, 357] on div "Project Overview" at bounding box center [89, 353] width 85 height 35
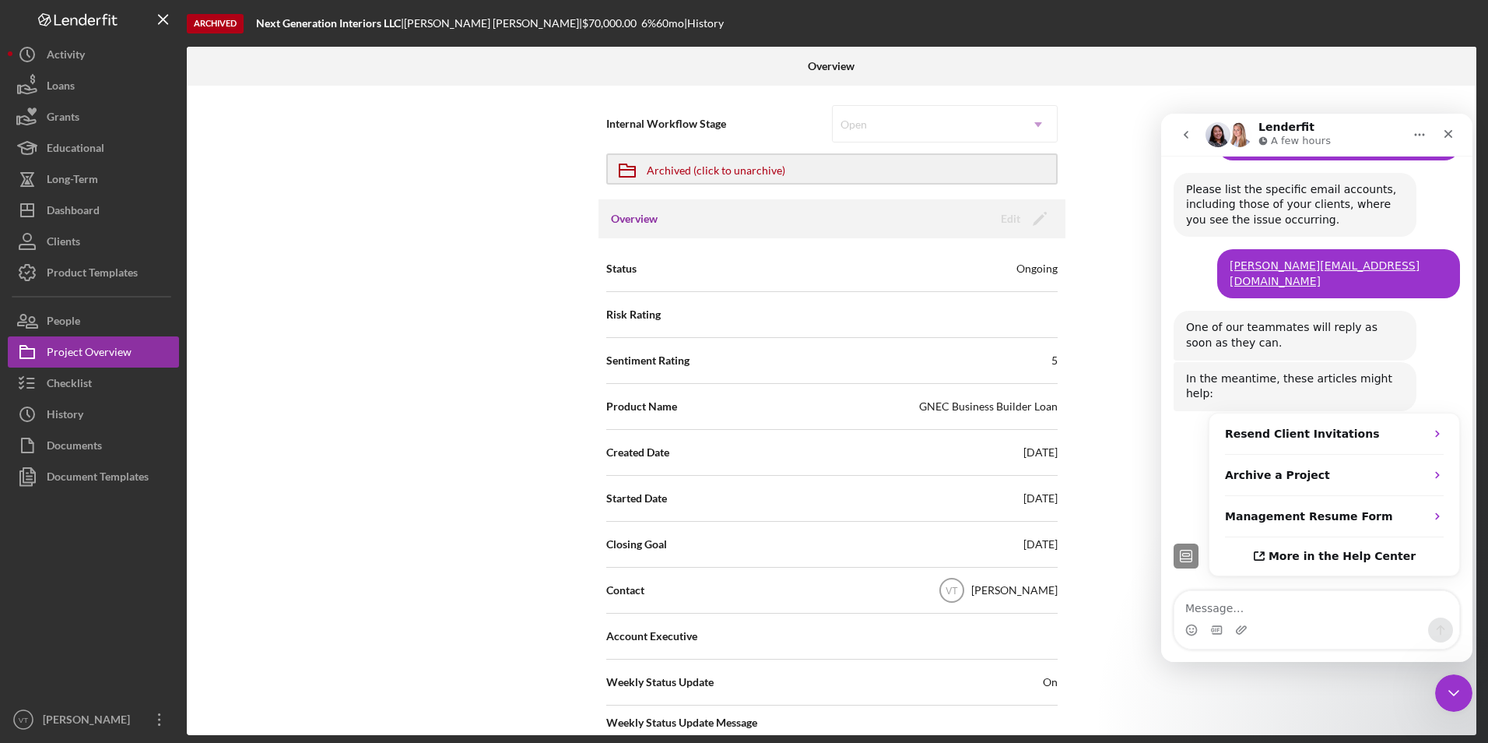
click at [97, 588] on div at bounding box center [93, 598] width 171 height 212
click at [96, 377] on button "Checklist" at bounding box center [93, 382] width 171 height 31
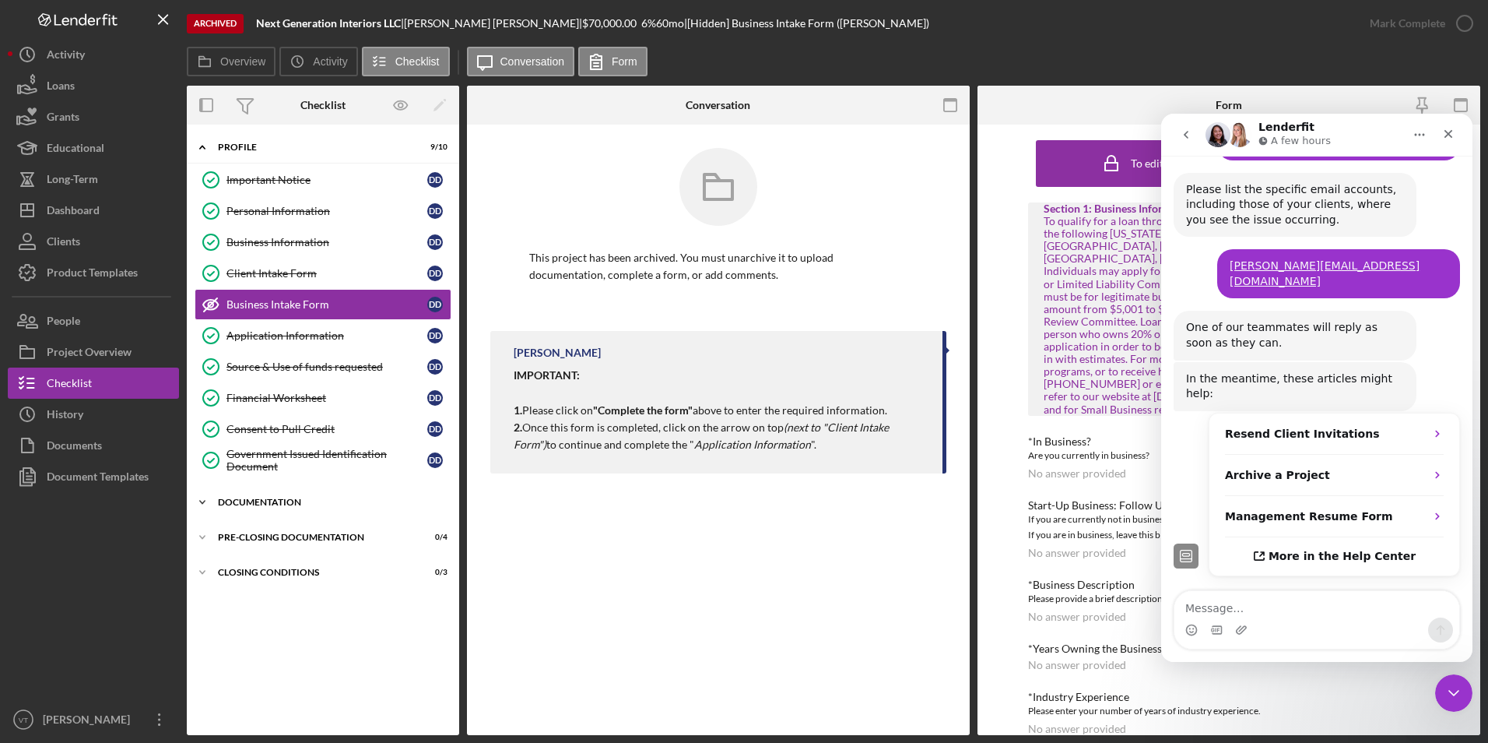
click at [242, 504] on div "Documentation" at bounding box center [329, 501] width 222 height 9
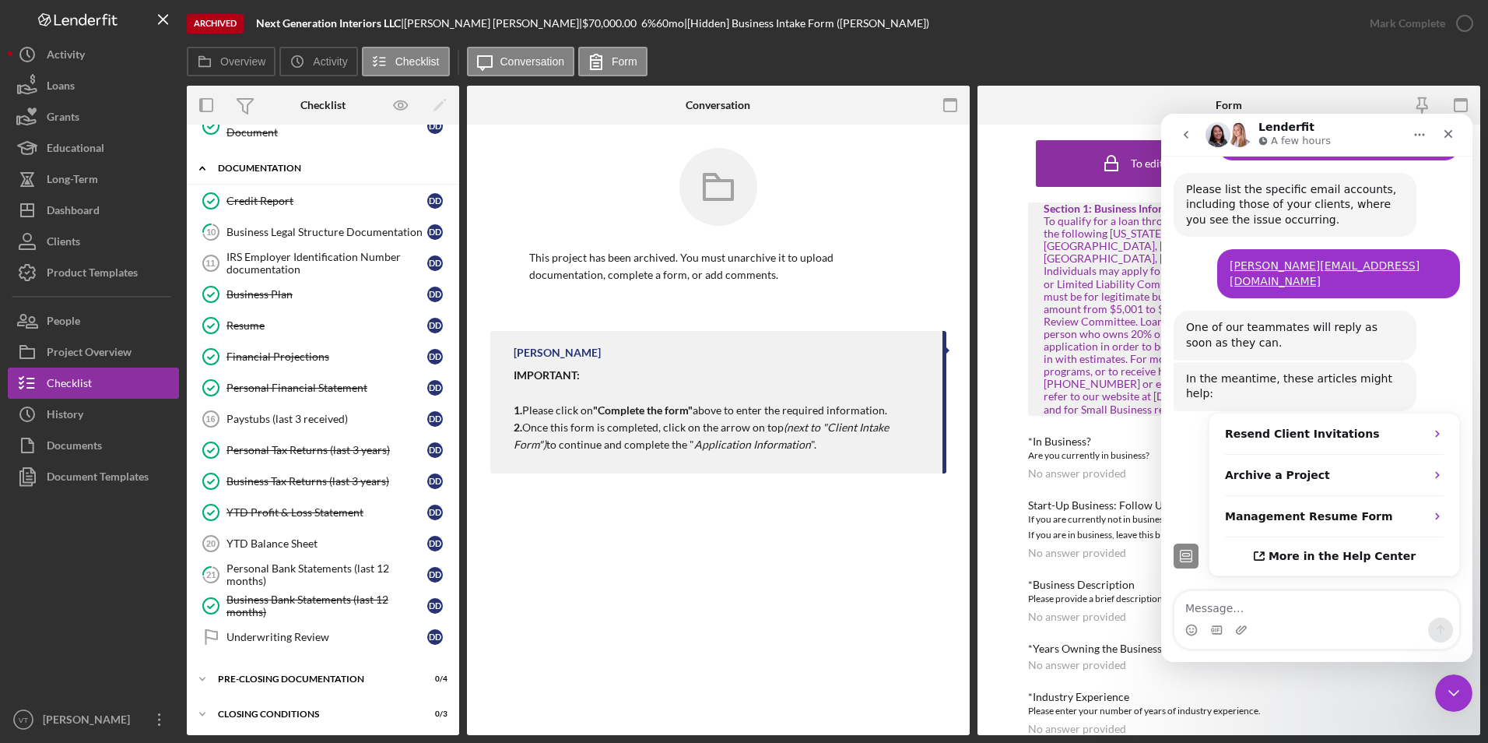
scroll to position [337, 0]
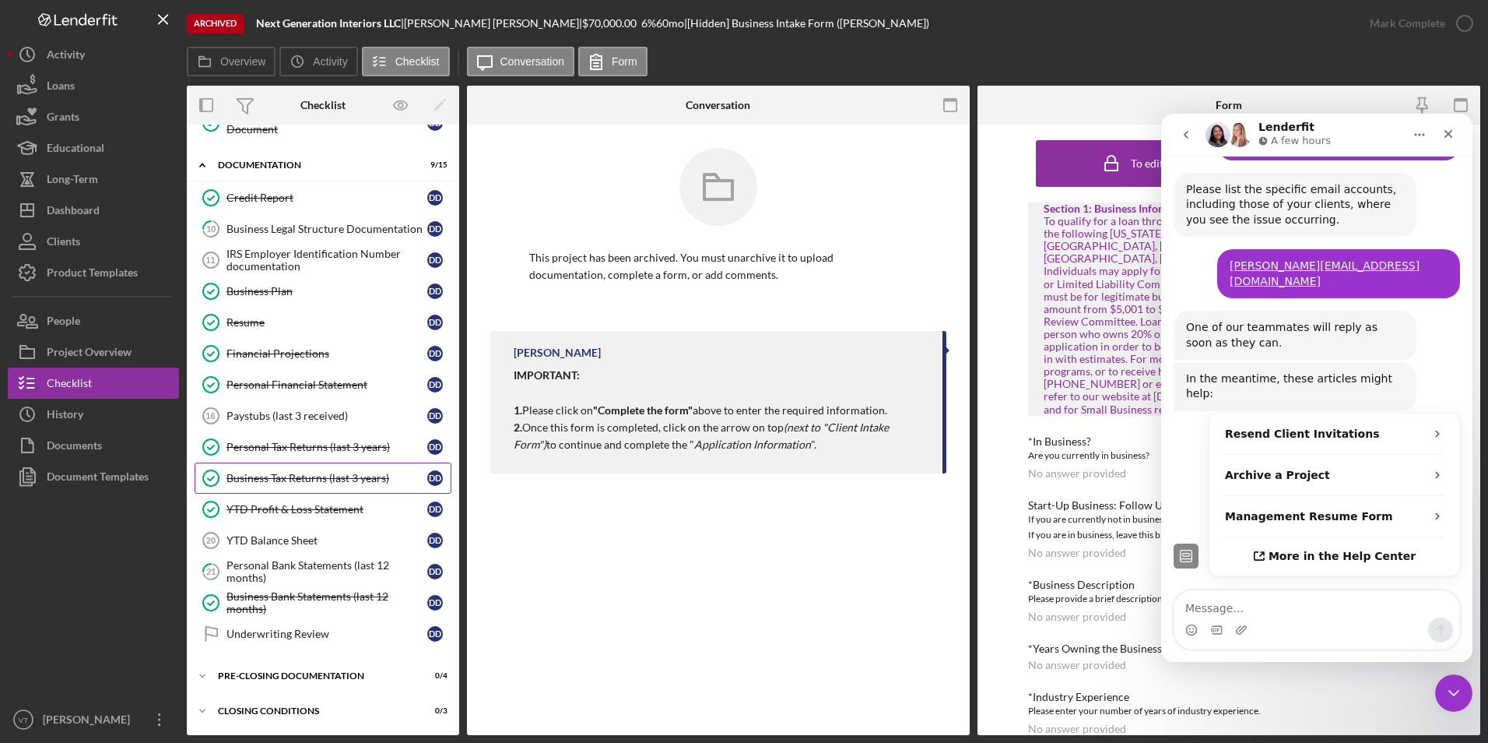
click at [289, 479] on div "Business Tax Returns (last 3 years)" at bounding box center [326, 478] width 201 height 12
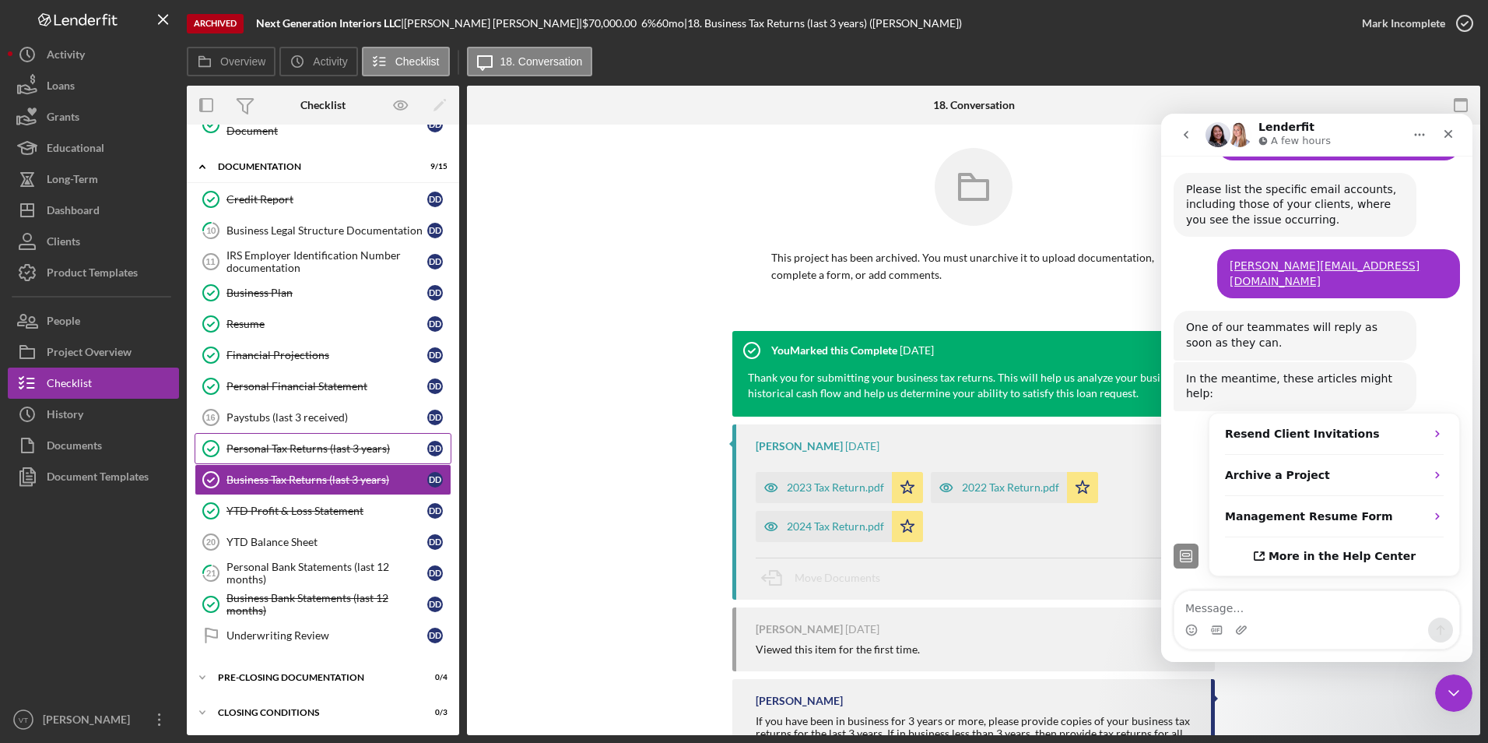
scroll to position [337, 0]
click at [293, 509] on div "YTD Profit & Loss Statement" at bounding box center [326, 509] width 201 height 12
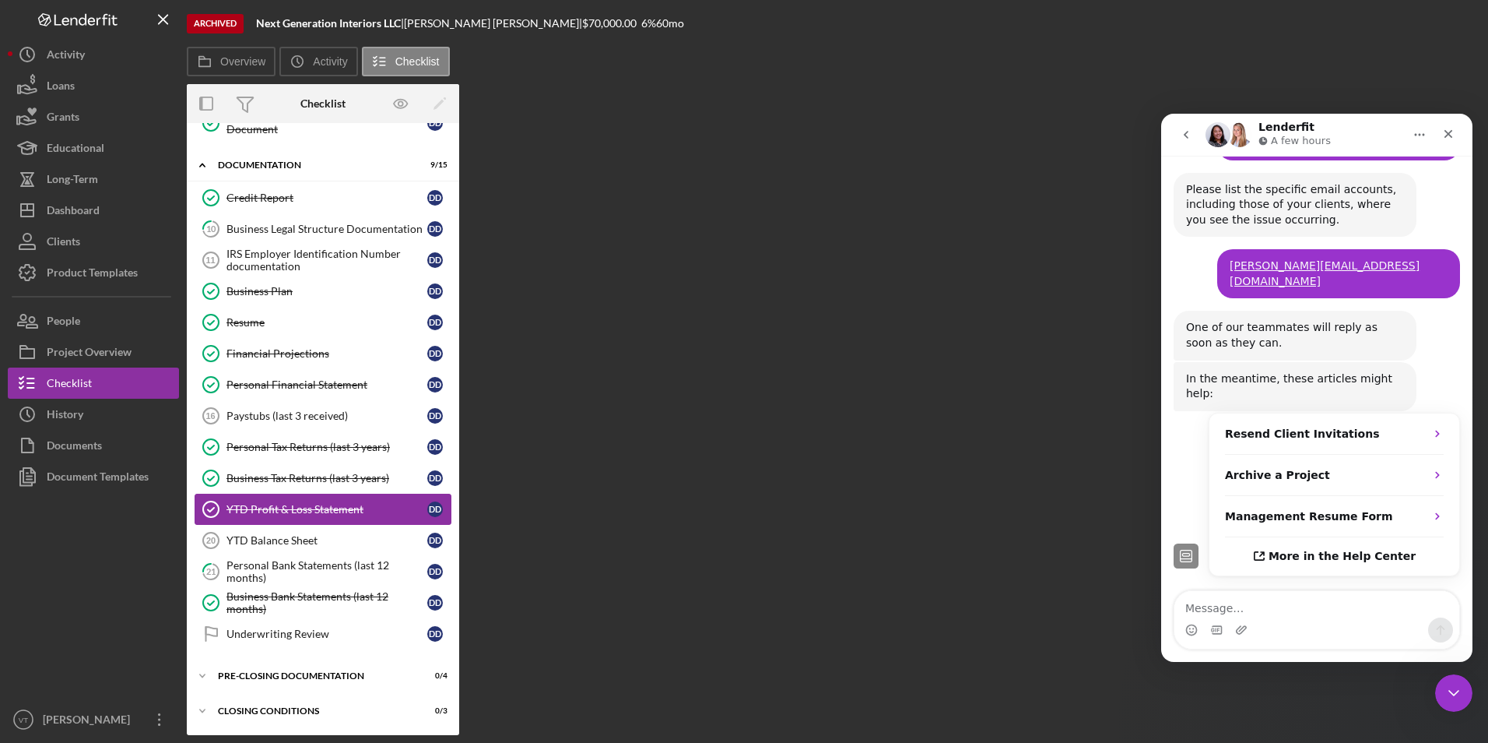
scroll to position [337, 0]
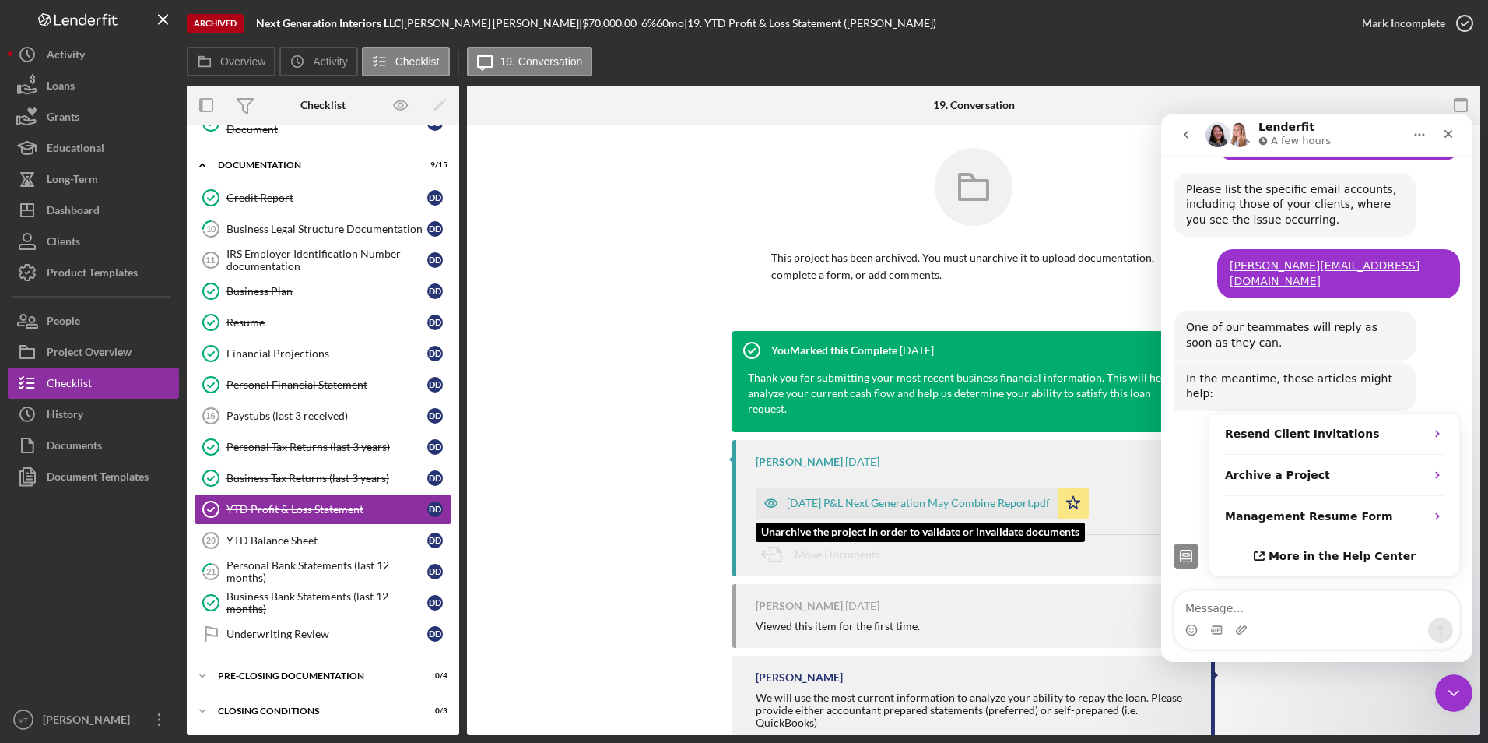
click at [852, 500] on div "May 2025 P&L Next Generation May Combine Report.pdf" at bounding box center [918, 503] width 263 height 12
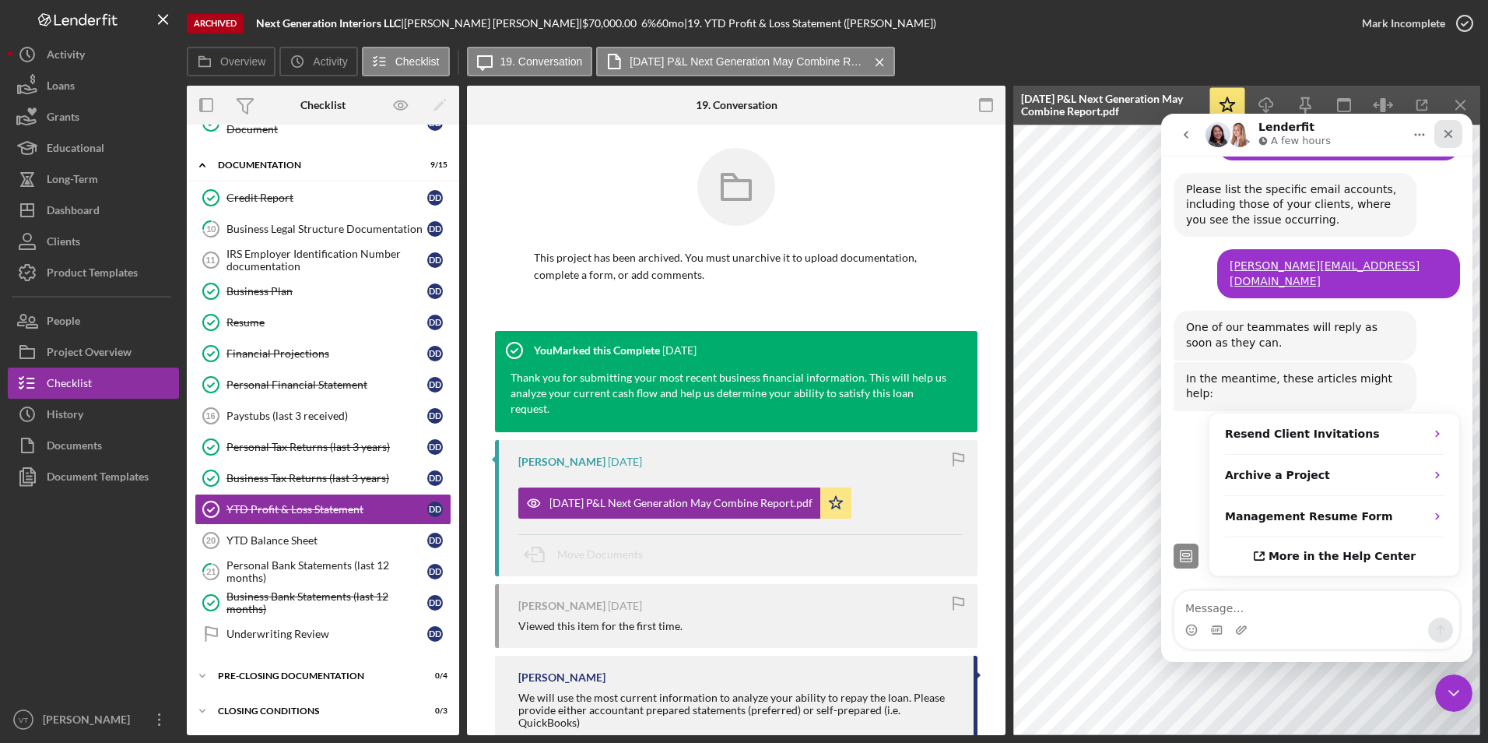
click at [1448, 134] on icon "Close" at bounding box center [1449, 134] width 9 height 9
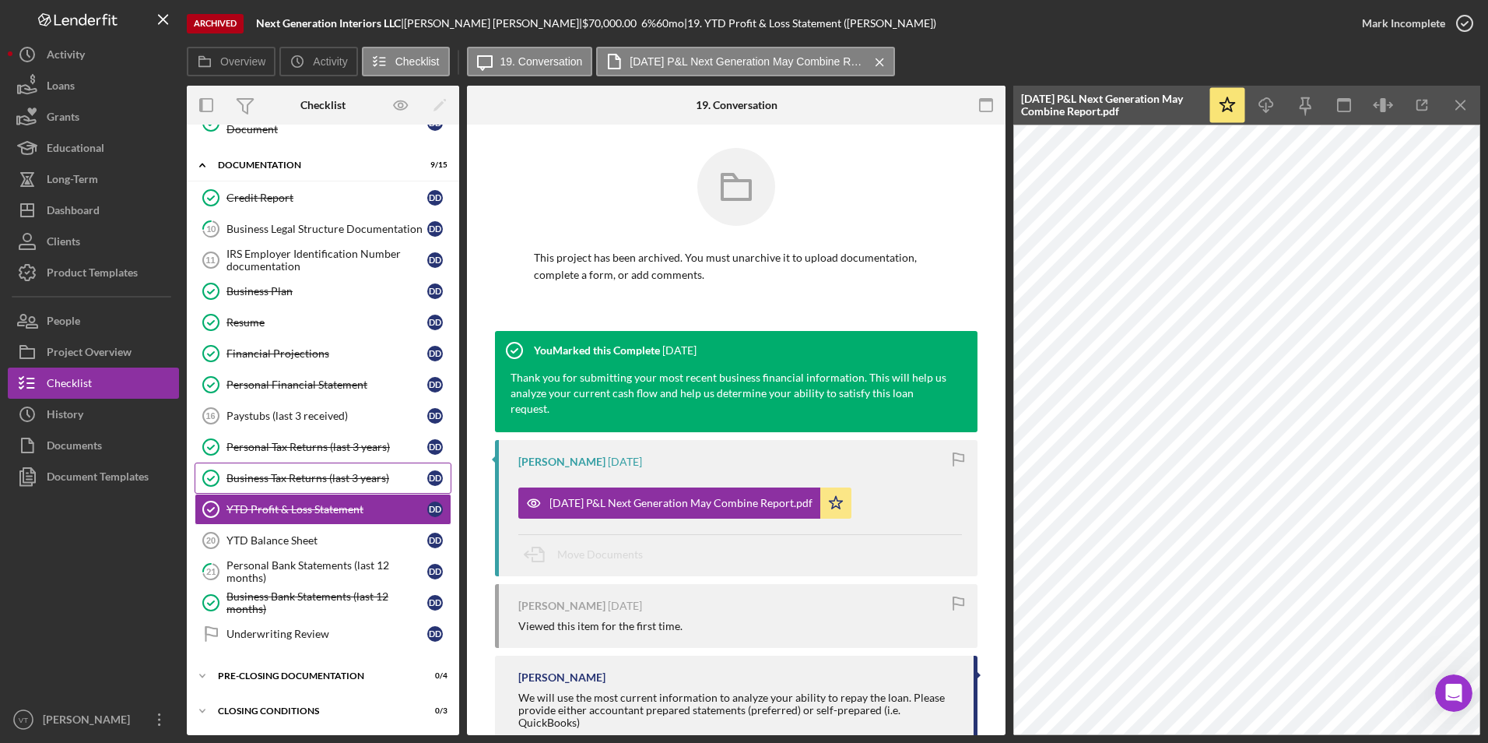
click at [282, 485] on link "Business Tax Returns (last 3 years) Business Tax Returns (last 3 years) D D" at bounding box center [323, 477] width 257 height 31
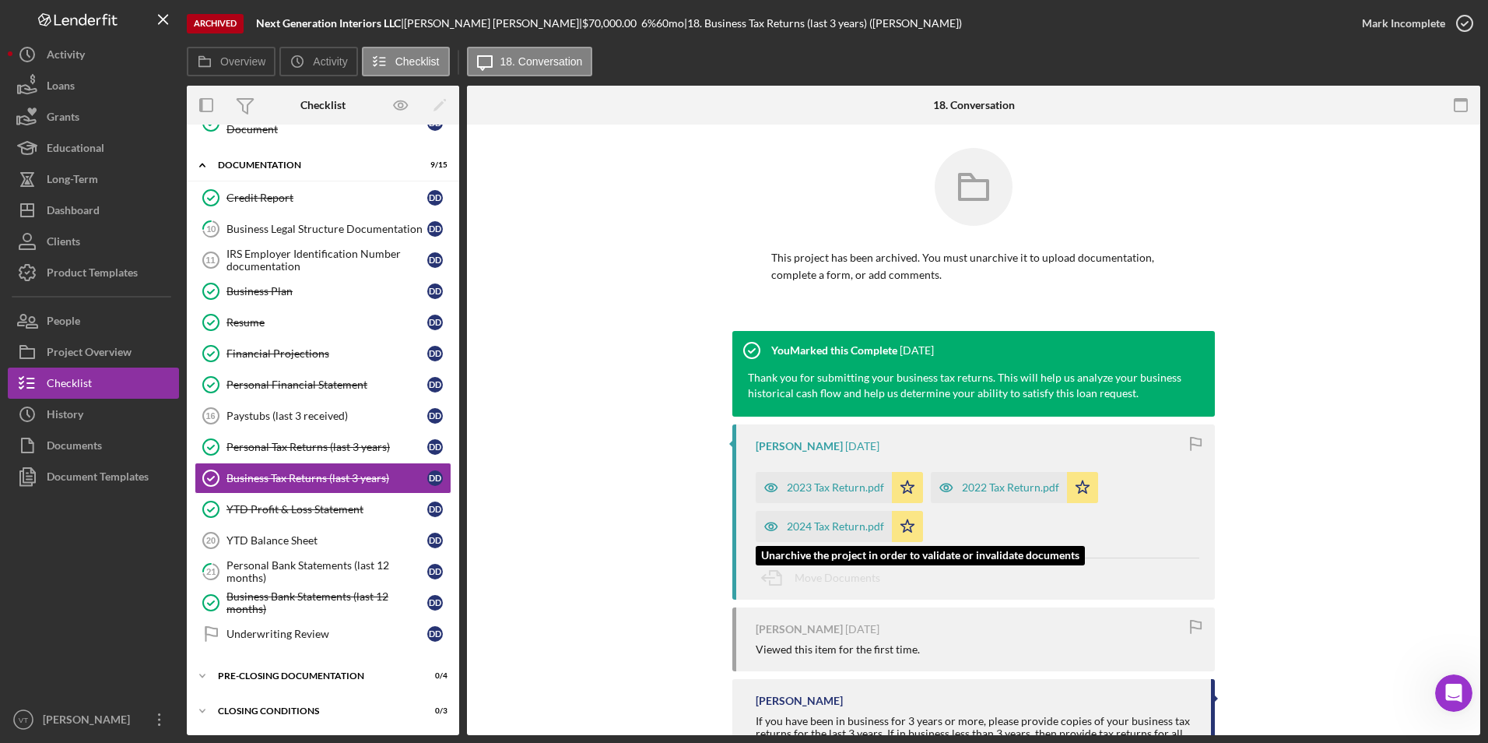
click at [811, 524] on div "2024 Tax Return.pdf" at bounding box center [835, 526] width 97 height 12
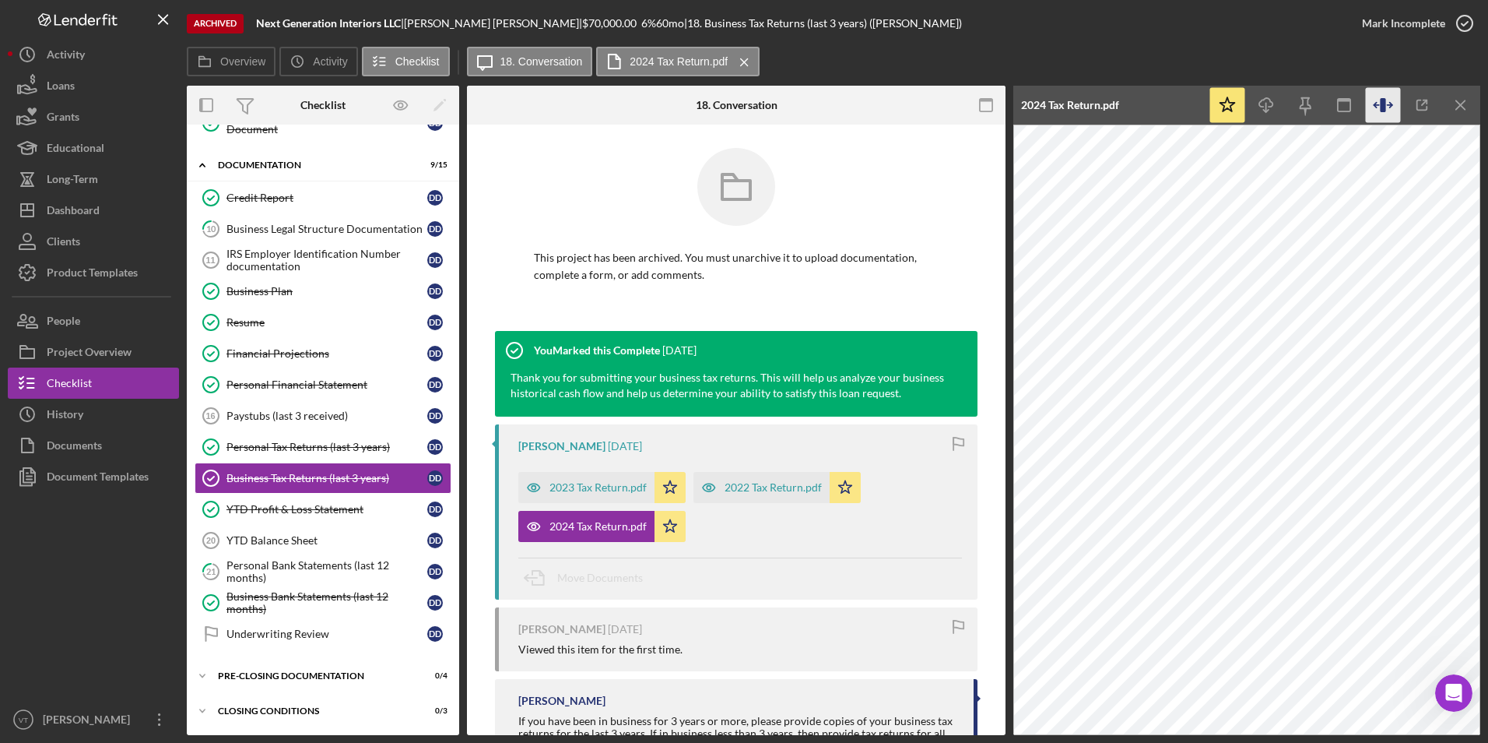
click at [1376, 101] on icon "button" at bounding box center [1383, 105] width 35 height 35
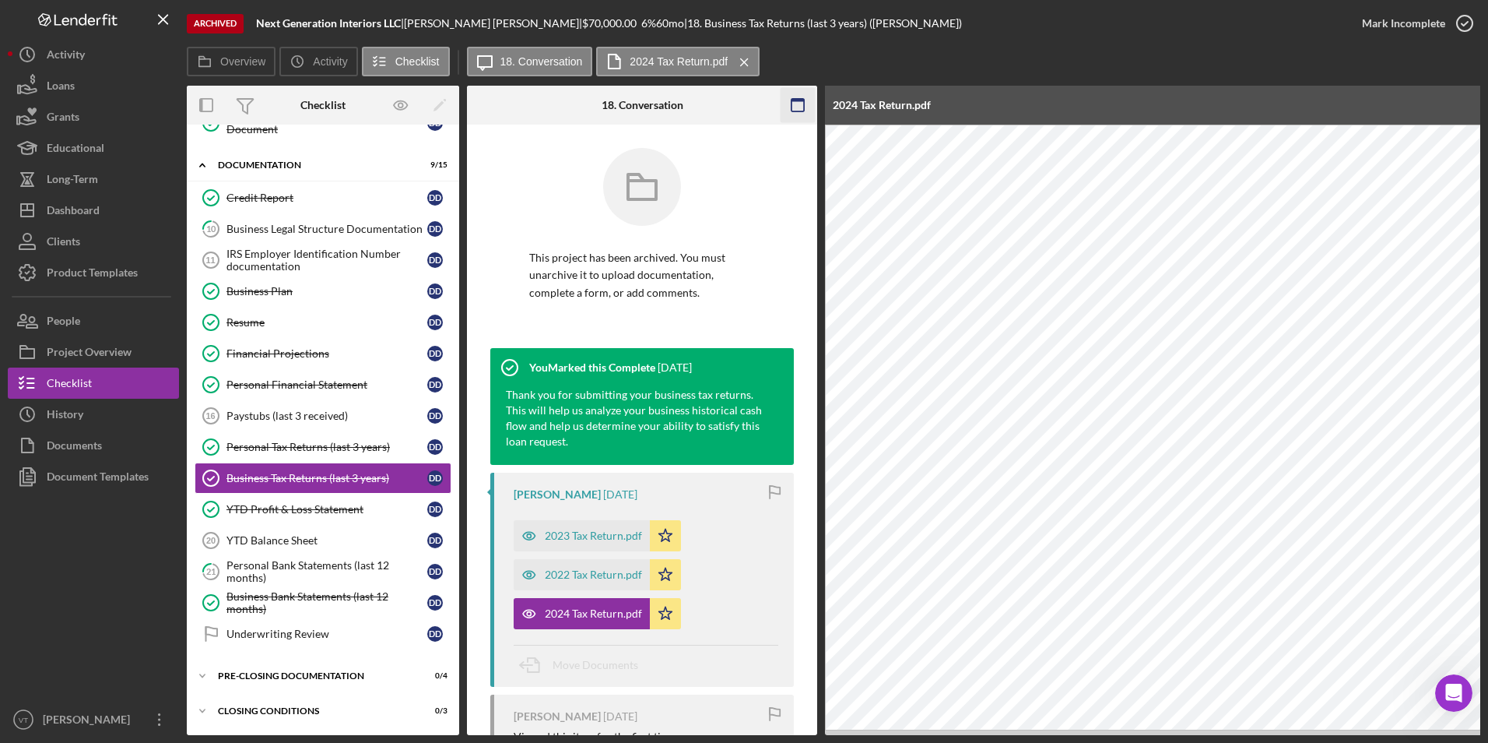
click at [799, 113] on icon "button" at bounding box center [798, 105] width 35 height 35
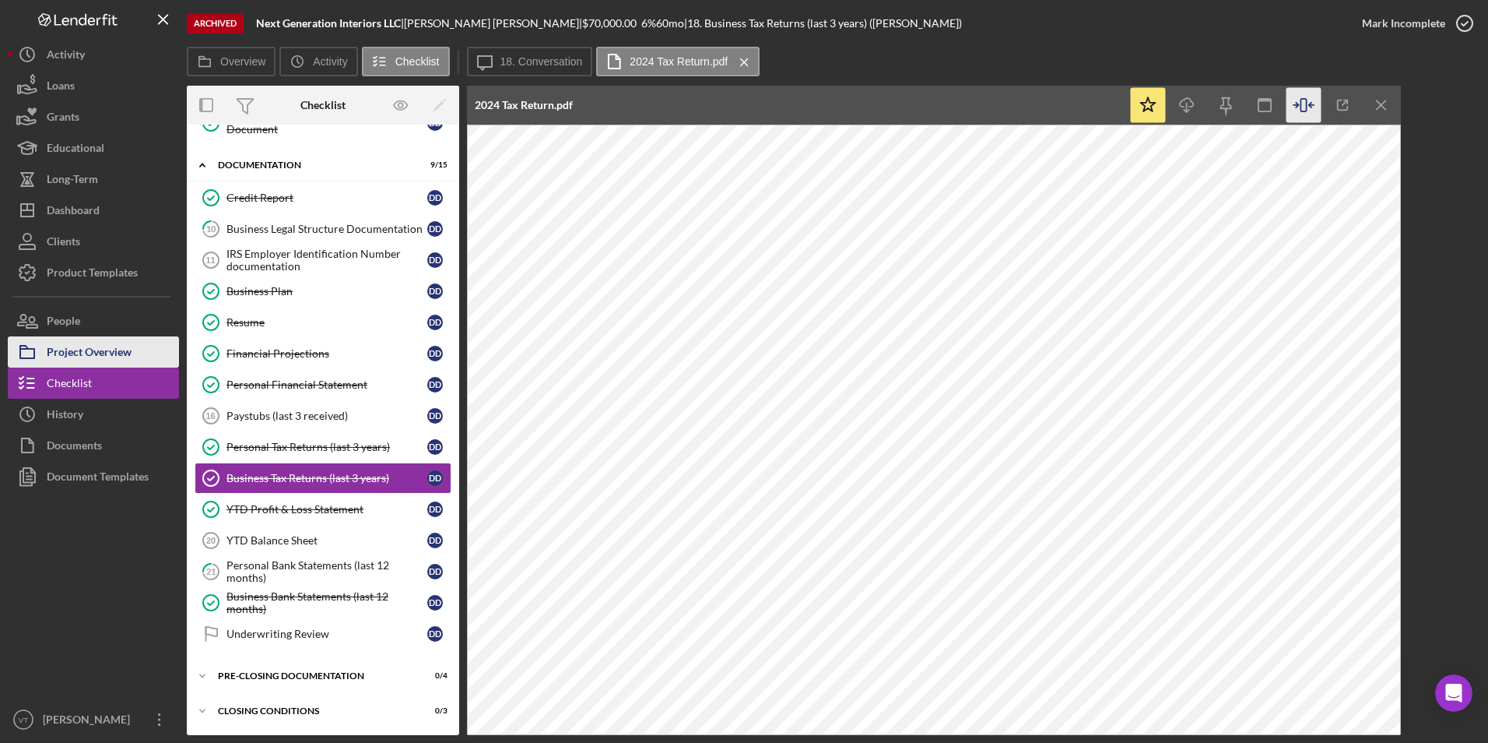
click at [119, 348] on div "Project Overview" at bounding box center [89, 353] width 85 height 35
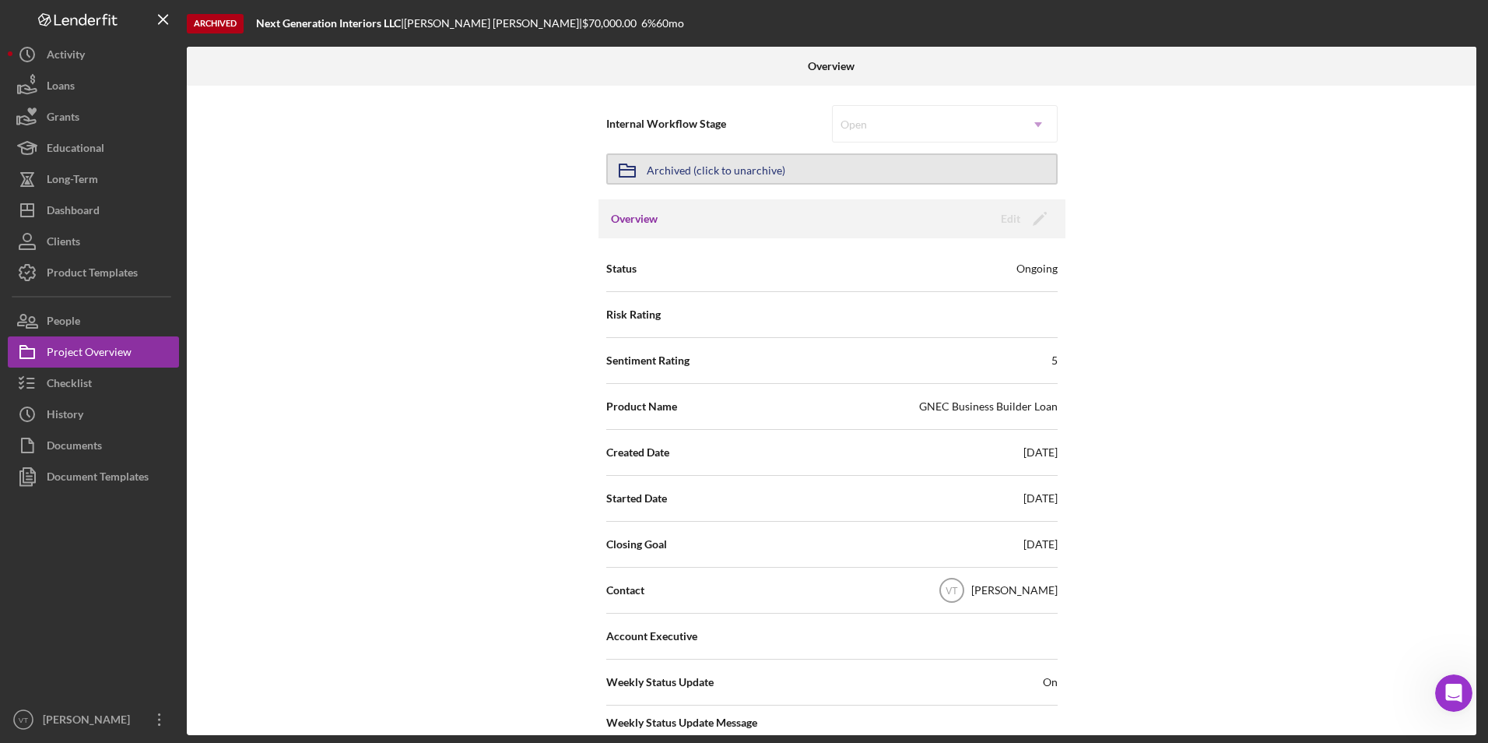
click at [905, 163] on button "Icon/Archived Archived (click to unarchive)" at bounding box center [831, 168] width 451 height 31
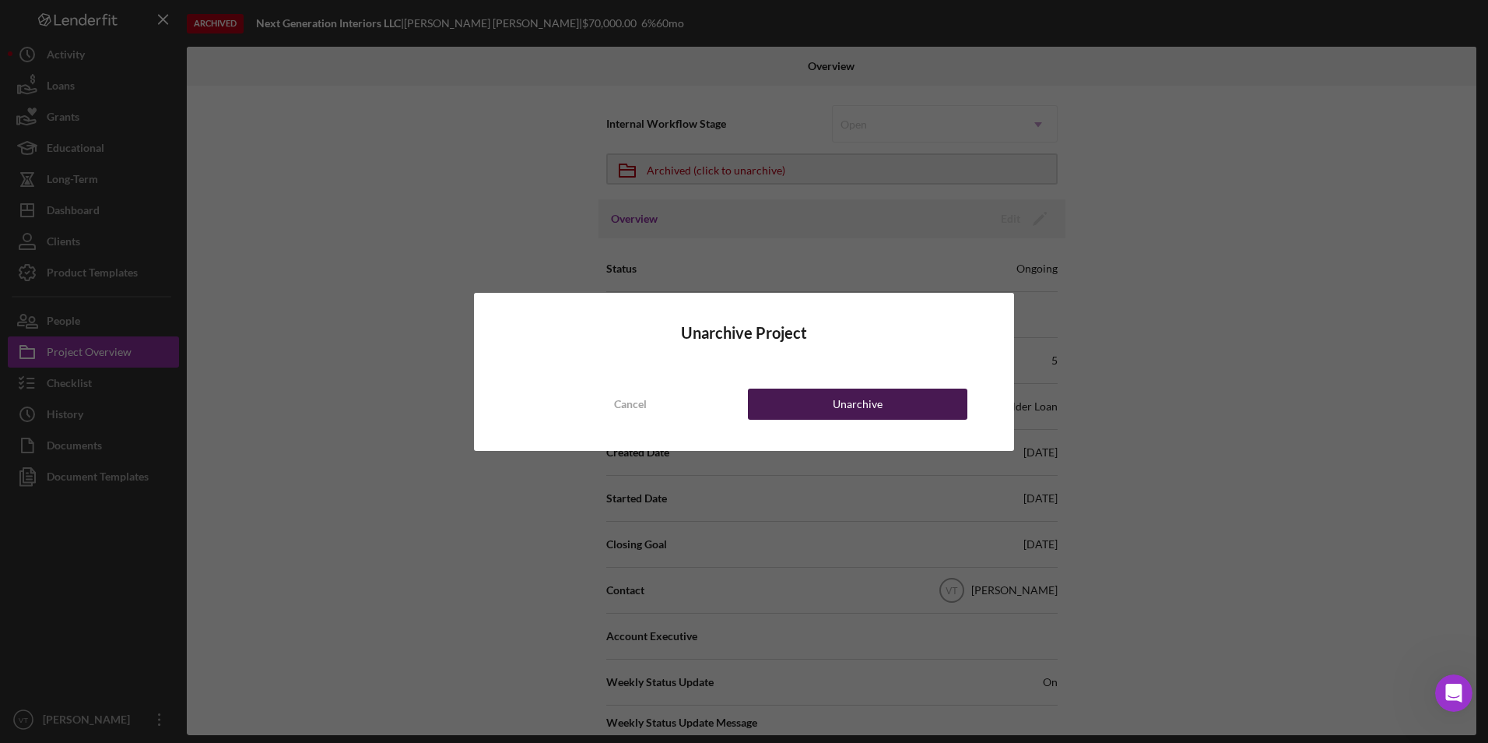
click at [840, 409] on div "Unarchive" at bounding box center [858, 403] width 50 height 31
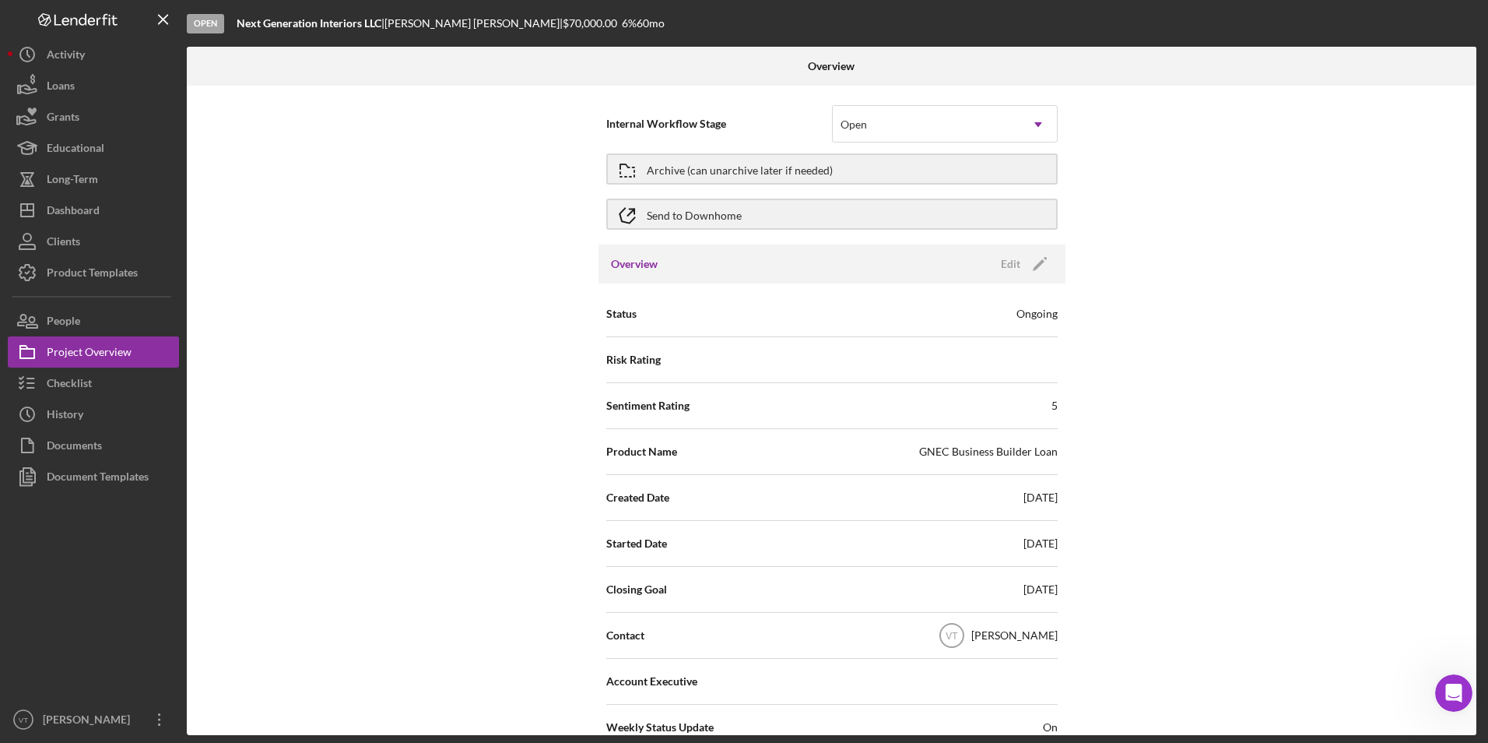
click at [1261, 214] on div "Internal Workflow Stage Open Icon/Dropdown Arrow Archive (can unarchive later i…" at bounding box center [832, 410] width 1290 height 649
